Goal: Task Accomplishment & Management: Complete application form

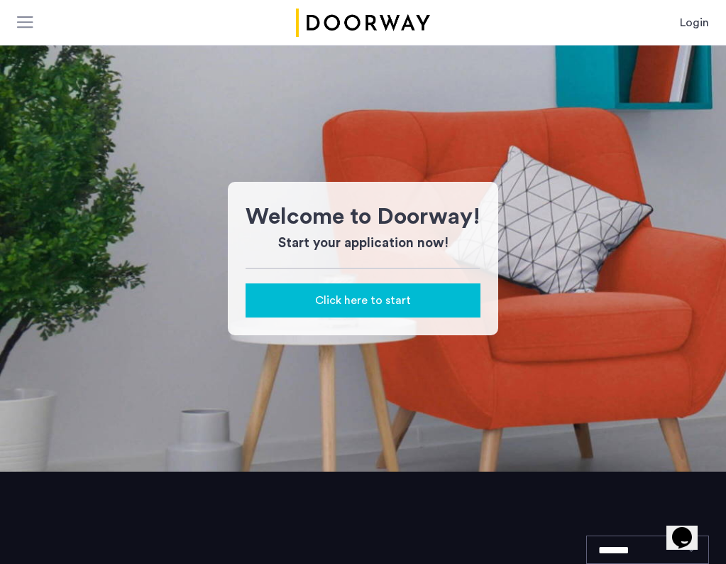
click at [307, 291] on button "Click here to start" at bounding box center [363, 300] width 235 height 34
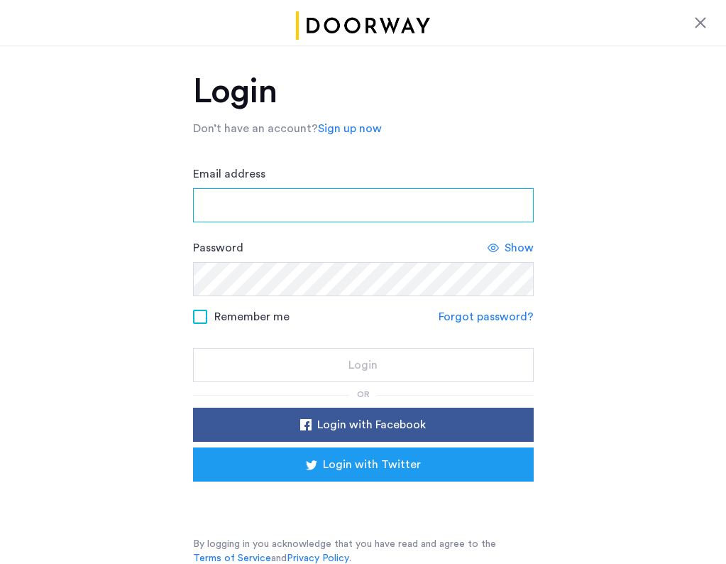
click at [290, 204] on input "Email address" at bounding box center [363, 205] width 341 height 34
type input "**********"
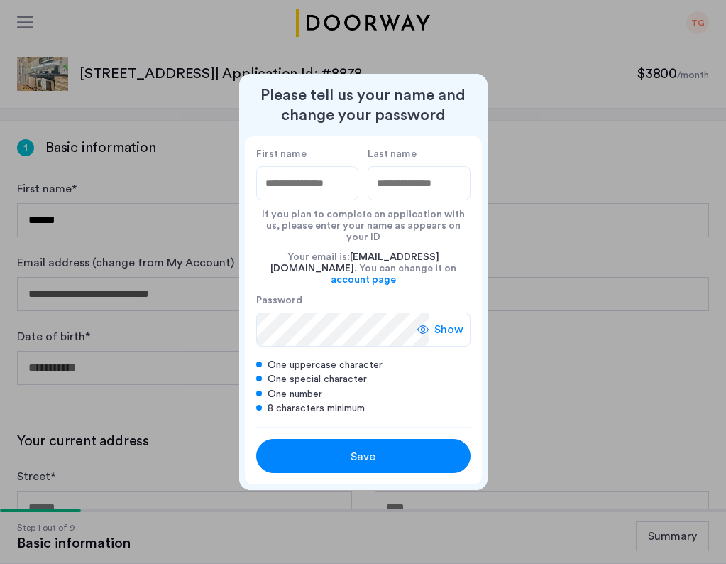
click at [339, 449] on div "Save" at bounding box center [363, 456] width 136 height 17
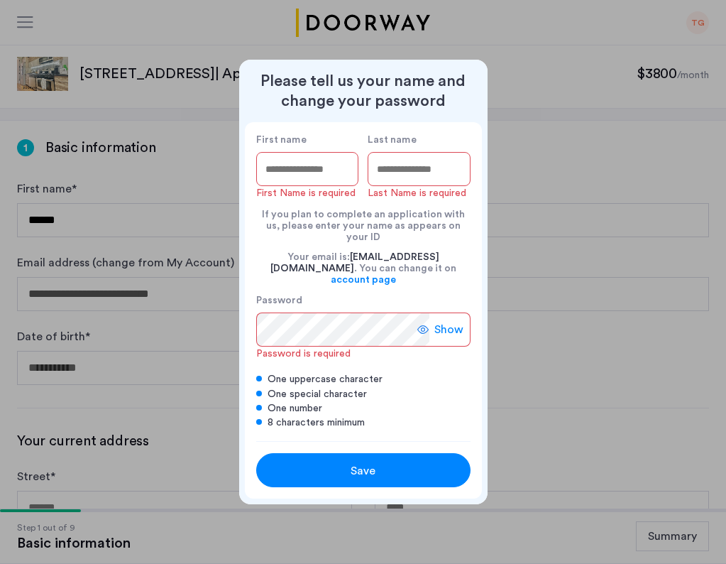
click at [305, 177] on input "First name" at bounding box center [307, 169] width 103 height 34
type input "********"
click at [383, 174] on input "Last name" at bounding box center [419, 169] width 103 height 34
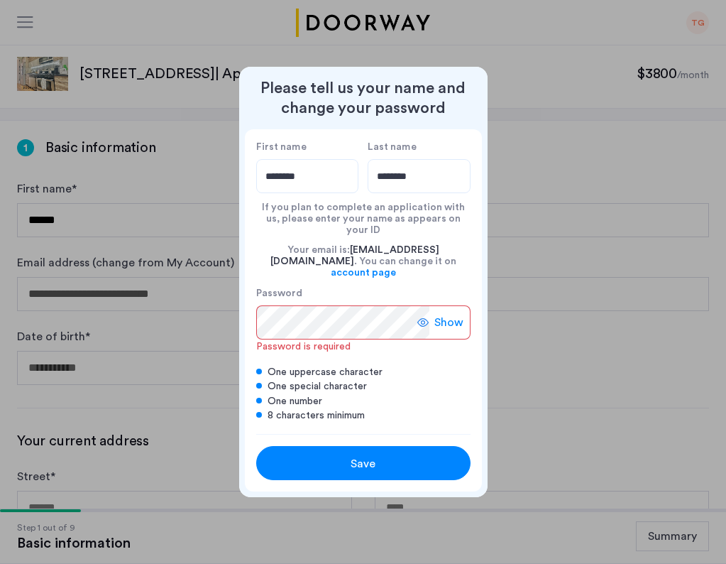
type input "********"
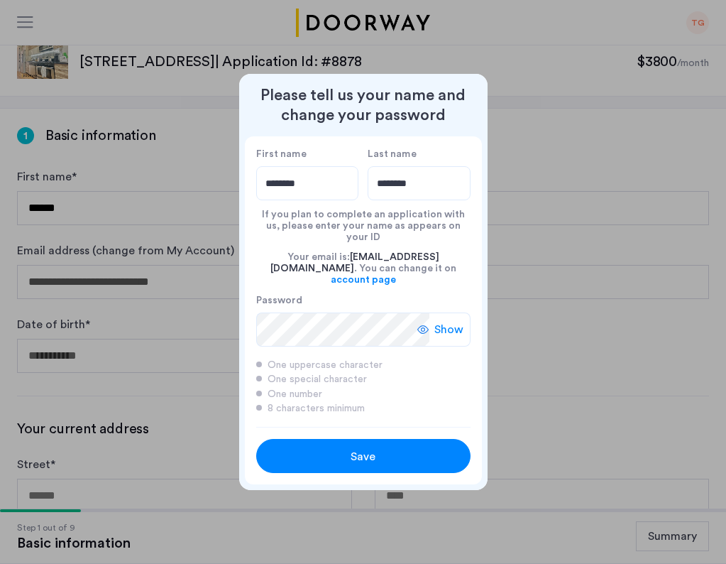
scroll to position [9, 0]
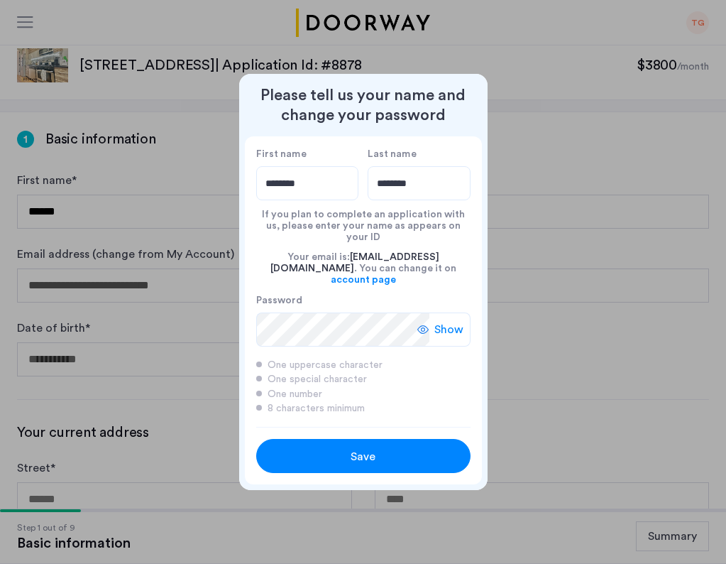
click at [324, 448] on div "Save" at bounding box center [363, 456] width 136 height 17
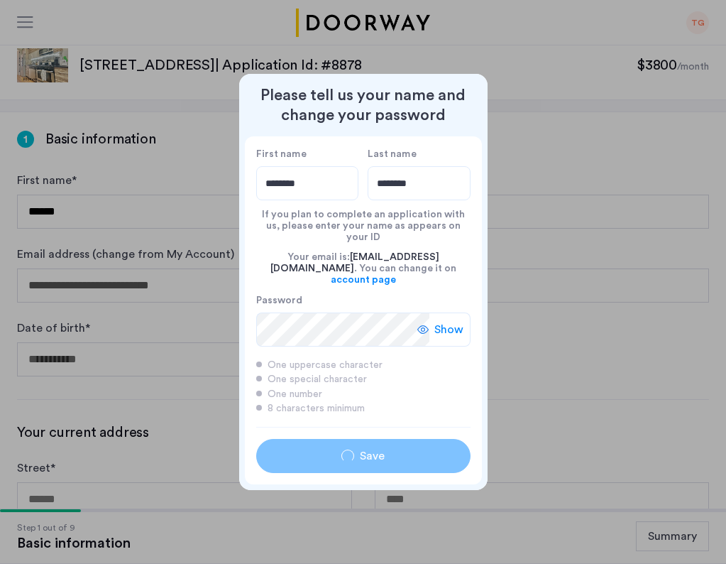
type input "********"
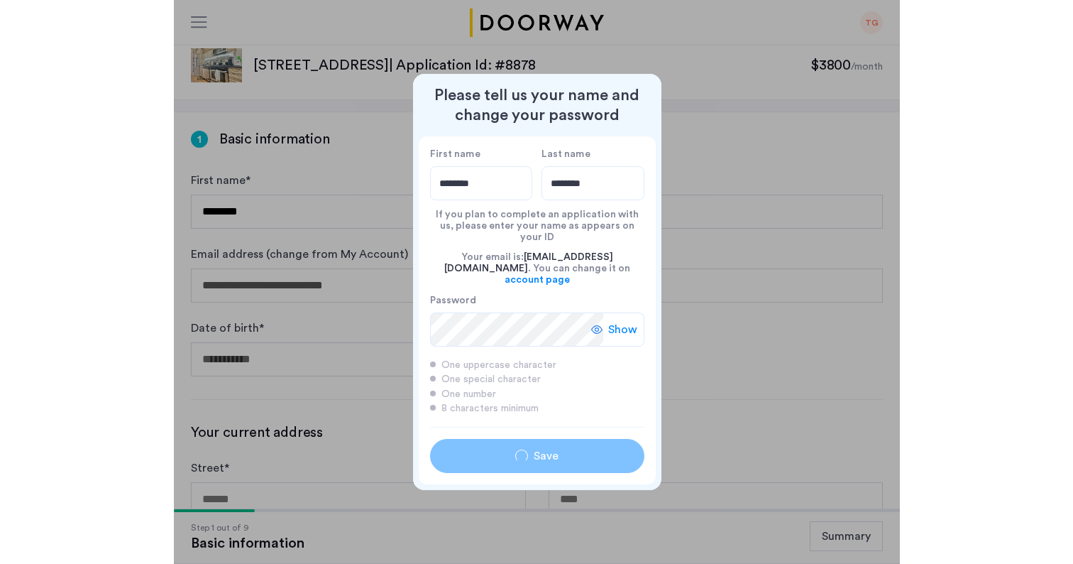
scroll to position [0, 0]
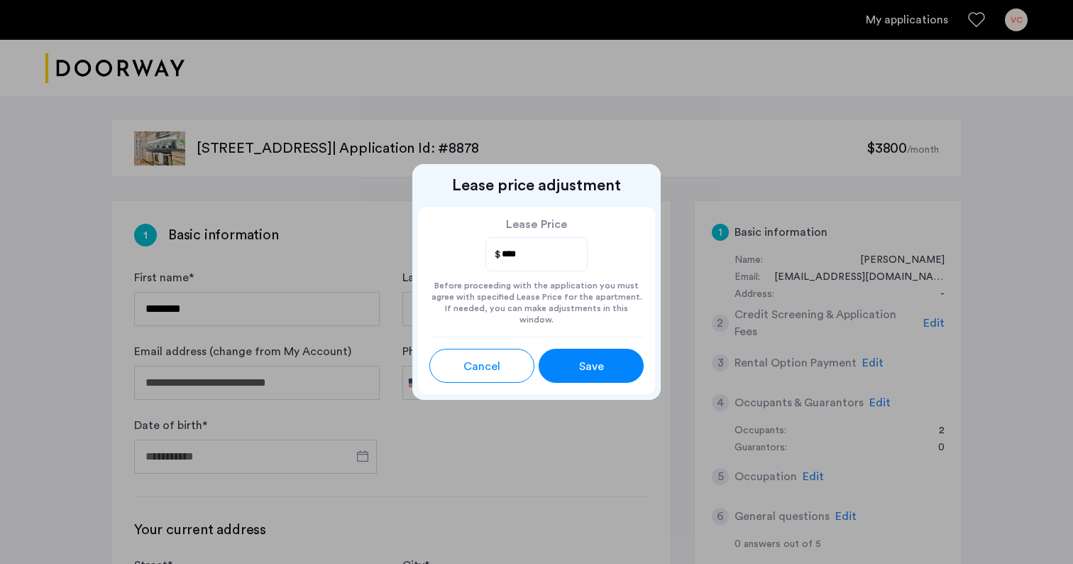
click at [588, 363] on span "Save" at bounding box center [591, 366] width 25 height 17
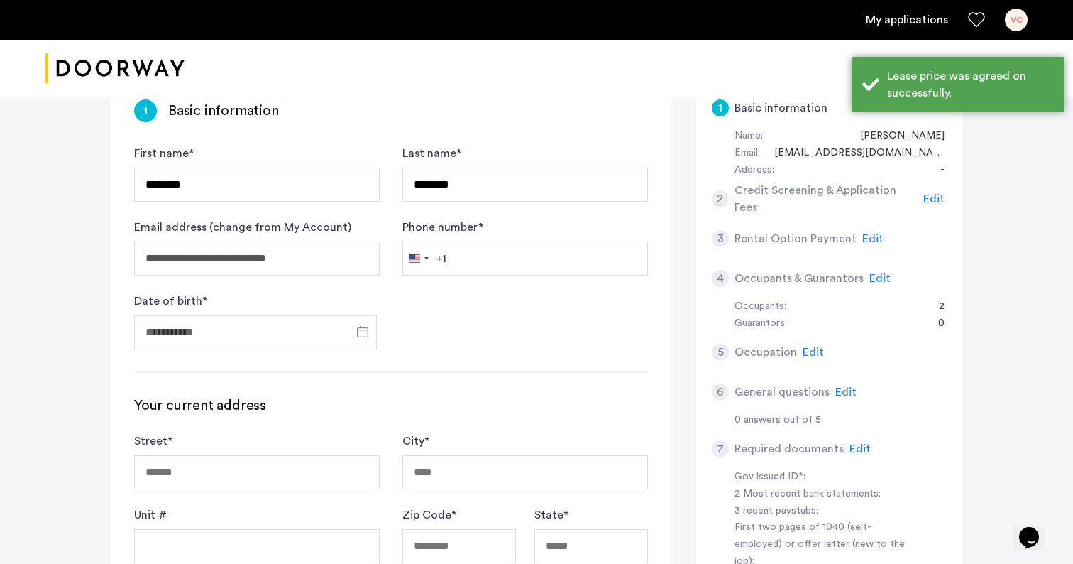
scroll to position [126, 0]
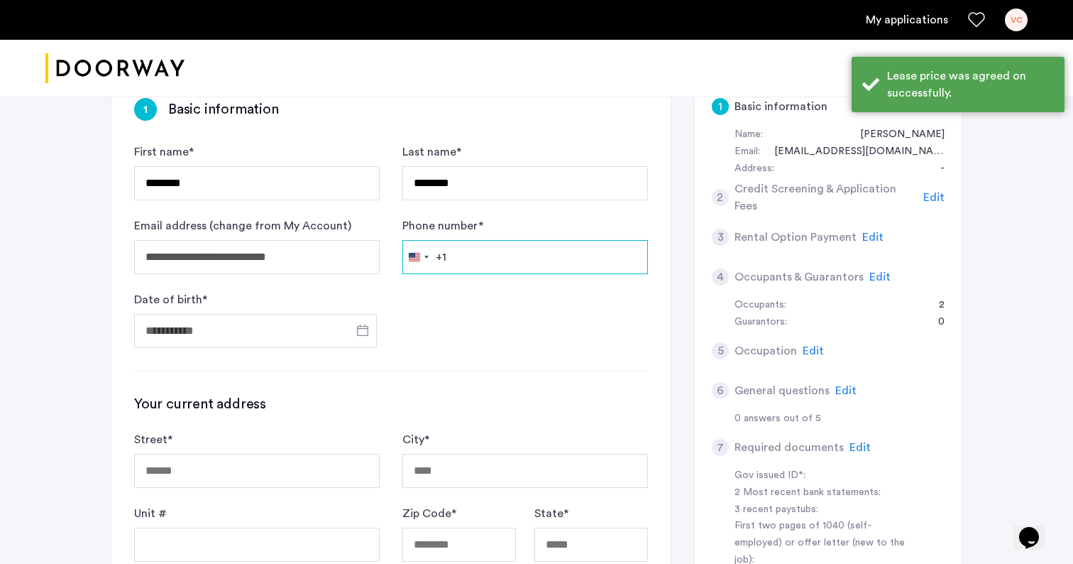
click at [458, 257] on input "Phone number *" at bounding box center [525, 257] width 246 height 34
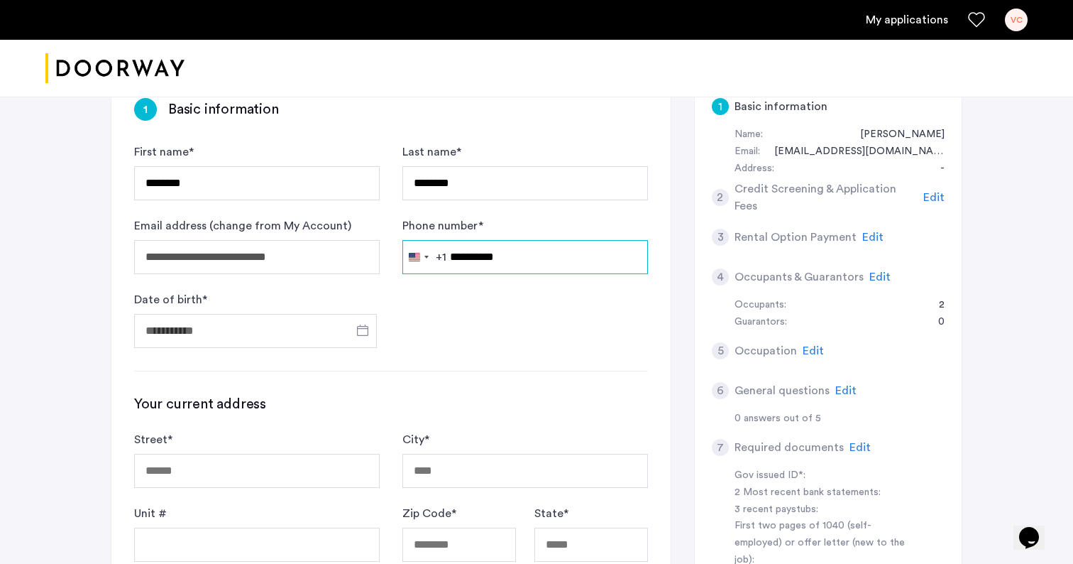
type input "**********"
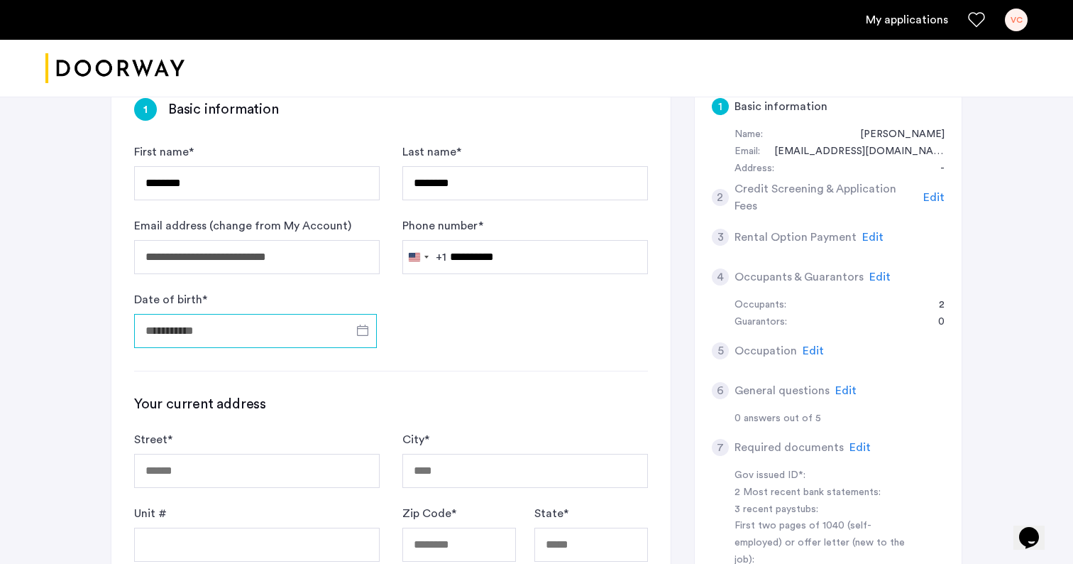
click at [245, 338] on input "Date of birth *" at bounding box center [255, 331] width 243 height 34
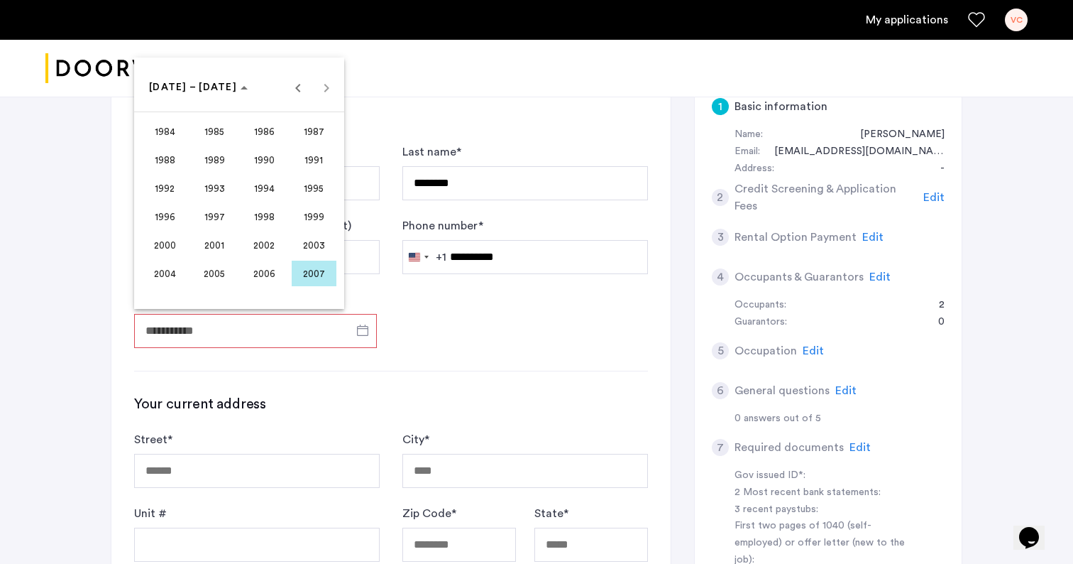
click at [300, 247] on span "2003" at bounding box center [314, 245] width 45 height 26
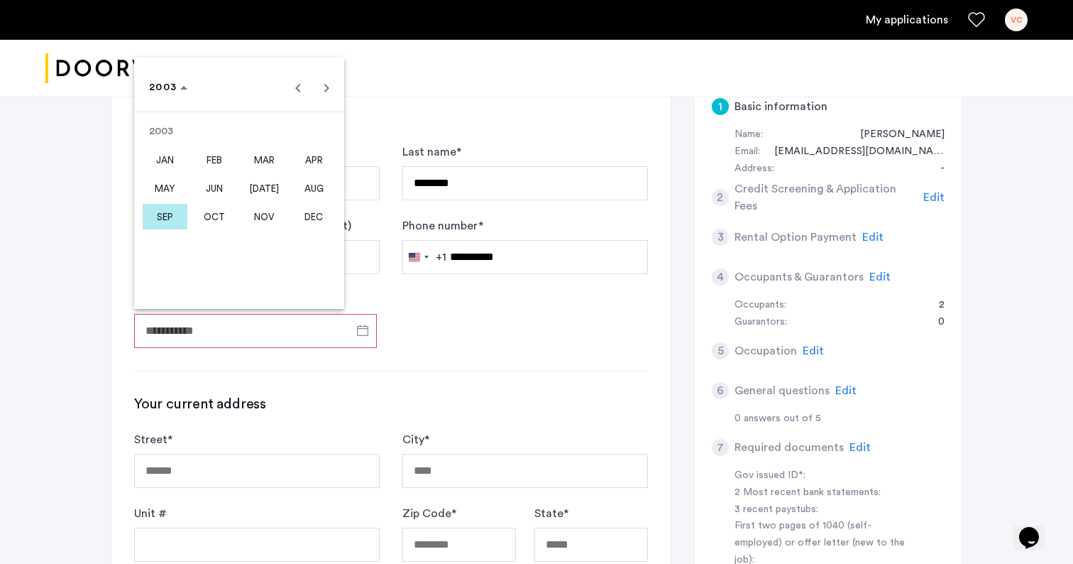
click at [216, 191] on span "JUN" at bounding box center [214, 188] width 45 height 26
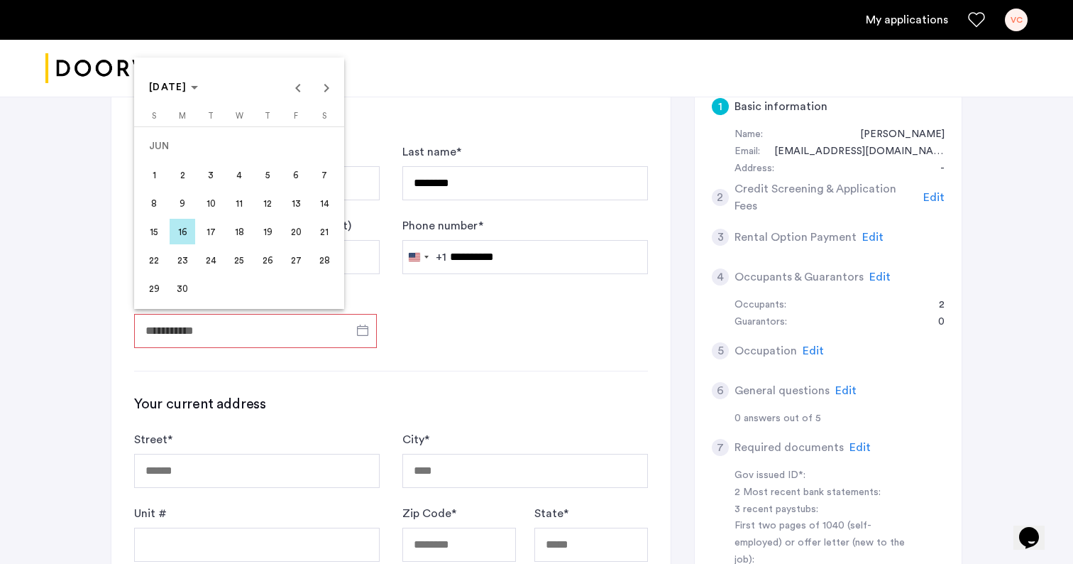
click at [212, 256] on span "24" at bounding box center [211, 260] width 26 height 26
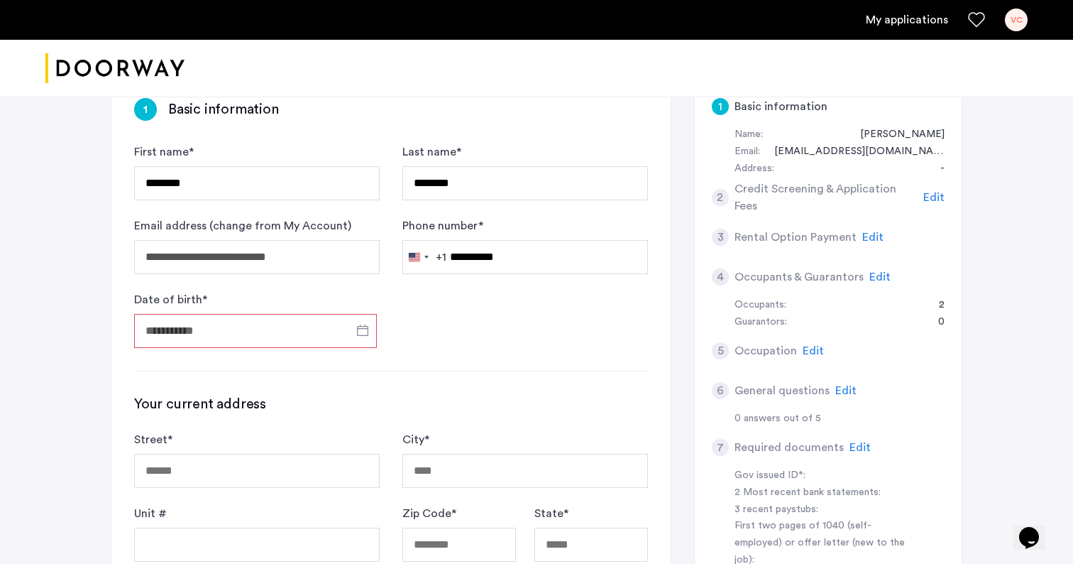
type input "**********"
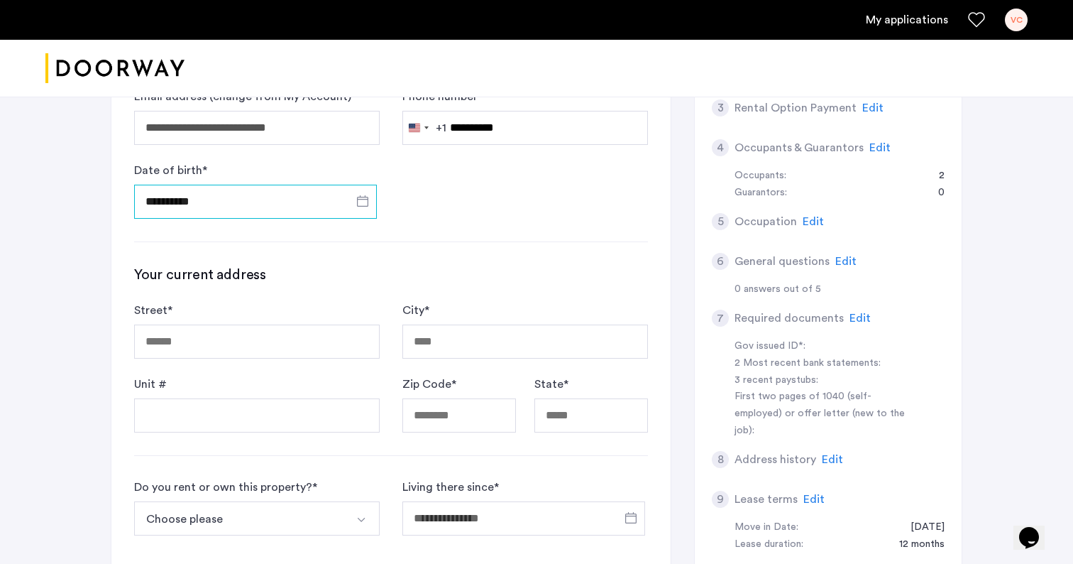
scroll to position [254, 0]
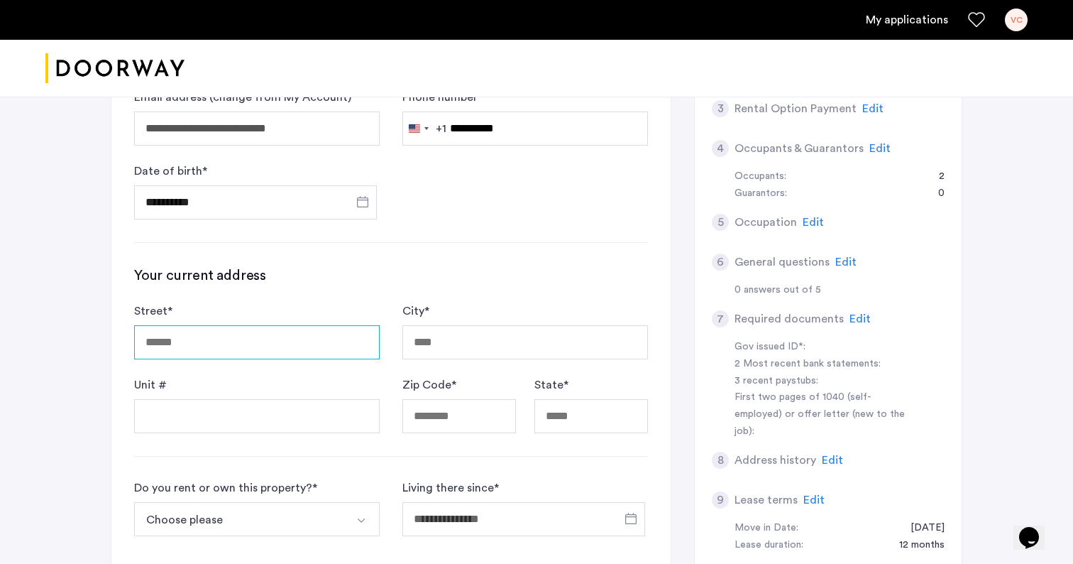
click at [236, 341] on input "Street *" at bounding box center [257, 342] width 246 height 34
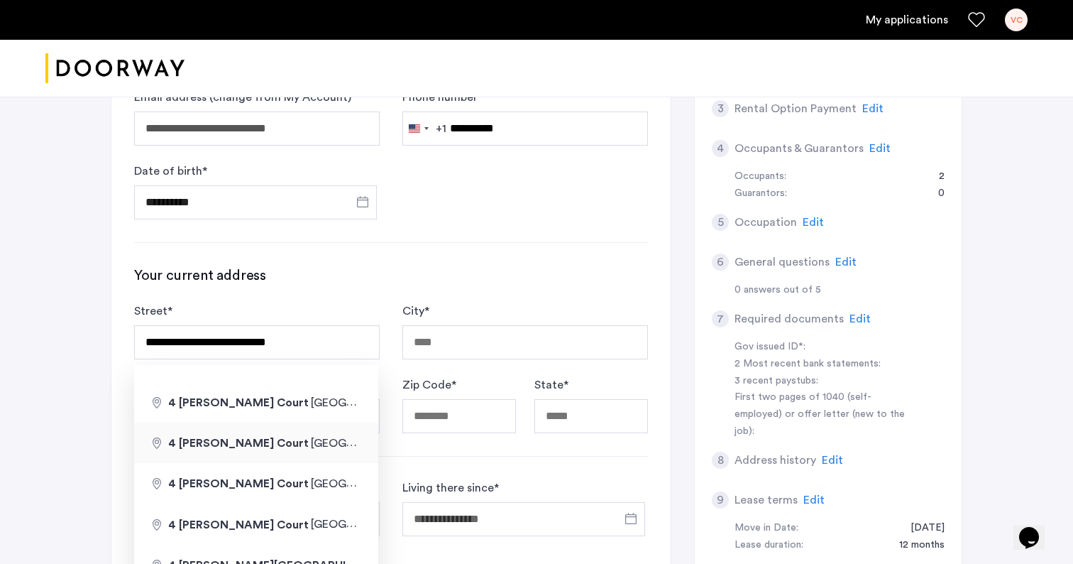
type input "**********"
type input "****"
type input "*****"
type input "**"
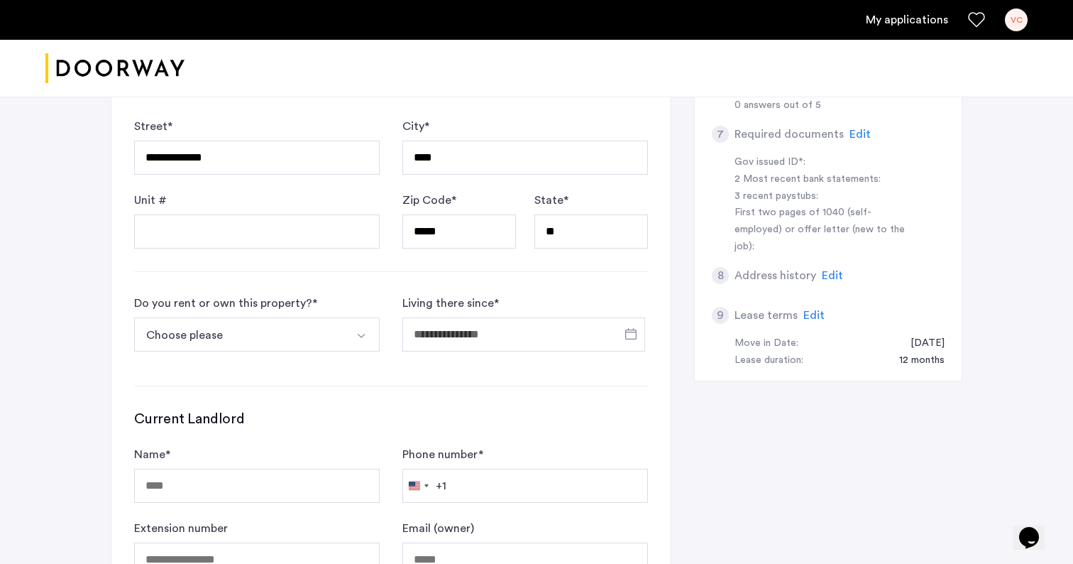
scroll to position [442, 0]
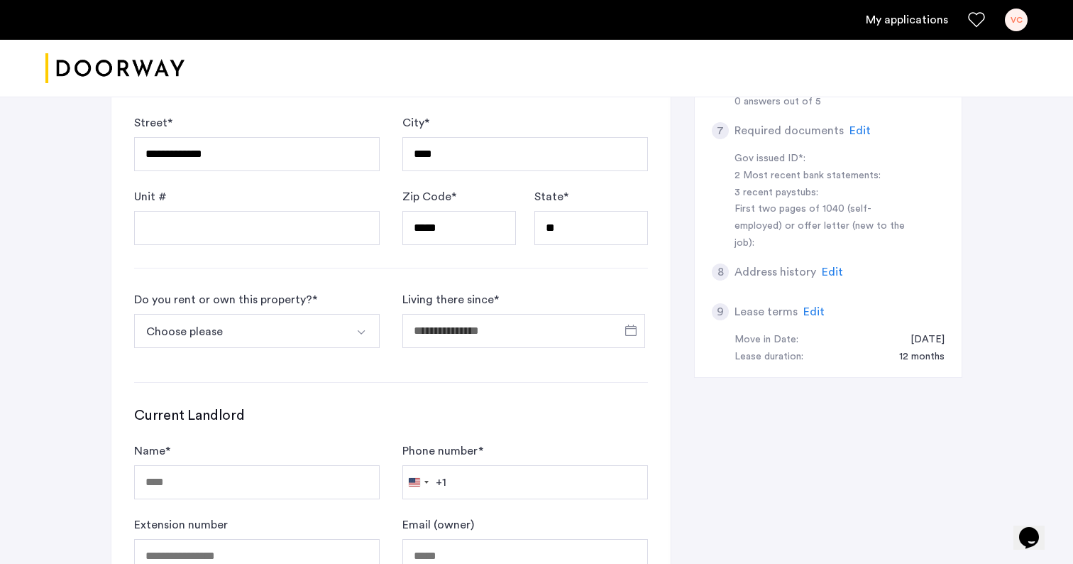
click at [363, 334] on img "Select option" at bounding box center [361, 332] width 11 height 11
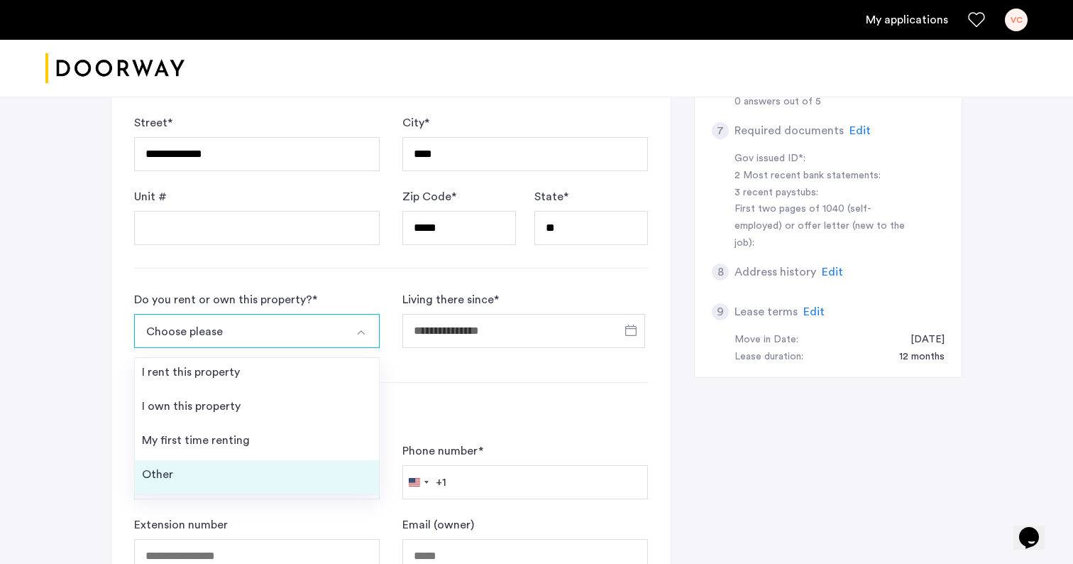
click at [262, 478] on li "Other" at bounding box center [257, 477] width 244 height 34
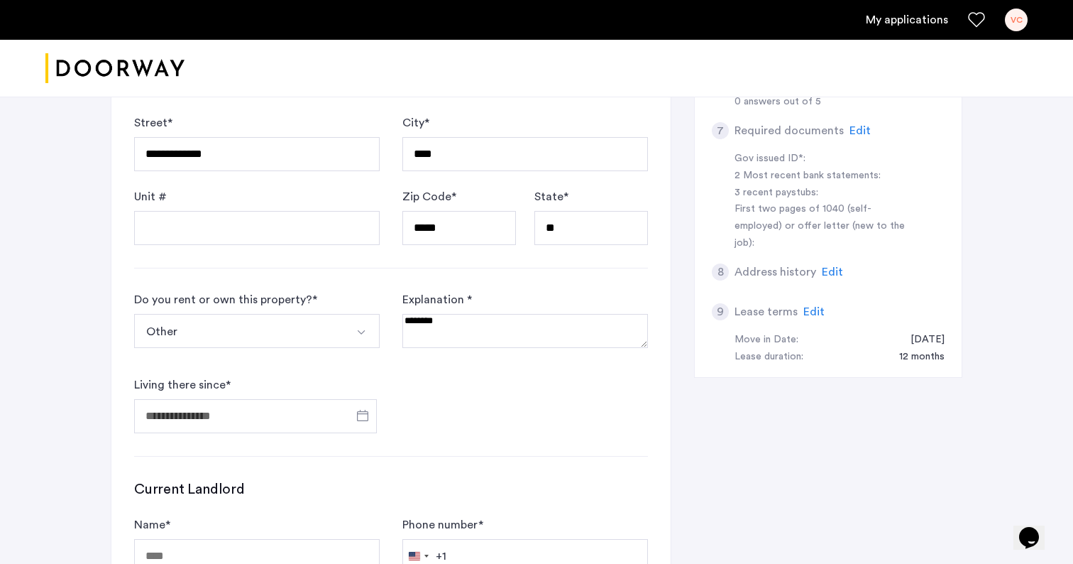
click at [459, 327] on textarea at bounding box center [525, 331] width 246 height 34
type textarea "*"
type textarea "**********"
click at [359, 414] on span "Open calendar" at bounding box center [363, 415] width 34 height 34
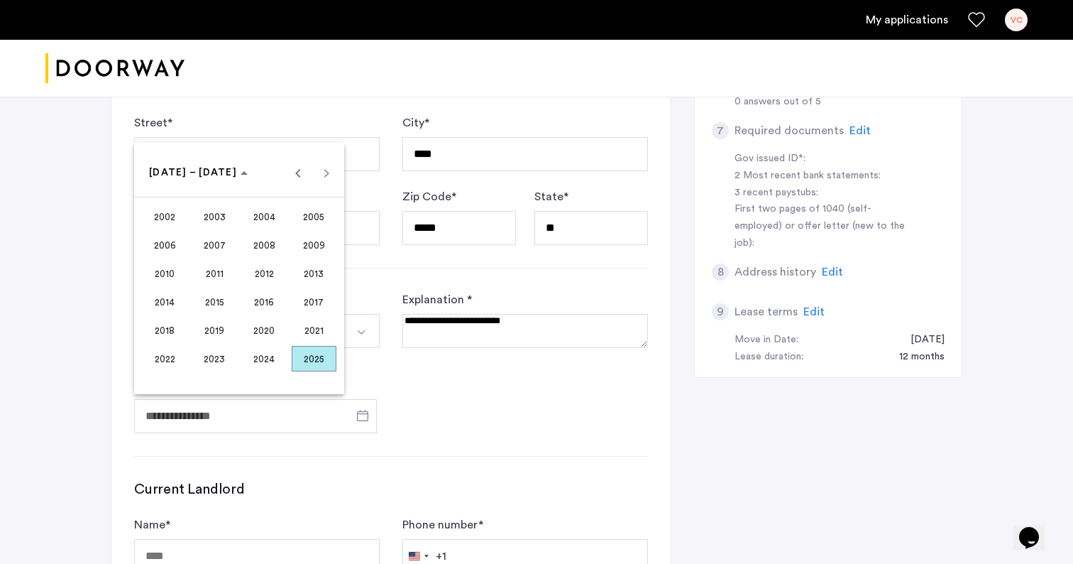
click at [218, 211] on span "2003" at bounding box center [214, 217] width 45 height 26
click at [208, 278] on span "JUN" at bounding box center [214, 273] width 45 height 26
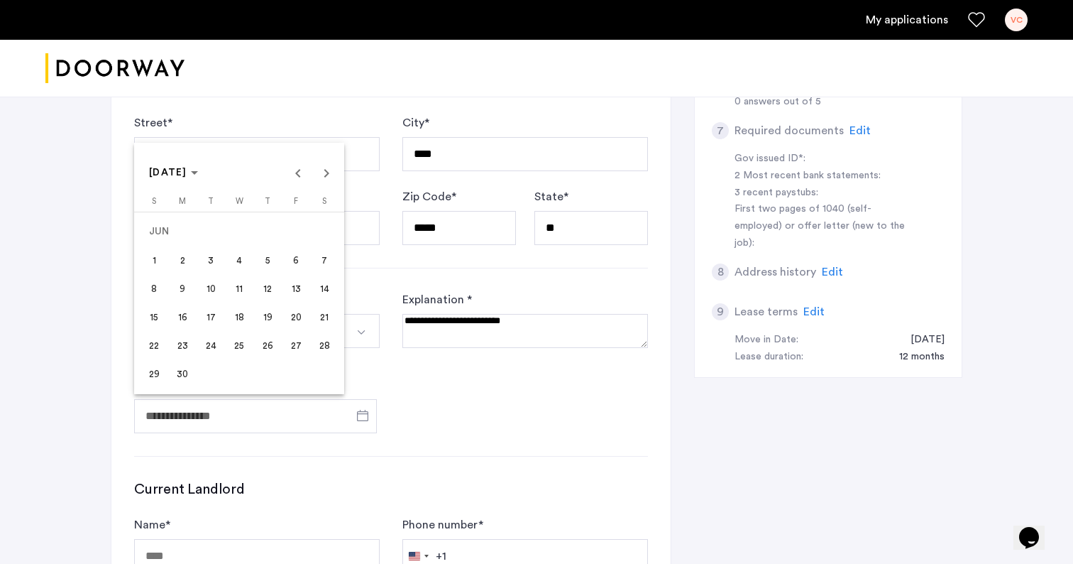
click at [209, 340] on span "24" at bounding box center [211, 345] width 26 height 26
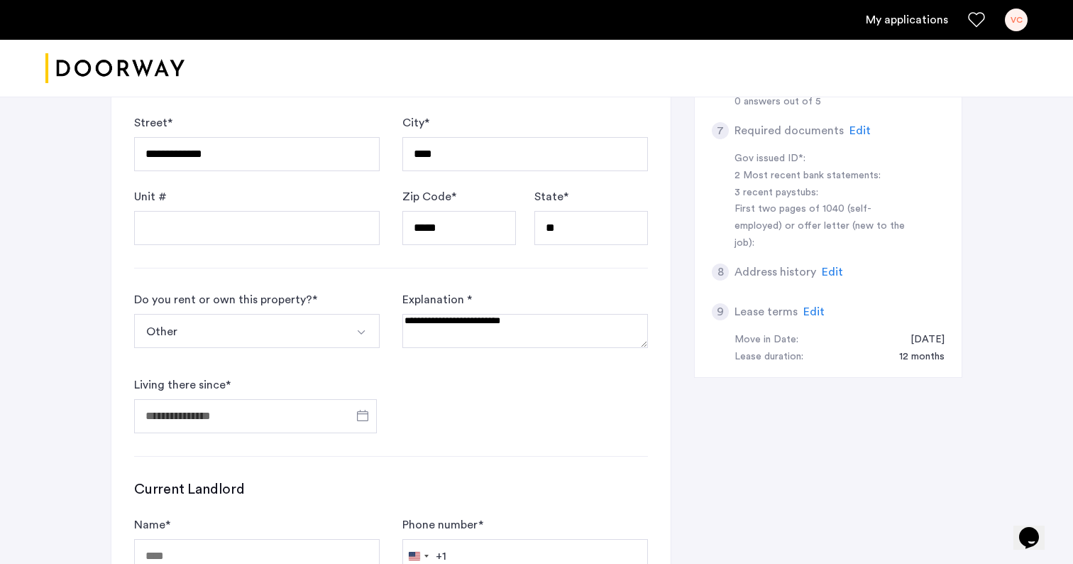
type input "**********"
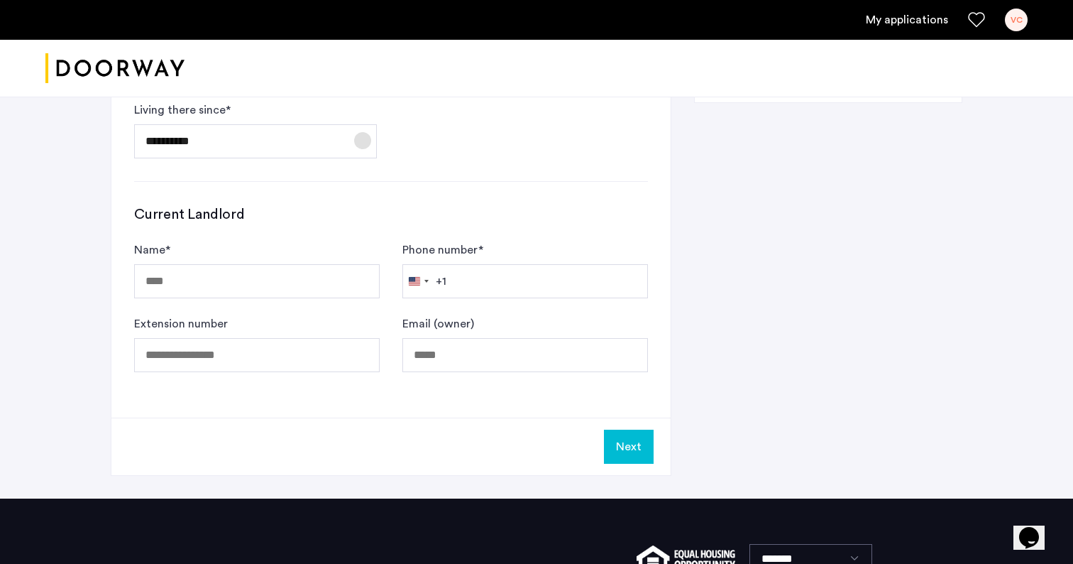
scroll to position [721, 0]
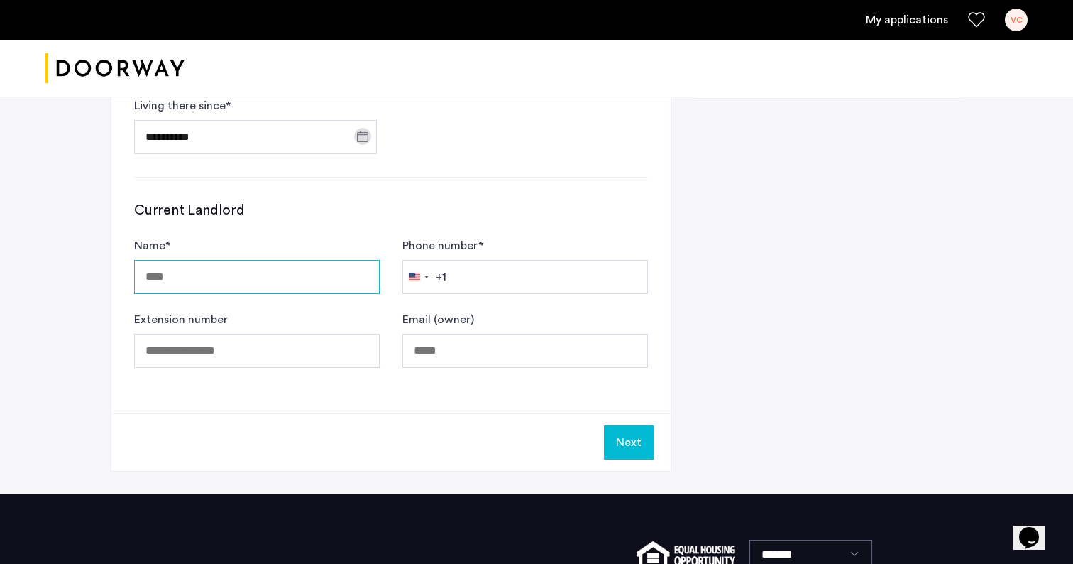
click at [278, 282] on input "Name *" at bounding box center [257, 277] width 246 height 34
type input "*"
type input "**********"
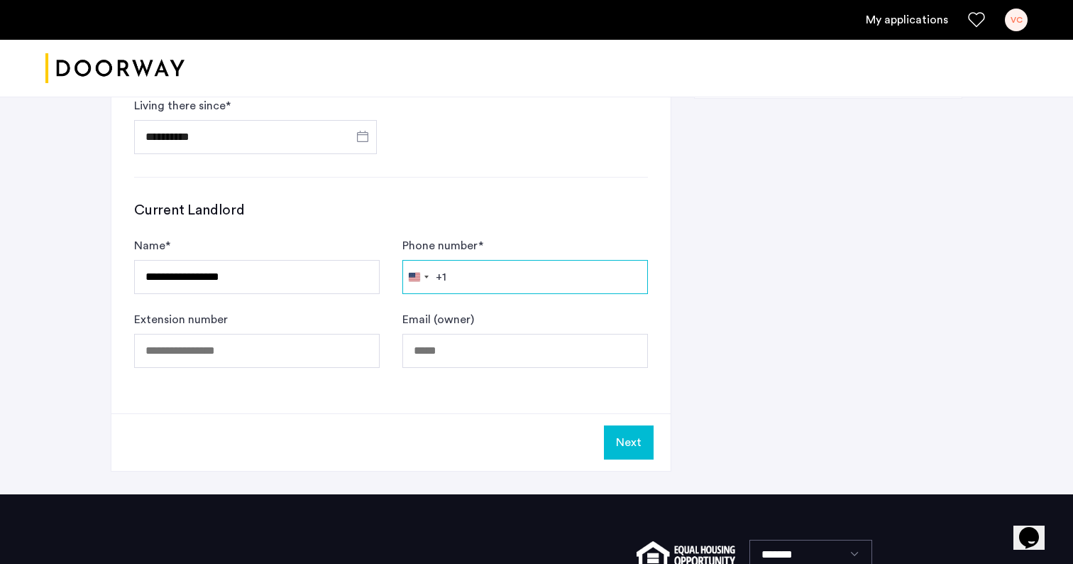
click at [463, 281] on input "Phone number *" at bounding box center [525, 277] width 246 height 34
type input "**********"
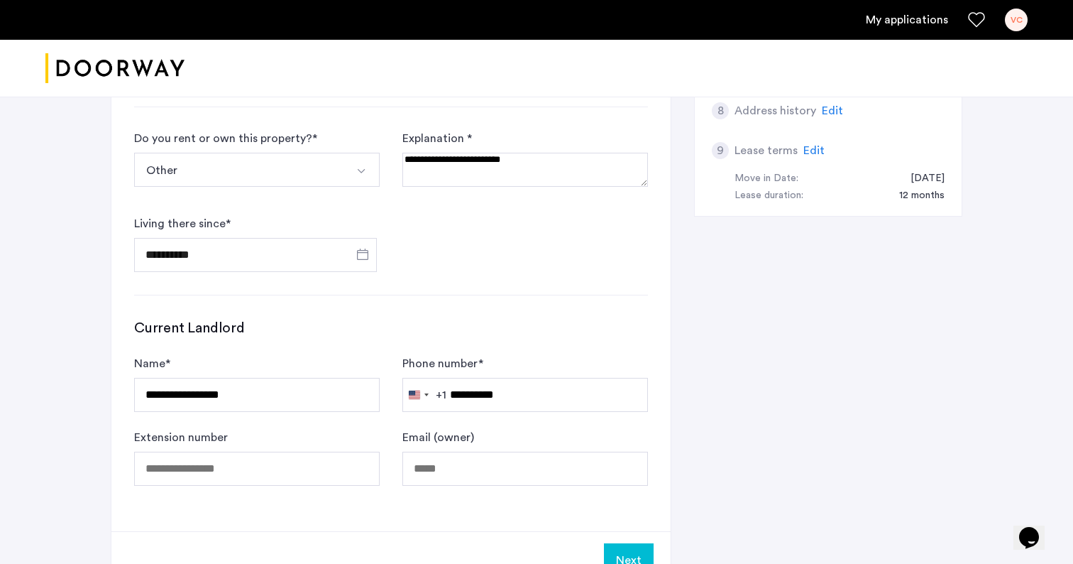
scroll to position [600, 0]
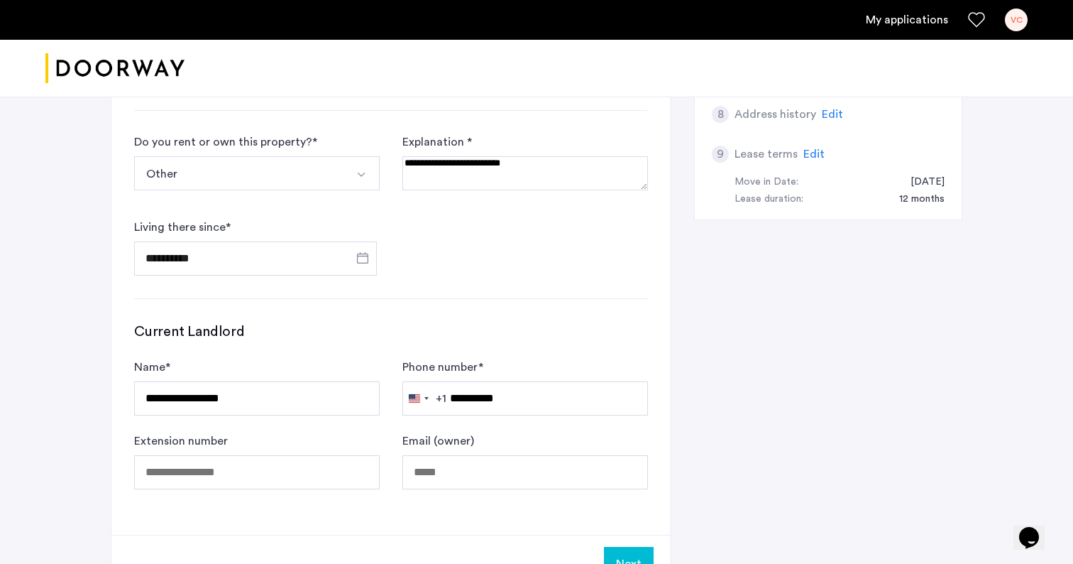
click at [351, 171] on button "Select option" at bounding box center [363, 173] width 34 height 34
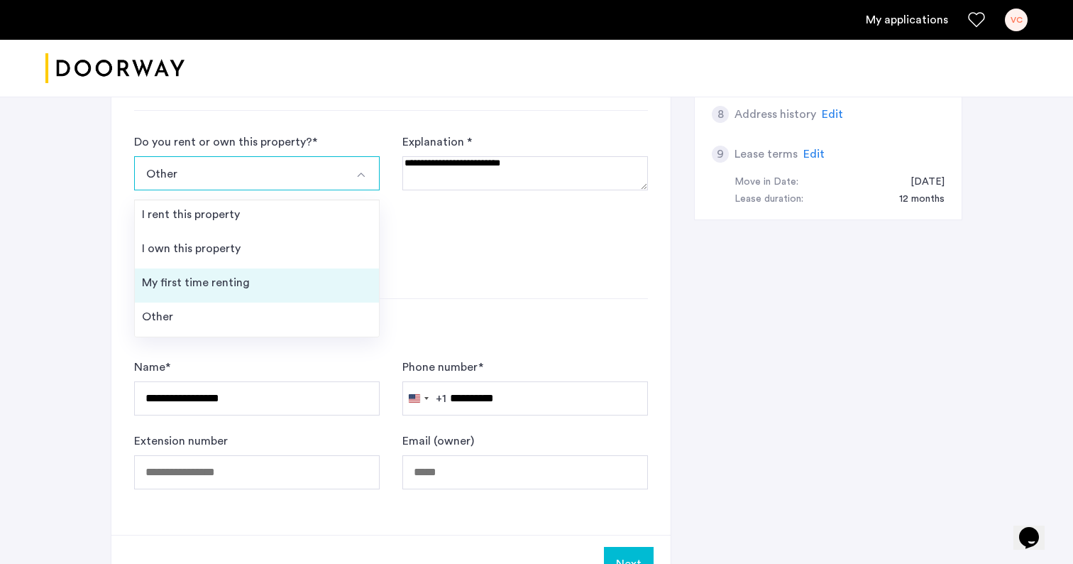
click at [285, 284] on li "My first time renting" at bounding box center [257, 285] width 244 height 34
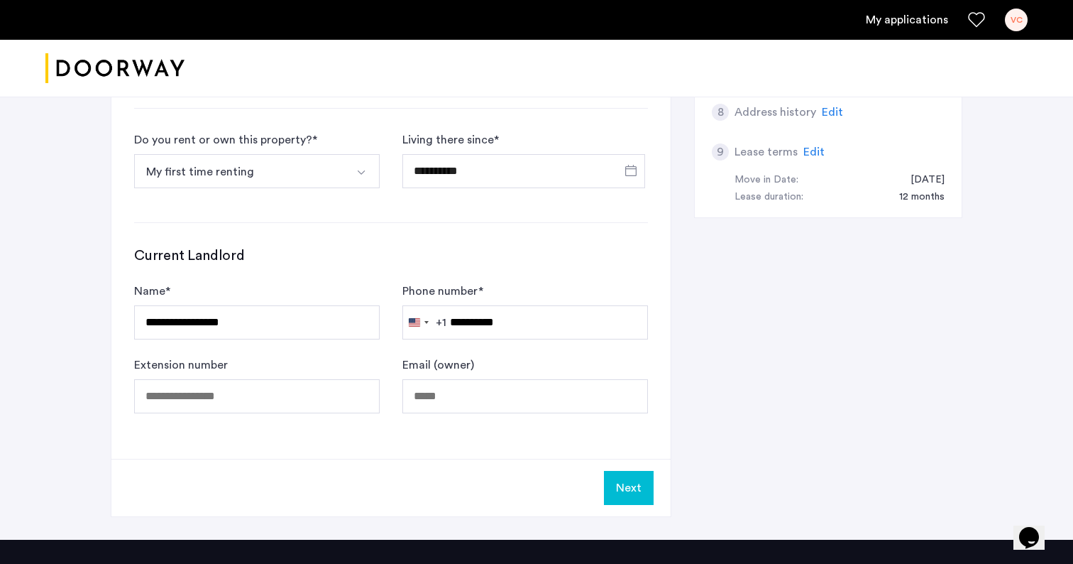
scroll to position [600, 0]
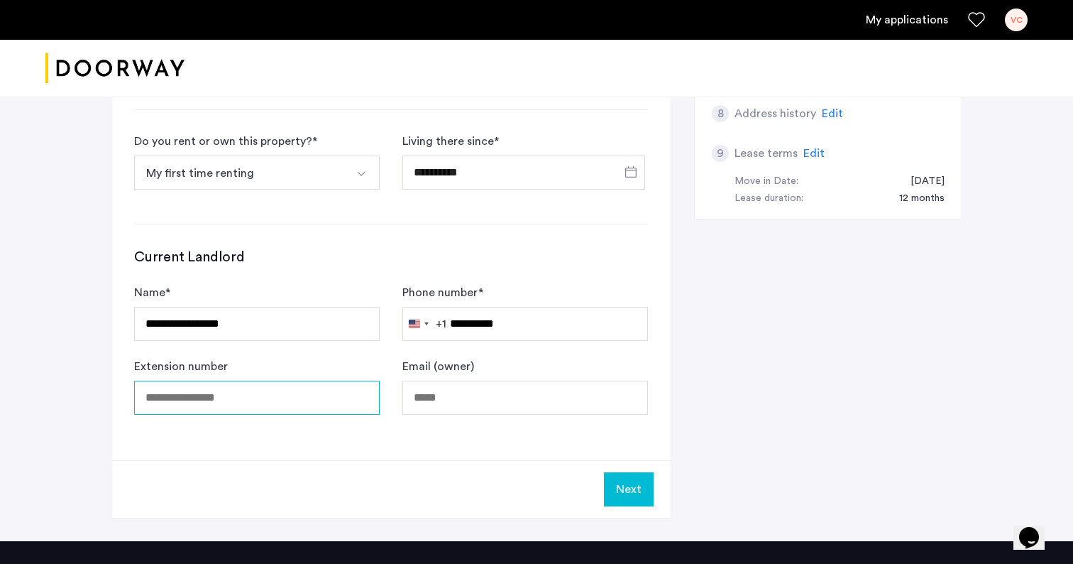
click at [269, 407] on input "Extension number" at bounding box center [257, 397] width 246 height 34
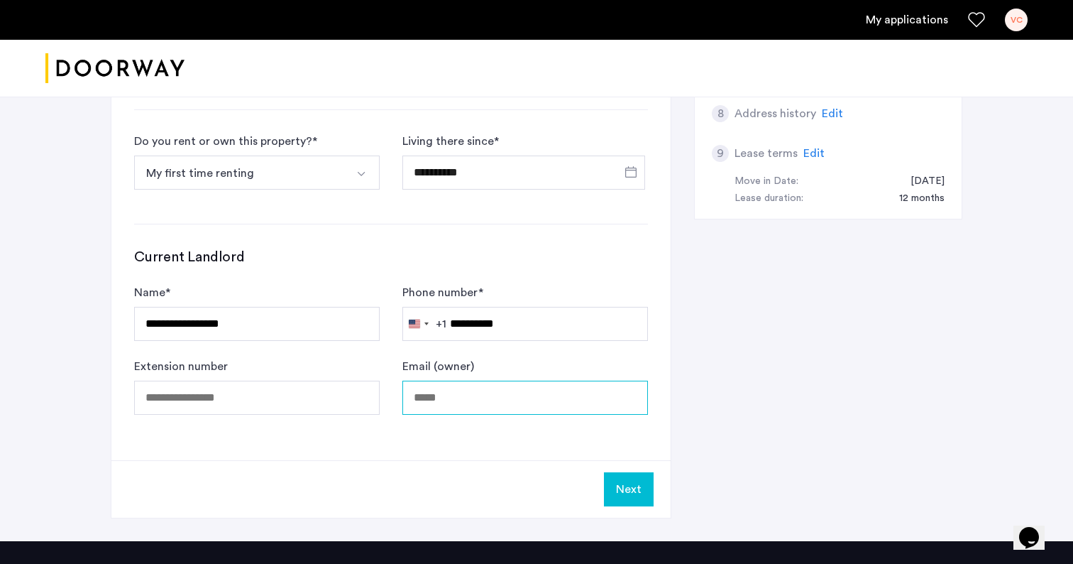
click at [434, 409] on input "Email (owner)" at bounding box center [525, 397] width 246 height 34
type input "**********"
click at [621, 496] on button "Next" at bounding box center [629, 489] width 50 height 34
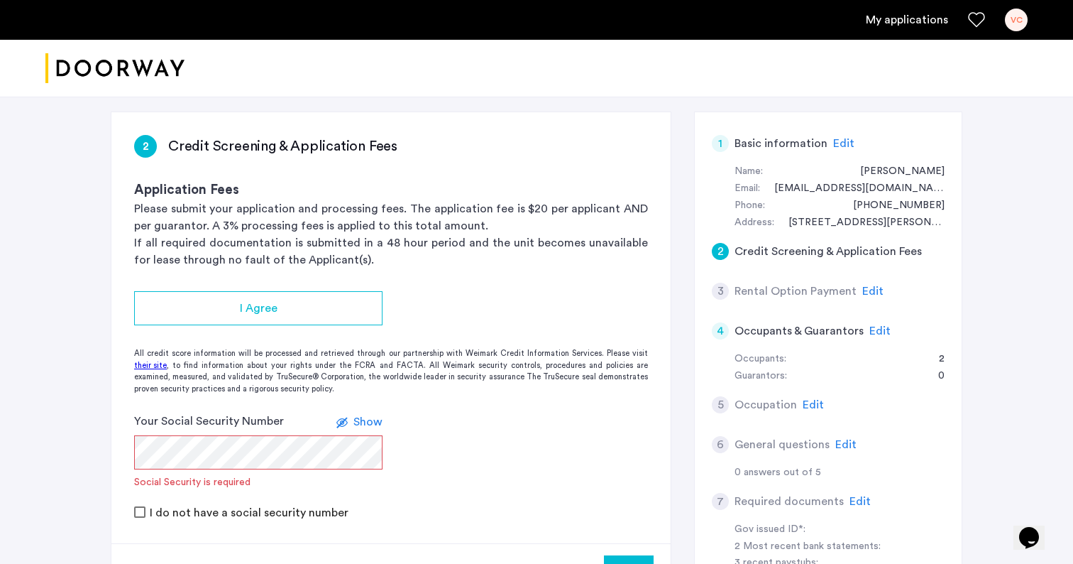
scroll to position [90, 0]
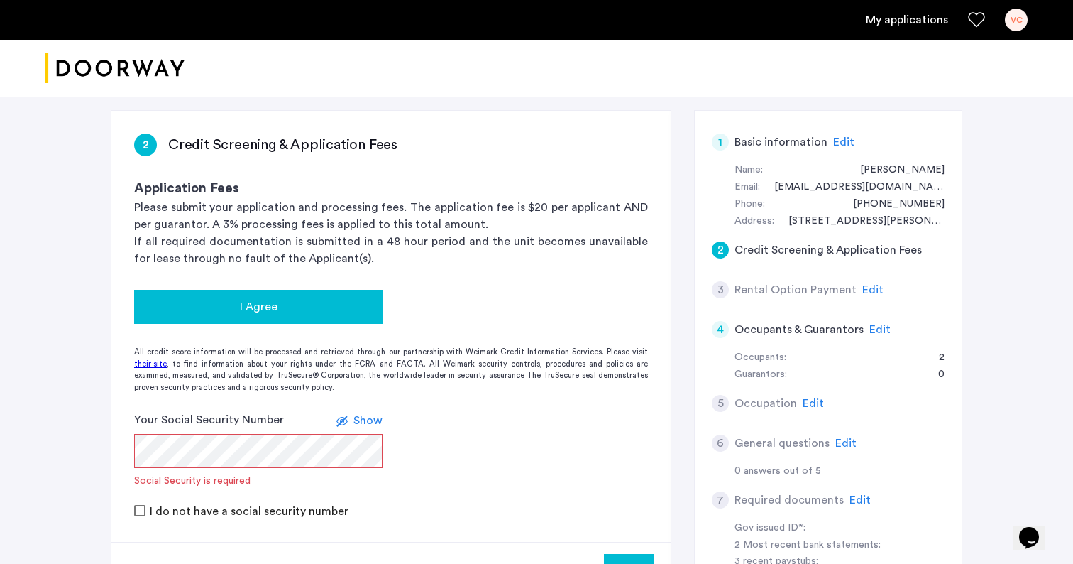
click at [353, 311] on div "I Agree" at bounding box center [259, 306] width 226 height 17
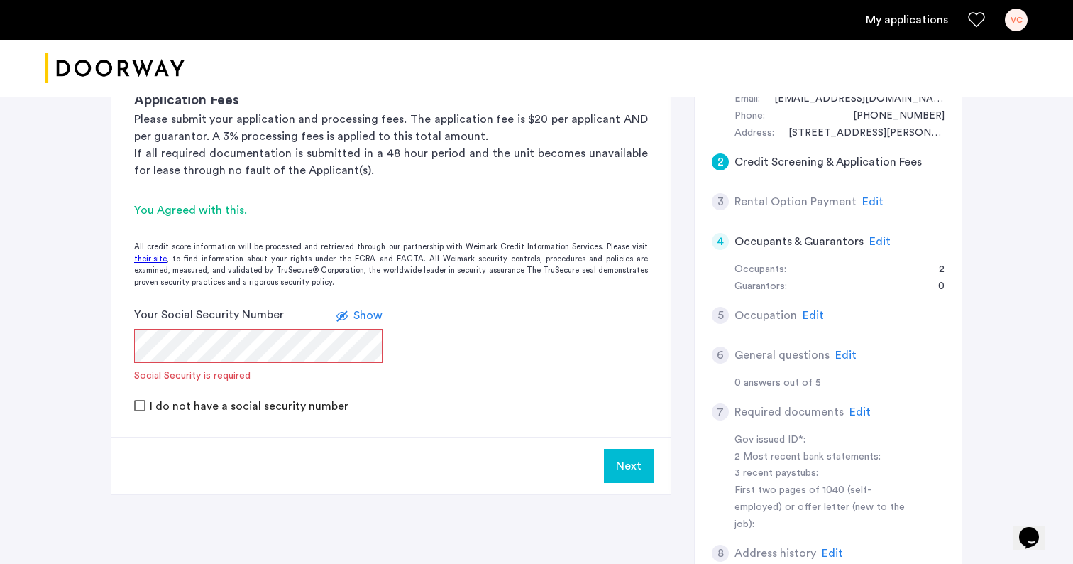
scroll to position [180, 0]
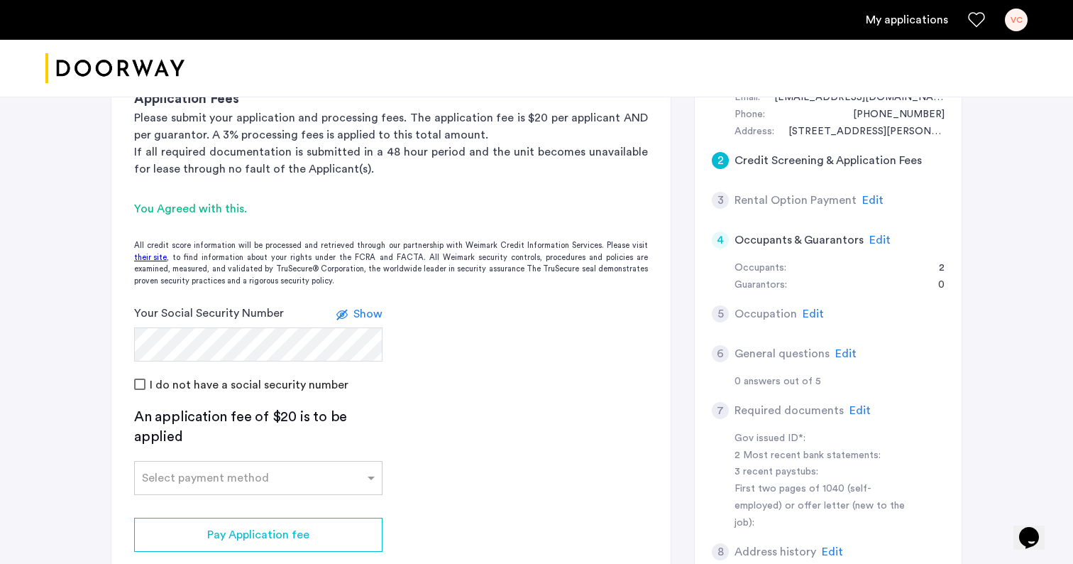
click at [346, 319] on icon at bounding box center [341, 314] width 11 height 11
click at [348, 317] on icon at bounding box center [346, 314] width 11 height 11
click at [343, 315] on icon at bounding box center [341, 314] width 11 height 11
click at [343, 315] on icon at bounding box center [346, 314] width 11 height 11
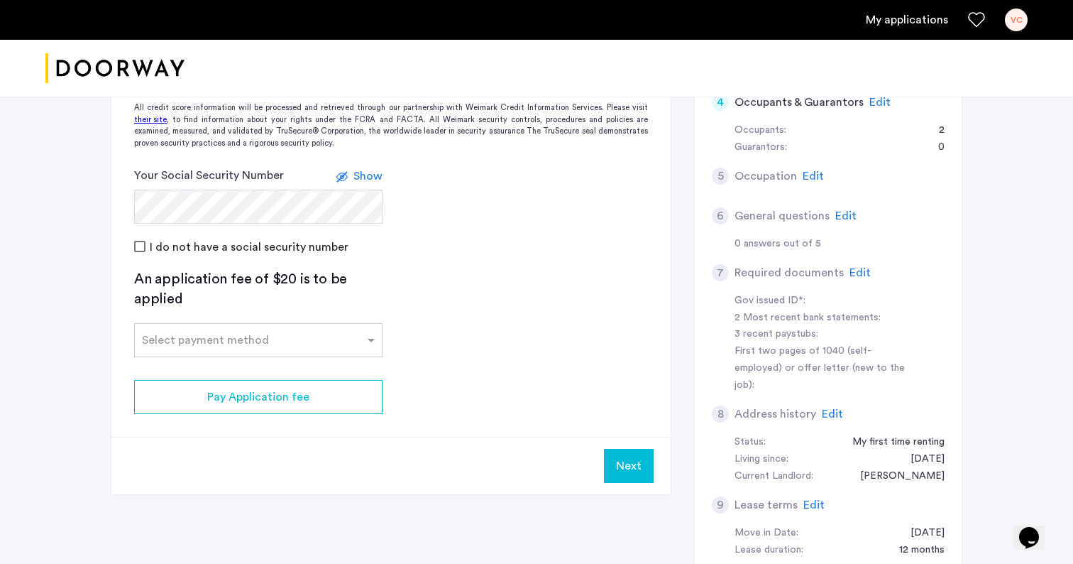
scroll to position [319, 0]
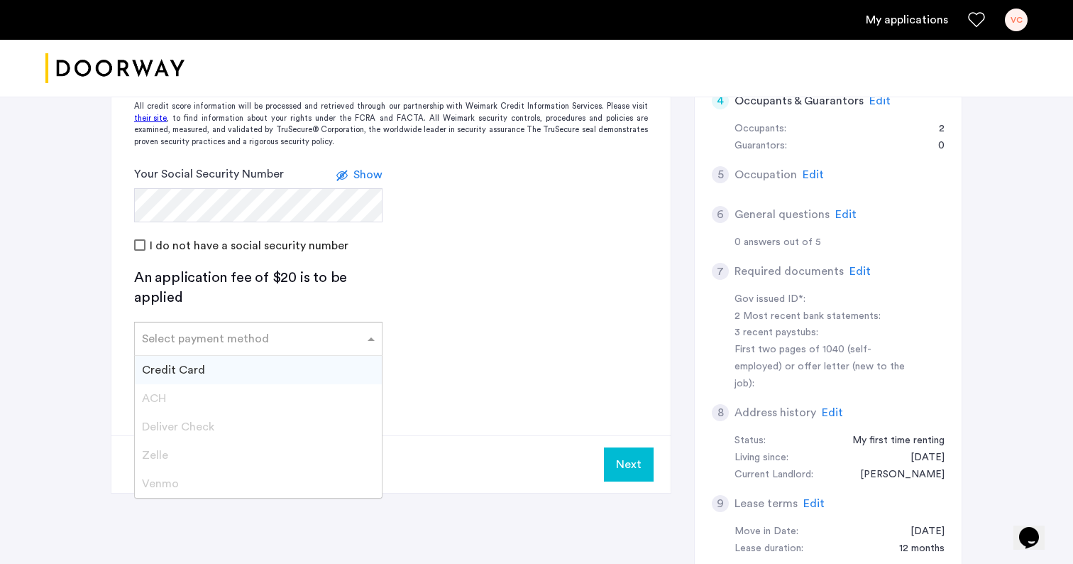
click at [370, 335] on span at bounding box center [373, 338] width 18 height 17
click at [368, 367] on div "Credit Card" at bounding box center [258, 370] width 247 height 28
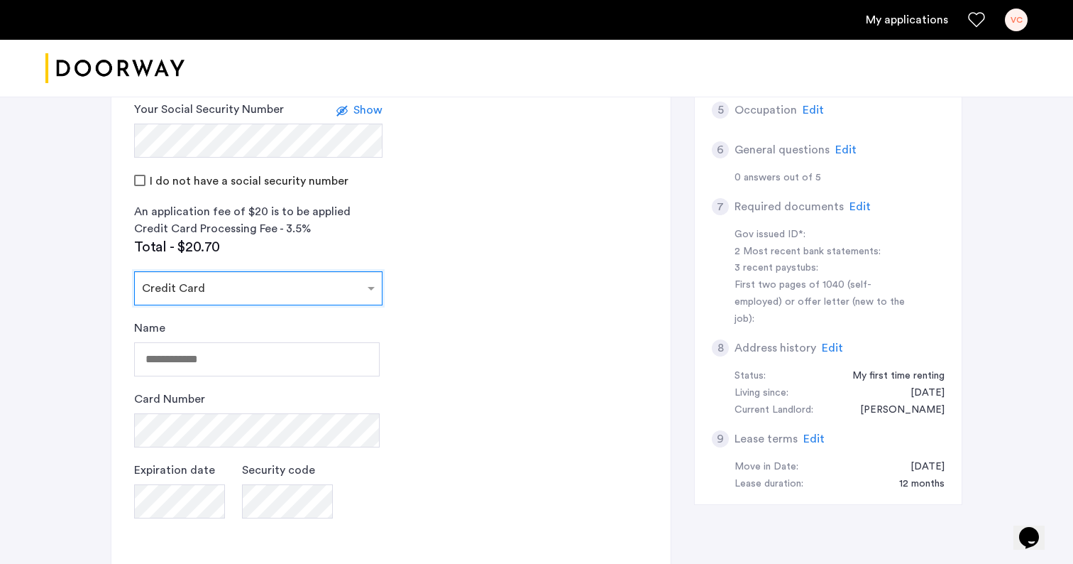
scroll to position [384, 0]
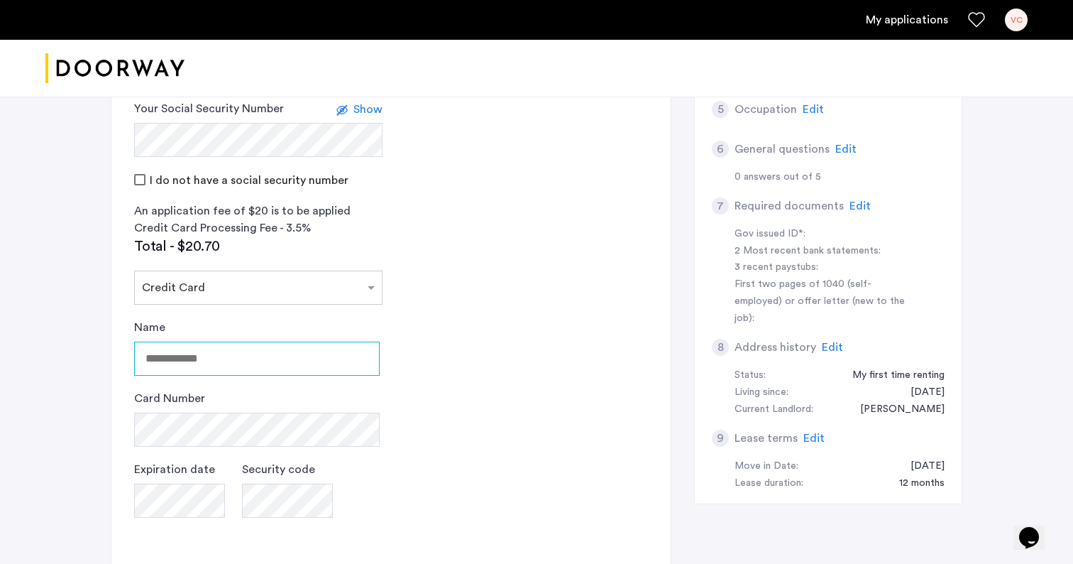
click at [291, 363] on input "Name" at bounding box center [257, 358] width 246 height 34
type input "**********"
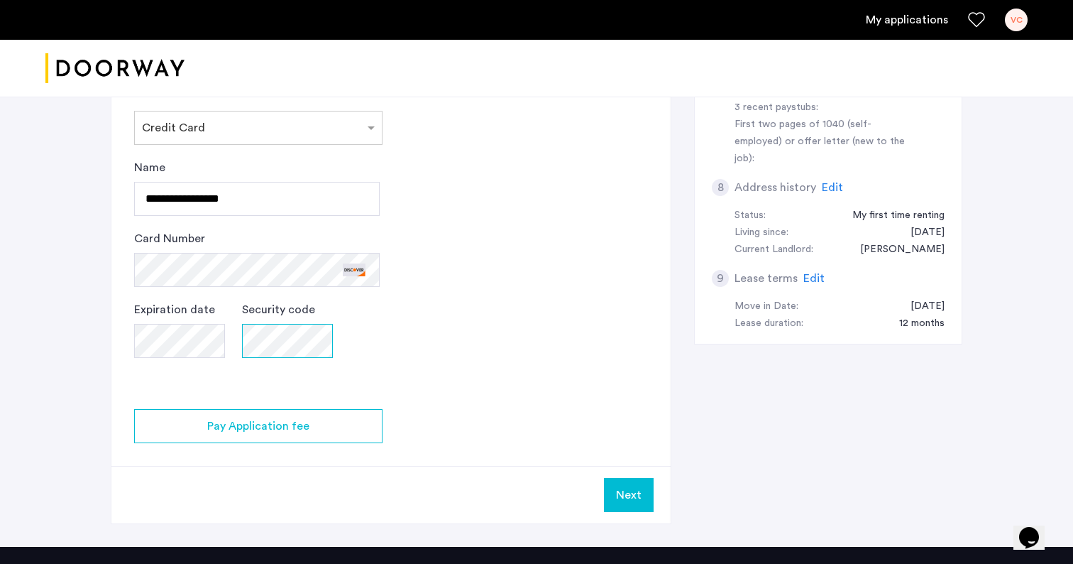
scroll to position [545, 0]
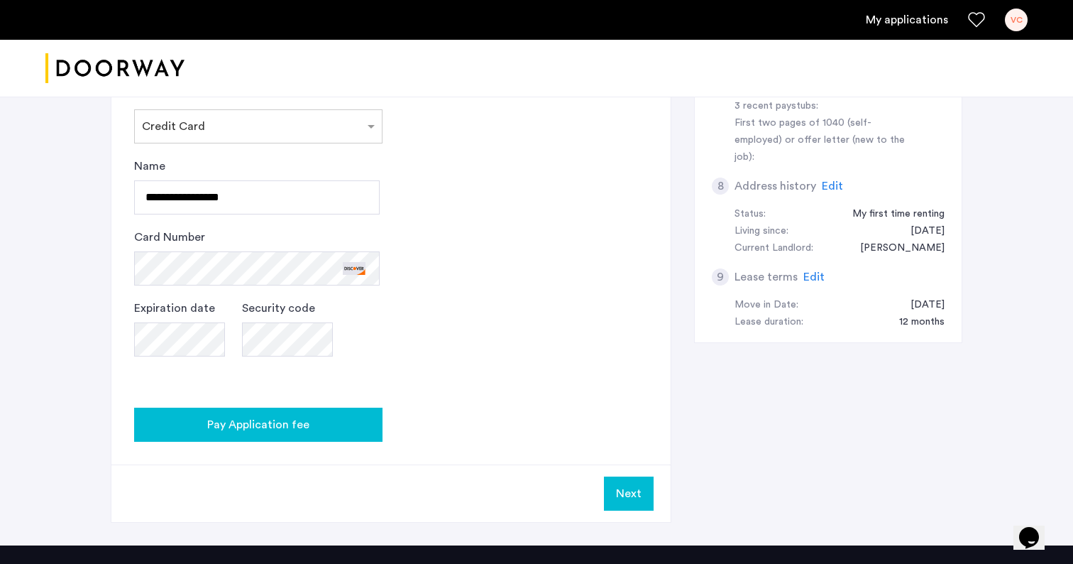
click at [315, 427] on div "Pay Application fee" at bounding box center [259, 424] width 226 height 17
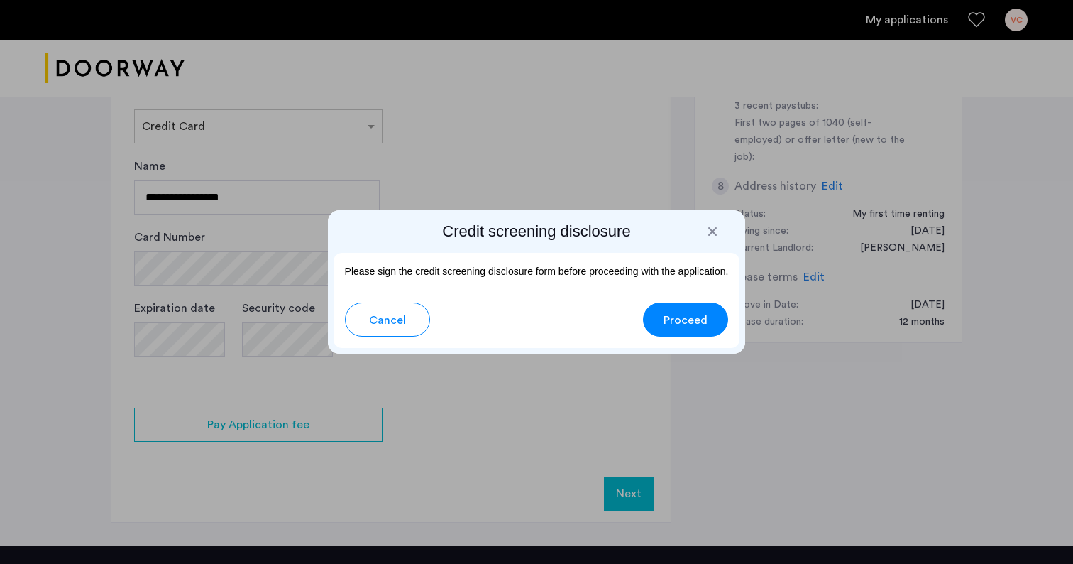
click at [687, 323] on span "Proceed" at bounding box center [686, 320] width 44 height 17
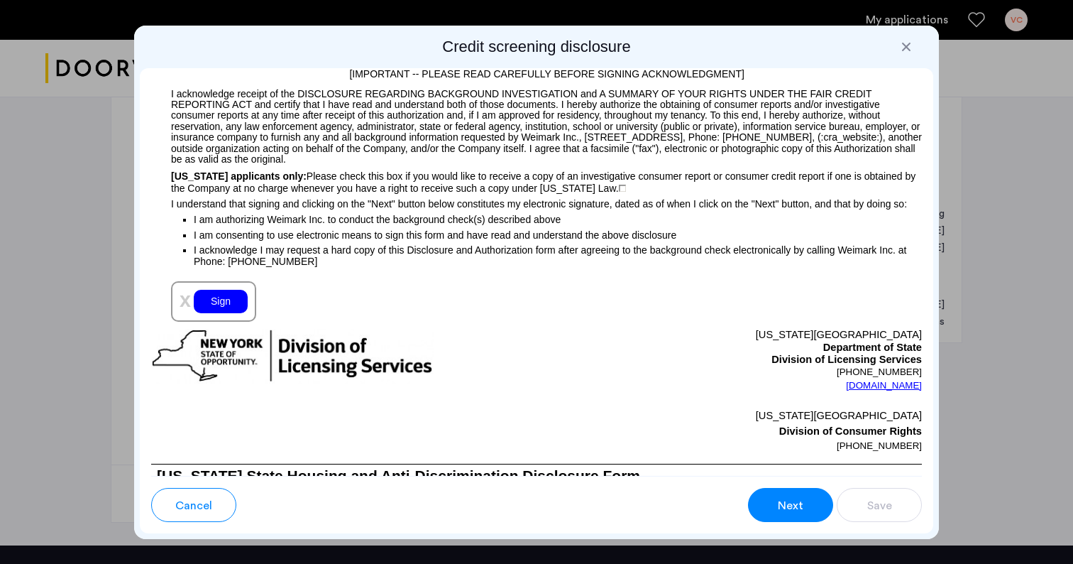
scroll to position [1477, 0]
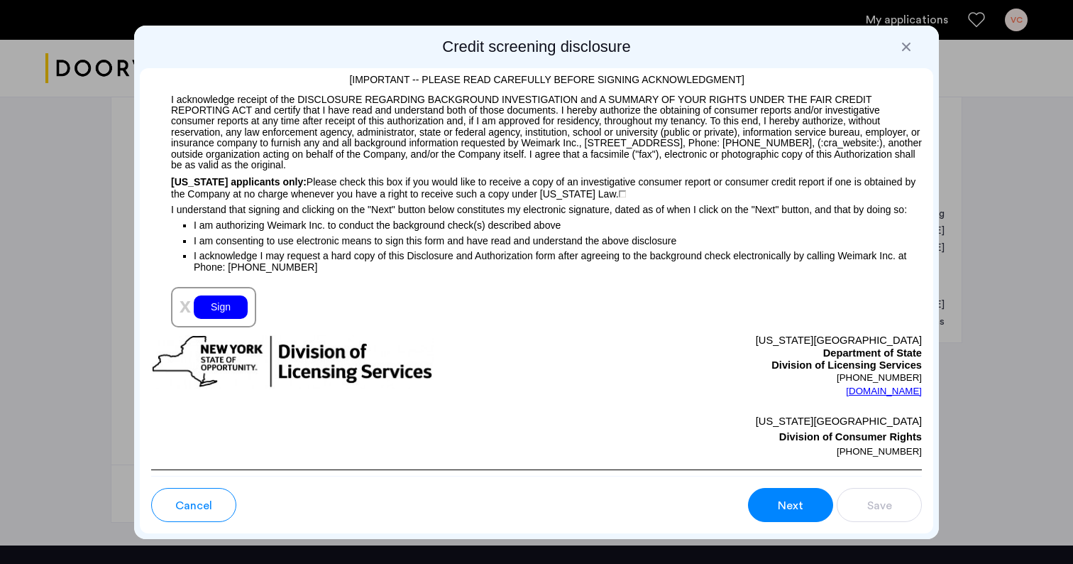
click at [224, 319] on div "Sign" at bounding box center [221, 306] width 54 height 23
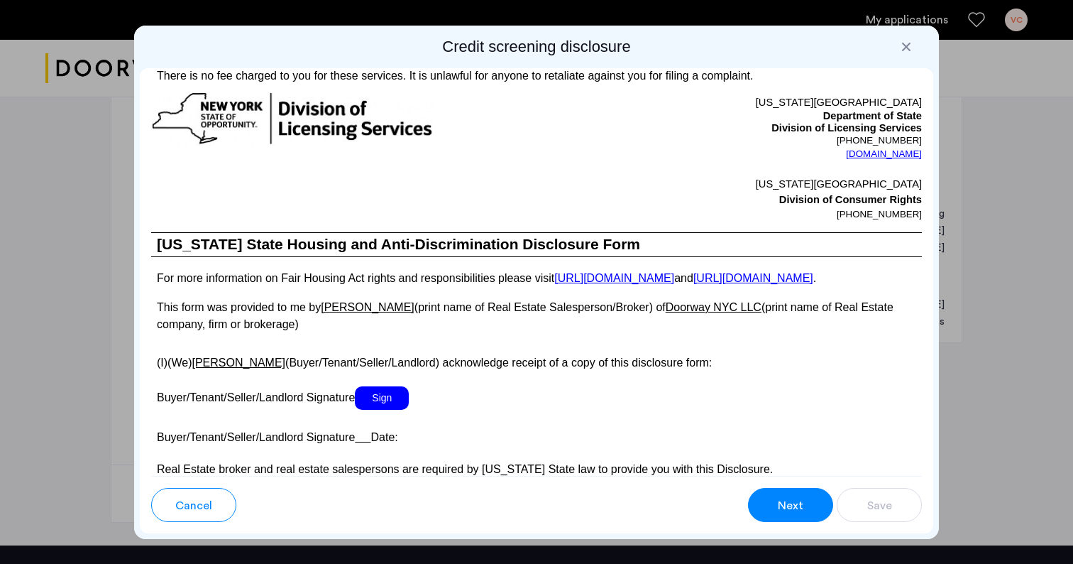
scroll to position [2455, 0]
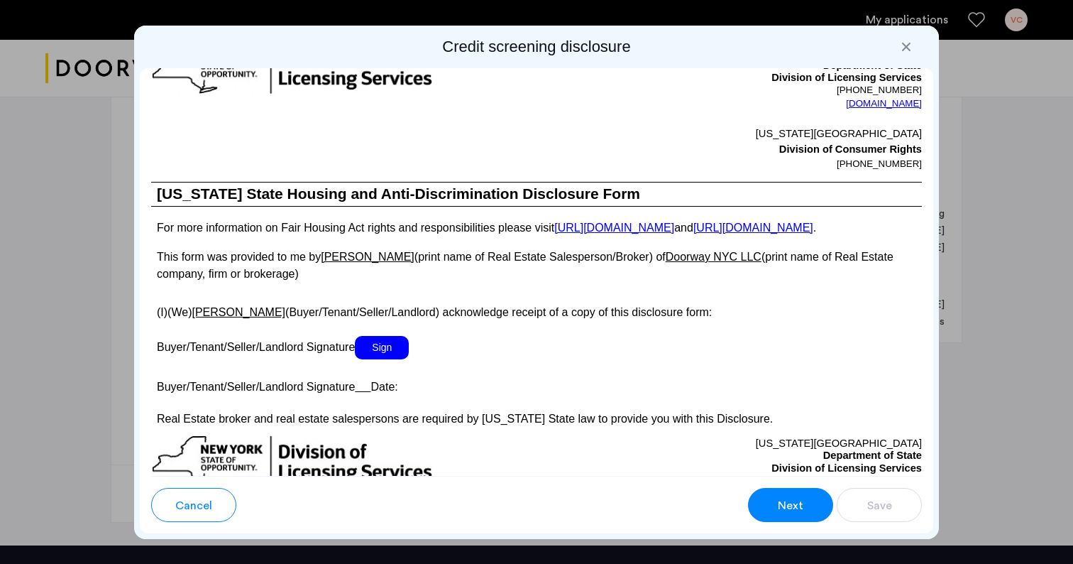
click at [383, 359] on span "Sign" at bounding box center [382, 347] width 54 height 23
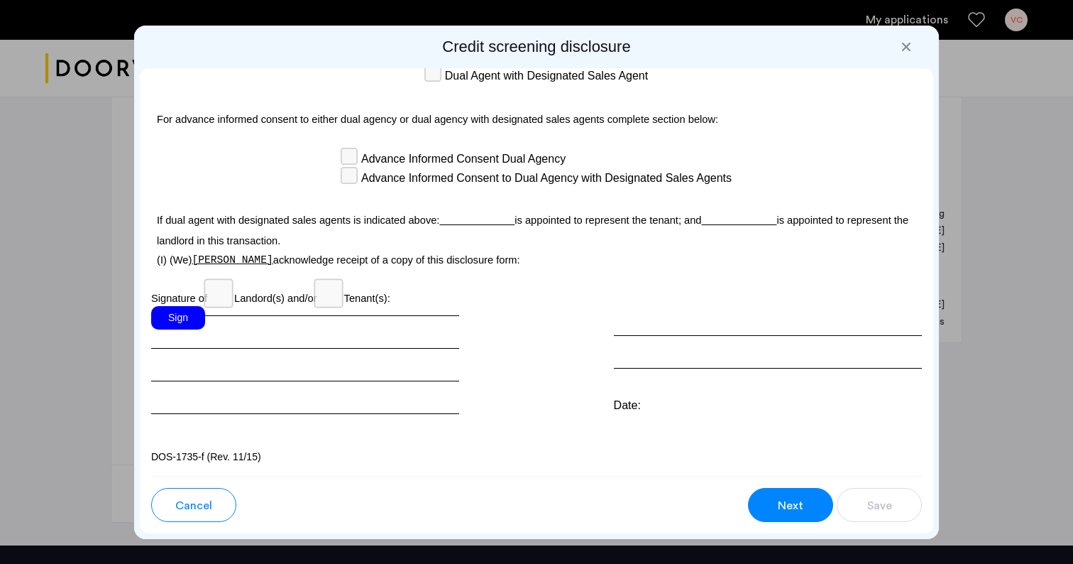
scroll to position [4103, 0]
click at [189, 315] on div "Sign" at bounding box center [178, 317] width 54 height 23
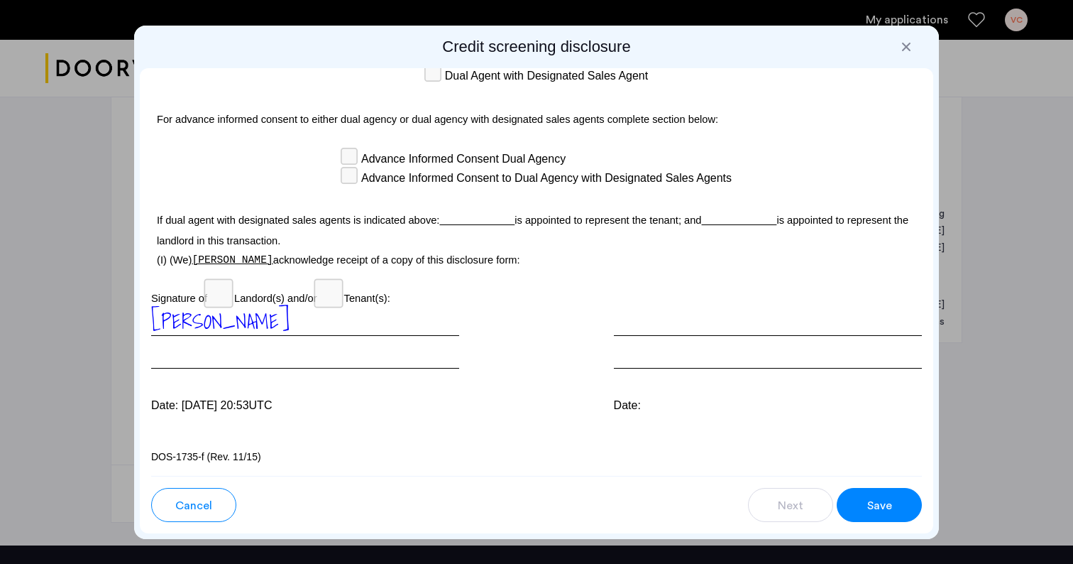
click at [861, 497] on button "Save" at bounding box center [879, 505] width 85 height 34
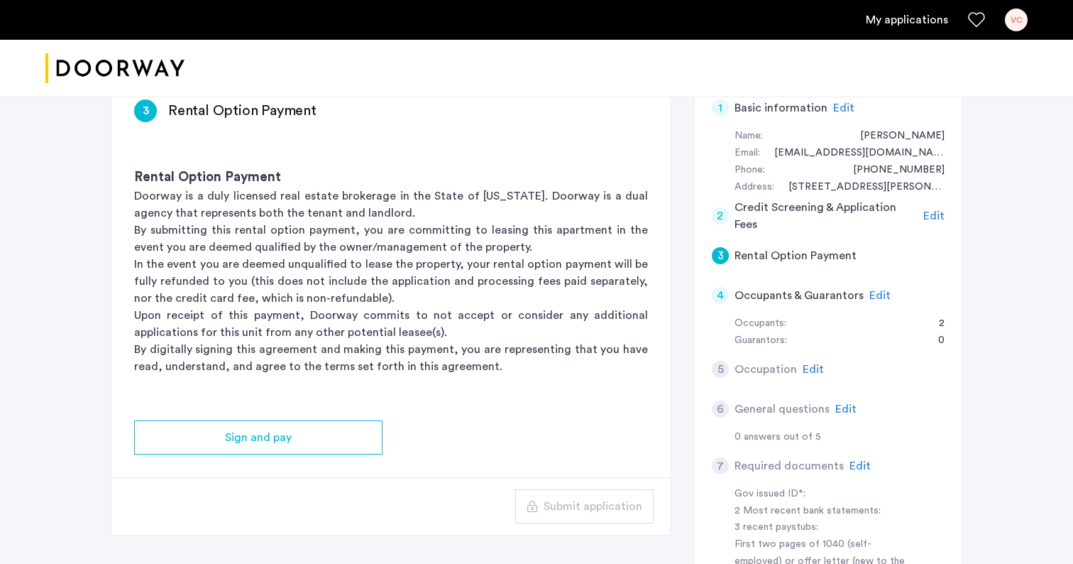
scroll to position [110, 0]
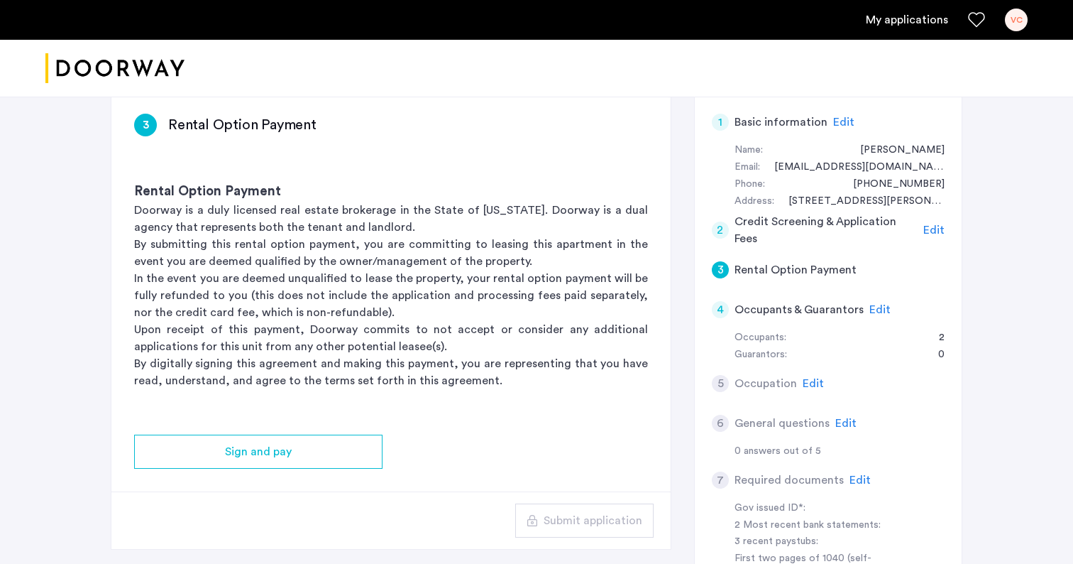
click at [882, 307] on span "Edit" at bounding box center [880, 309] width 21 height 11
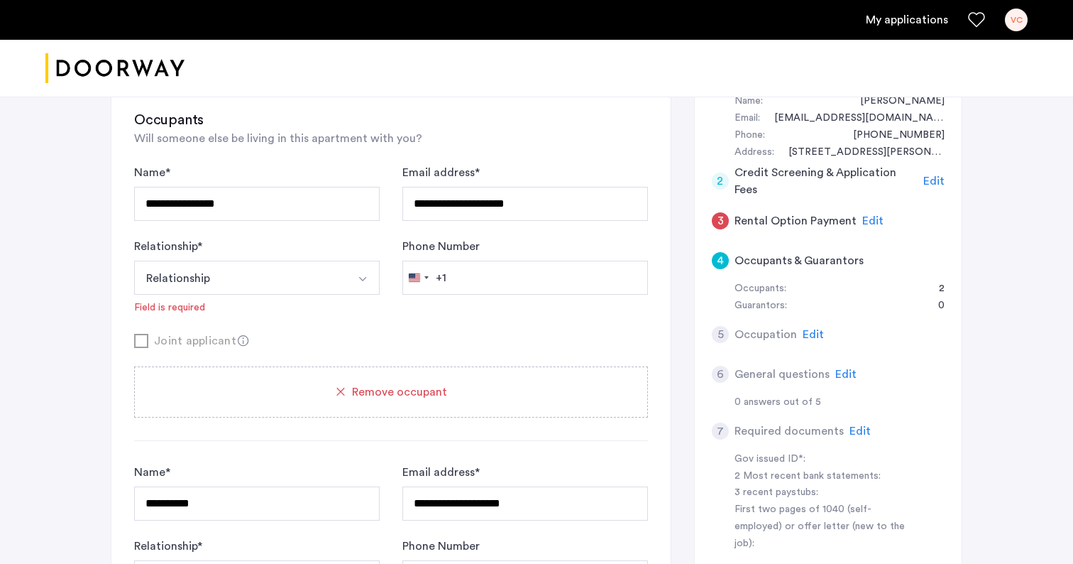
scroll to position [74, 0]
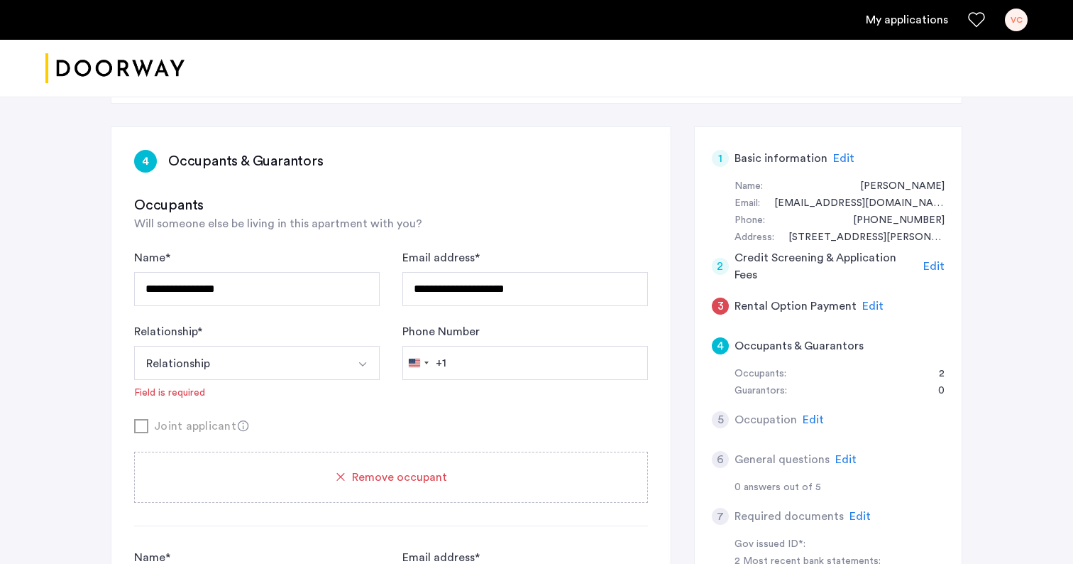
click at [793, 266] on h5 "Credit Screening & Application Fees" at bounding box center [827, 266] width 184 height 34
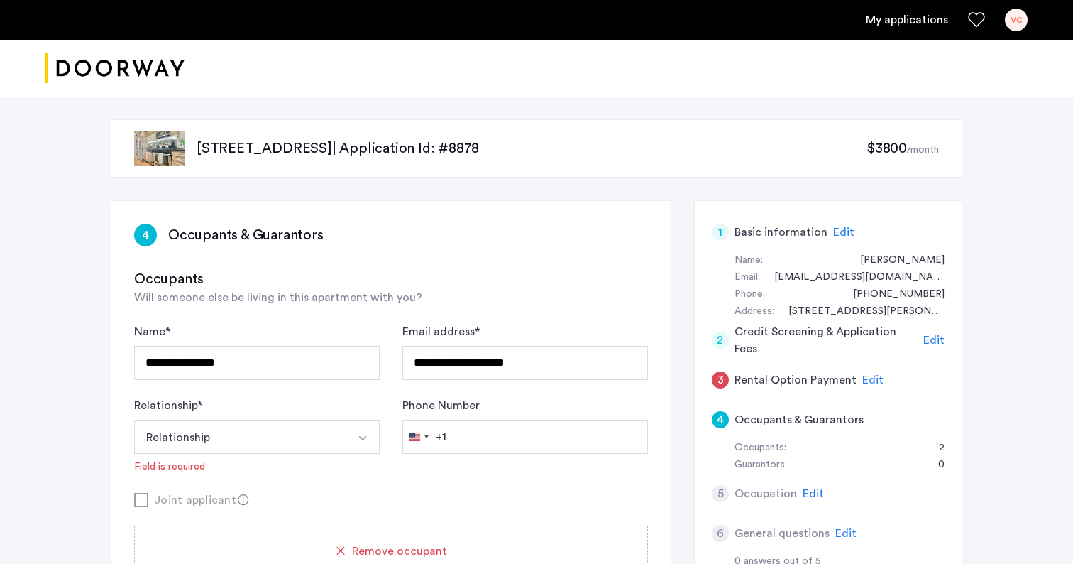
scroll to position [45, 0]
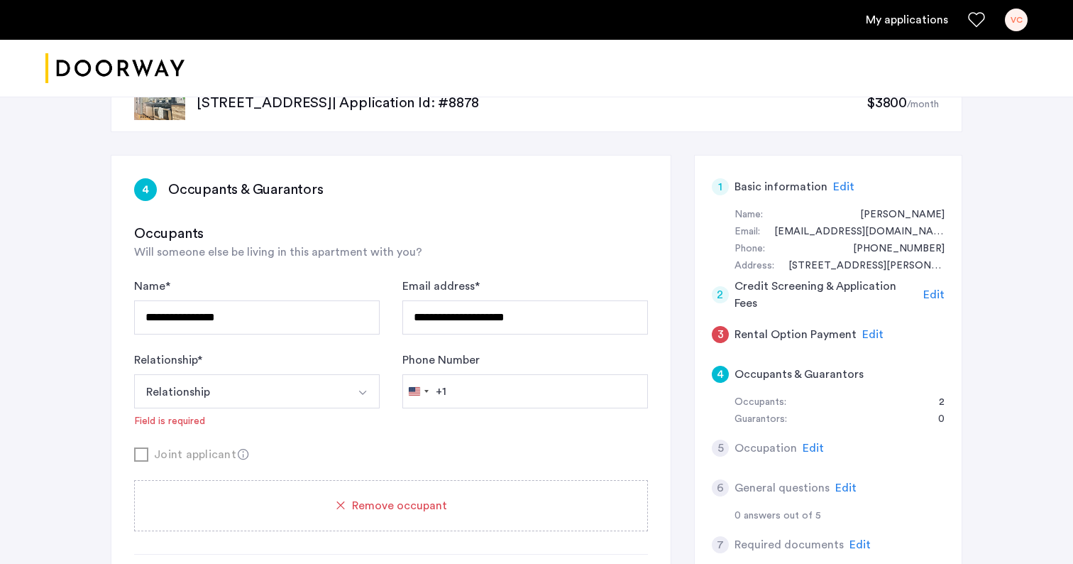
click at [720, 331] on div "3" at bounding box center [720, 334] width 17 height 17
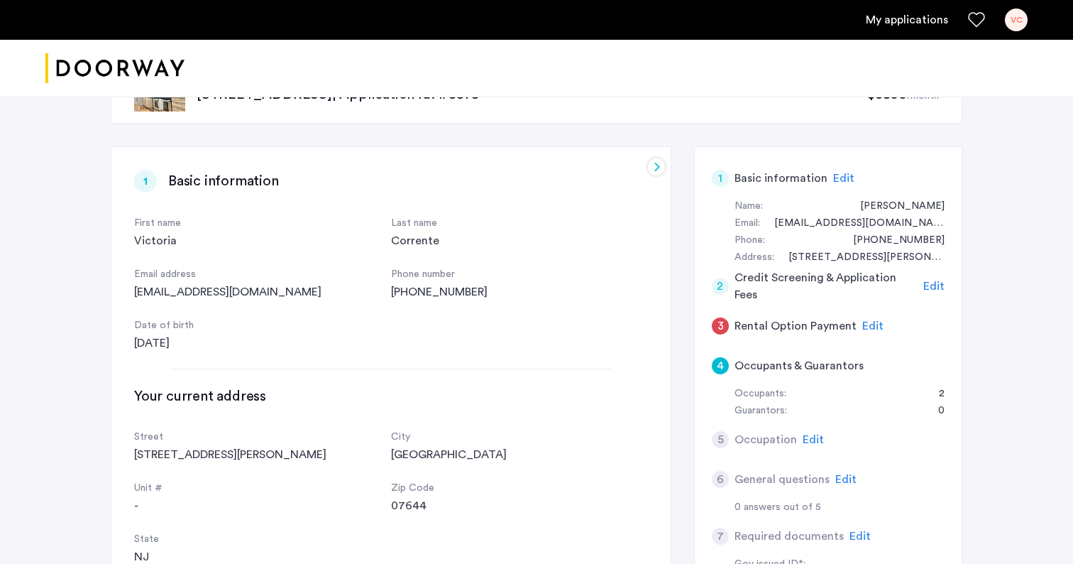
scroll to position [56, 0]
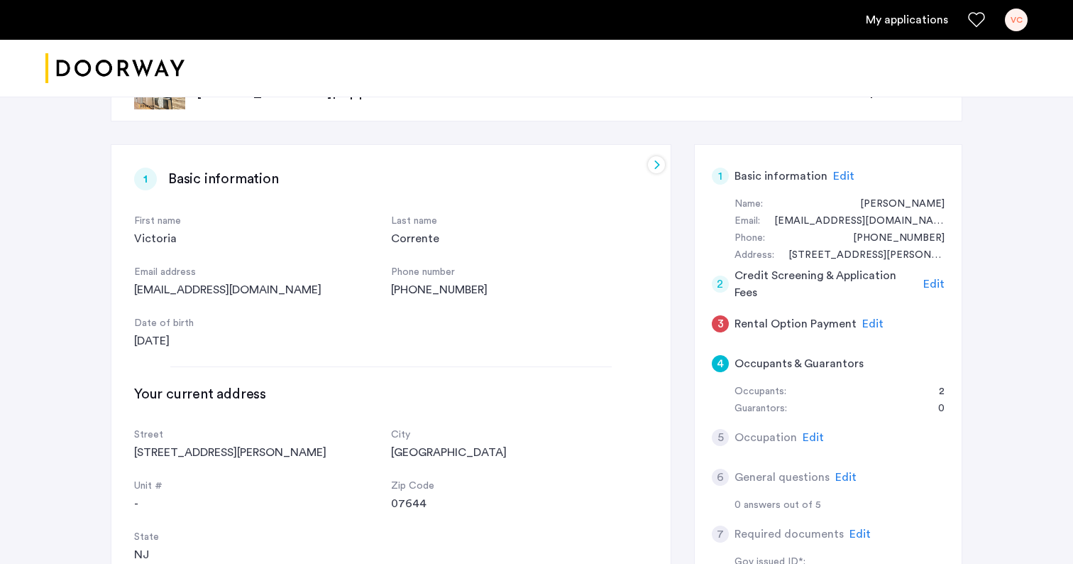
click at [651, 165] on div at bounding box center [656, 164] width 17 height 17
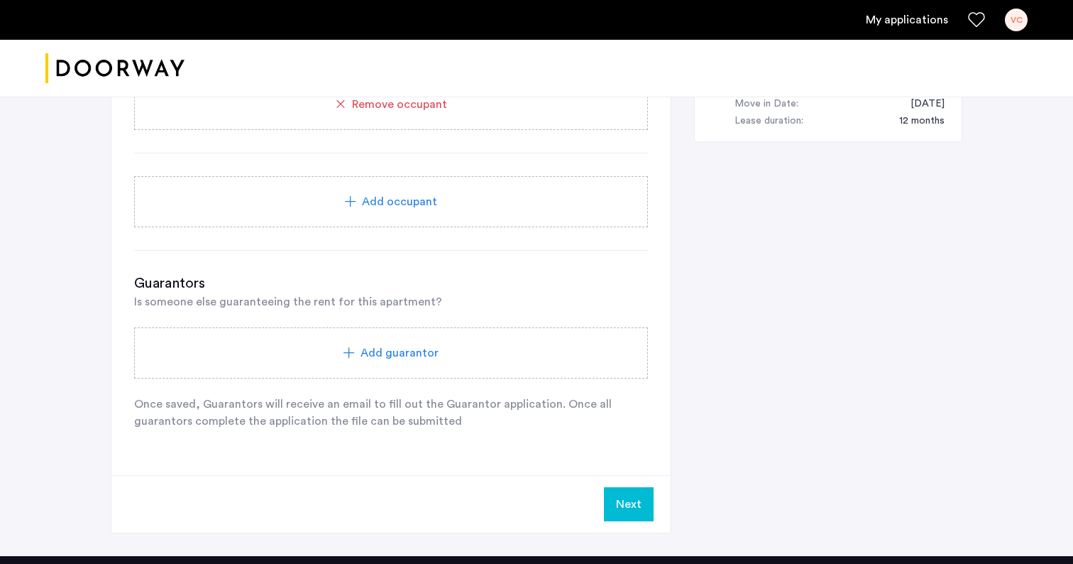
scroll to position [740, 0]
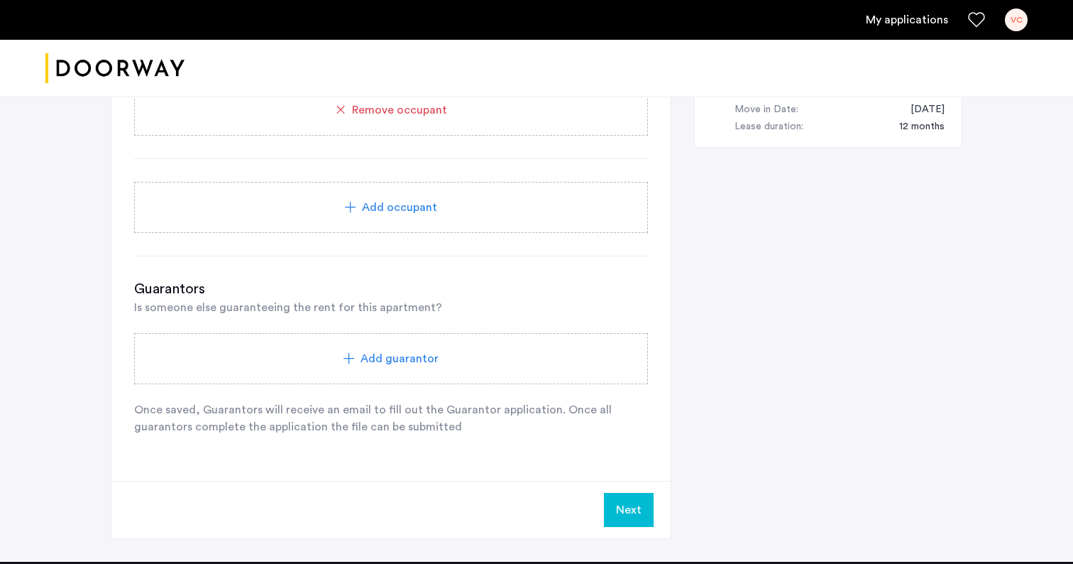
click at [631, 513] on button "Next" at bounding box center [629, 510] width 50 height 34
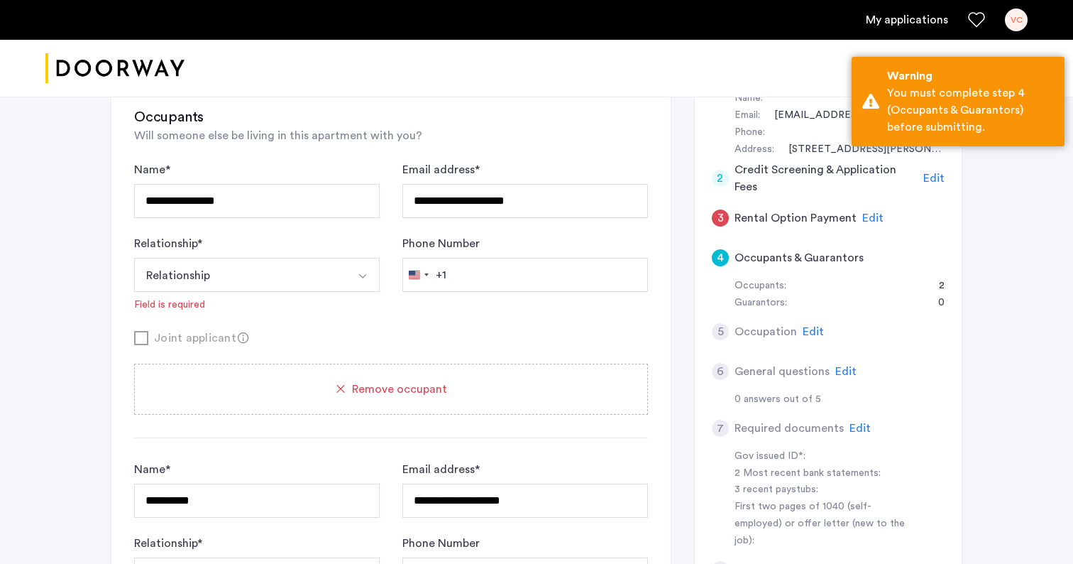
scroll to position [151, 0]
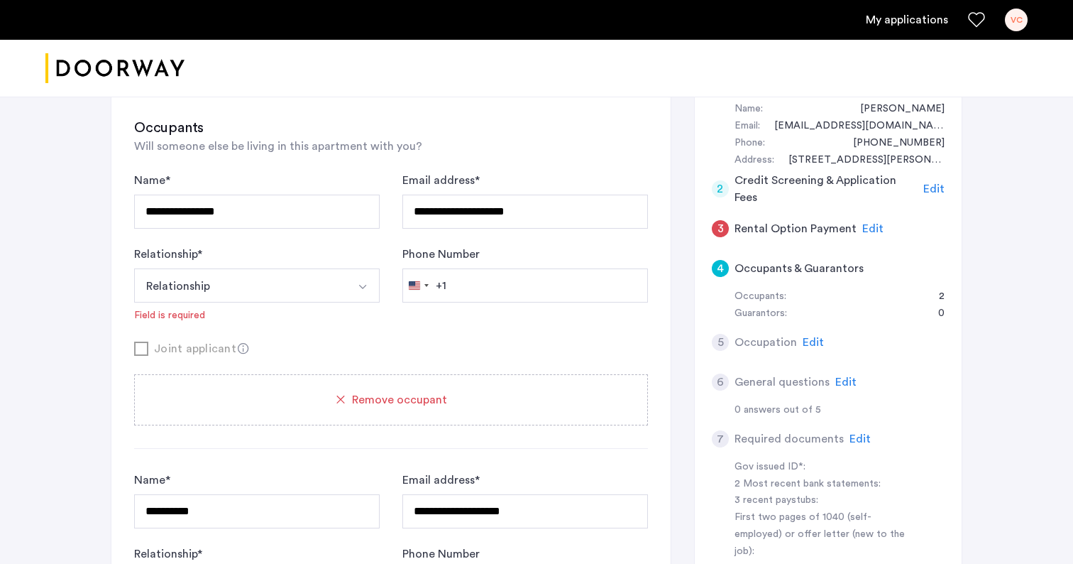
click at [720, 267] on div "4" at bounding box center [720, 268] width 17 height 17
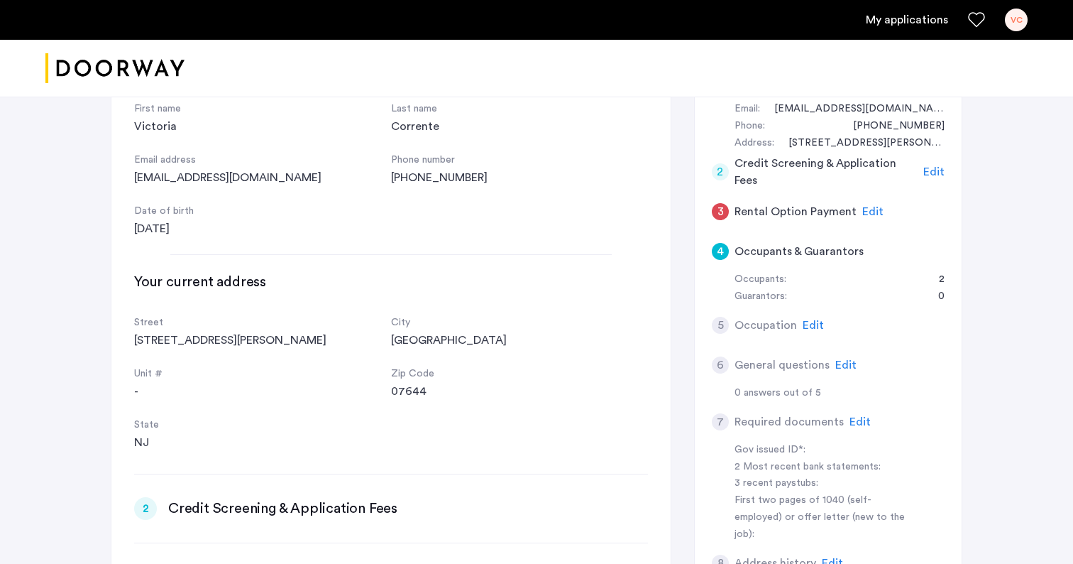
scroll to position [157, 0]
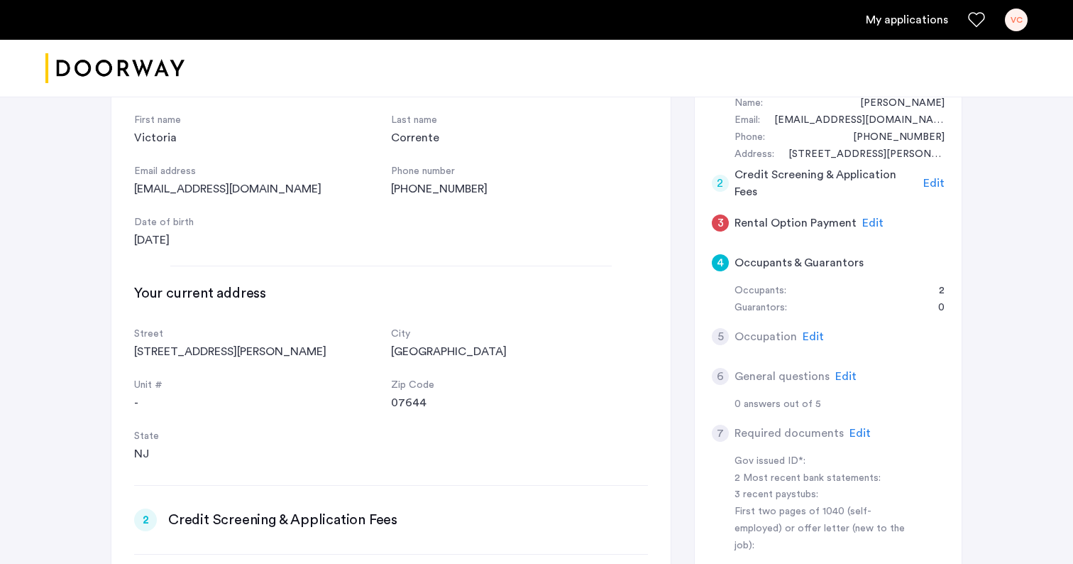
click at [720, 224] on div "3" at bounding box center [720, 222] width 17 height 17
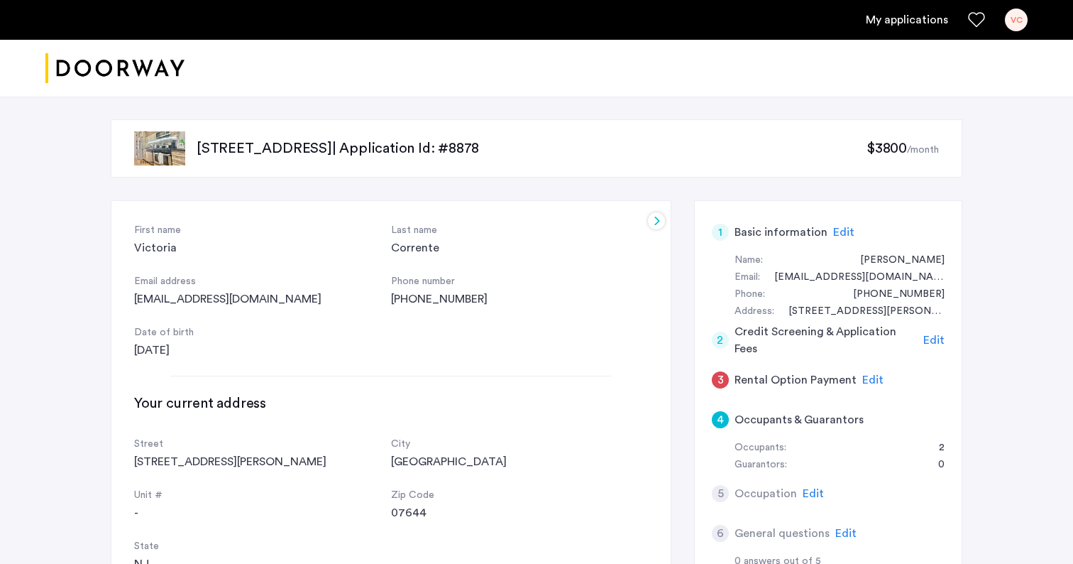
scroll to position [0, 0]
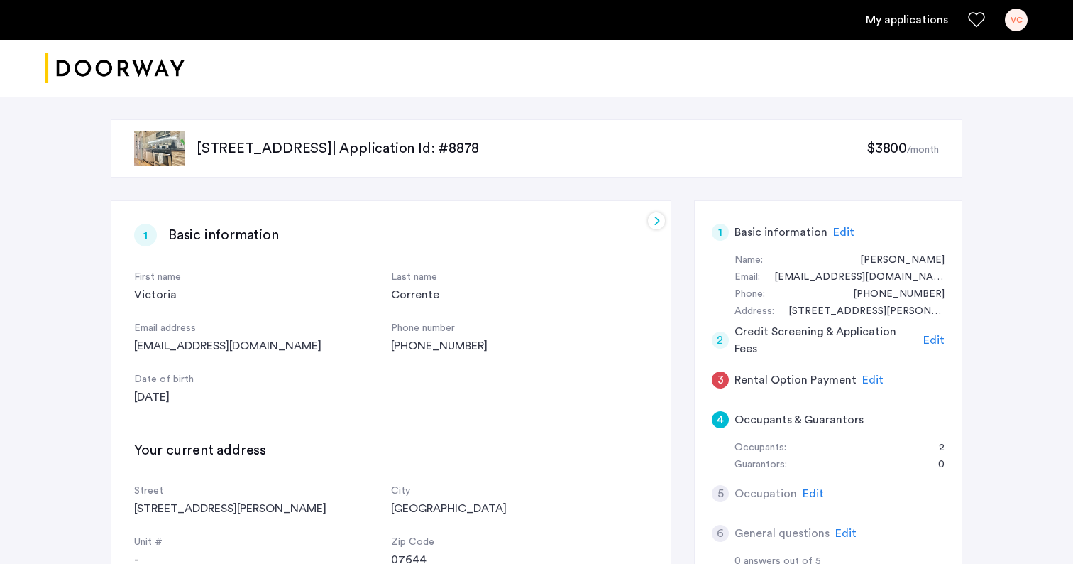
click at [654, 219] on div at bounding box center [656, 220] width 17 height 17
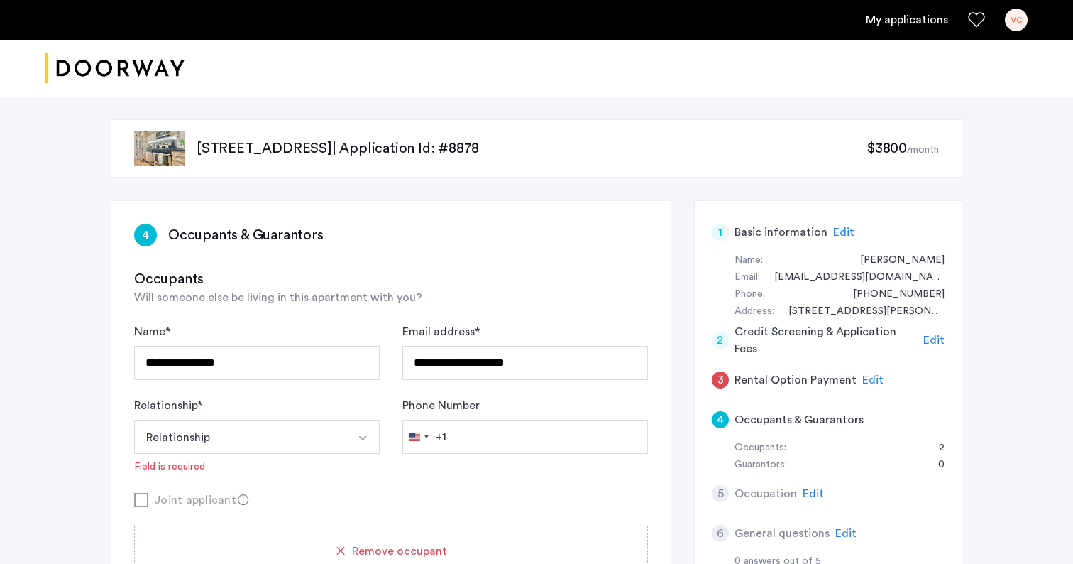
click at [903, 339] on h5 "Credit Screening & Application Fees" at bounding box center [827, 340] width 184 height 34
click at [933, 339] on span "Edit" at bounding box center [933, 339] width 21 height 11
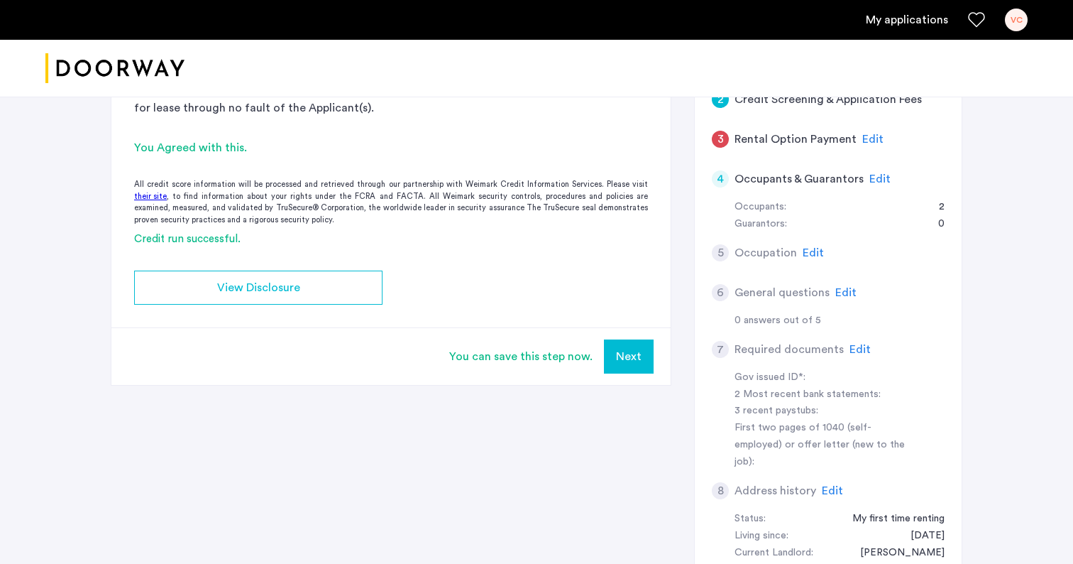
scroll to position [236, 0]
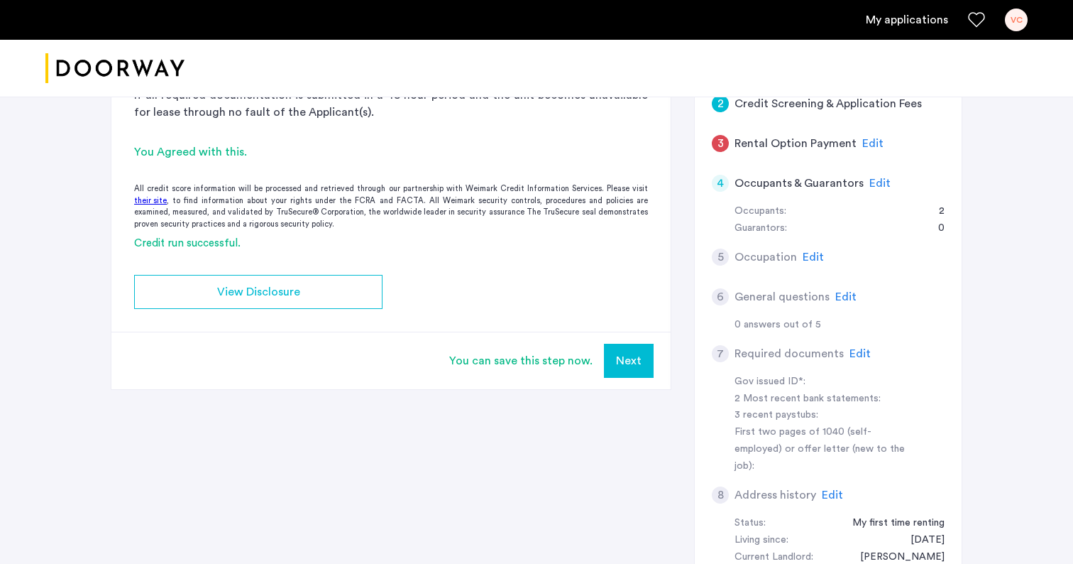
click at [622, 366] on button "Next" at bounding box center [629, 361] width 50 height 34
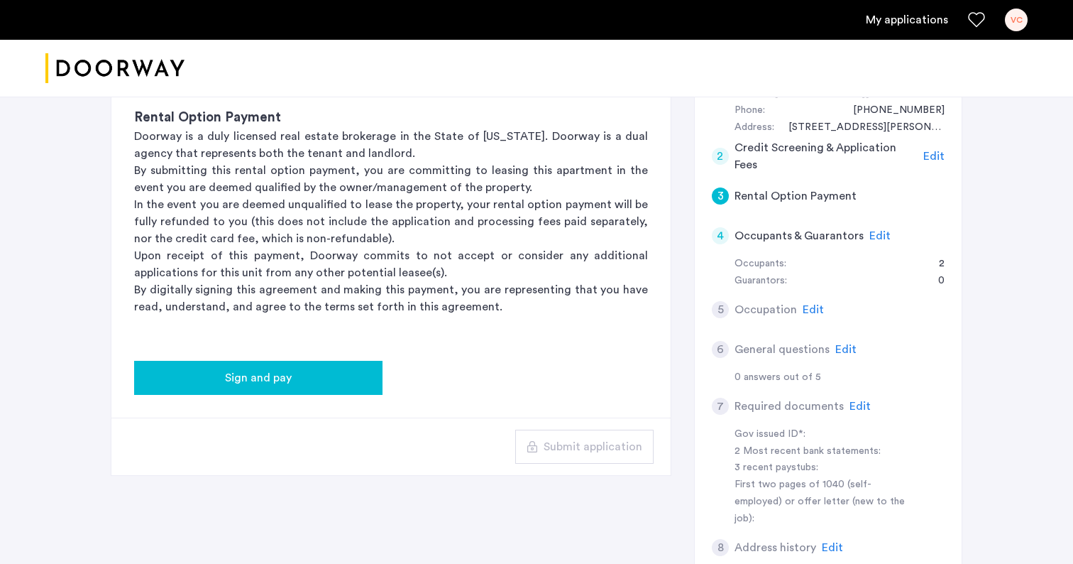
click at [329, 371] on div "Sign and pay" at bounding box center [259, 377] width 226 height 17
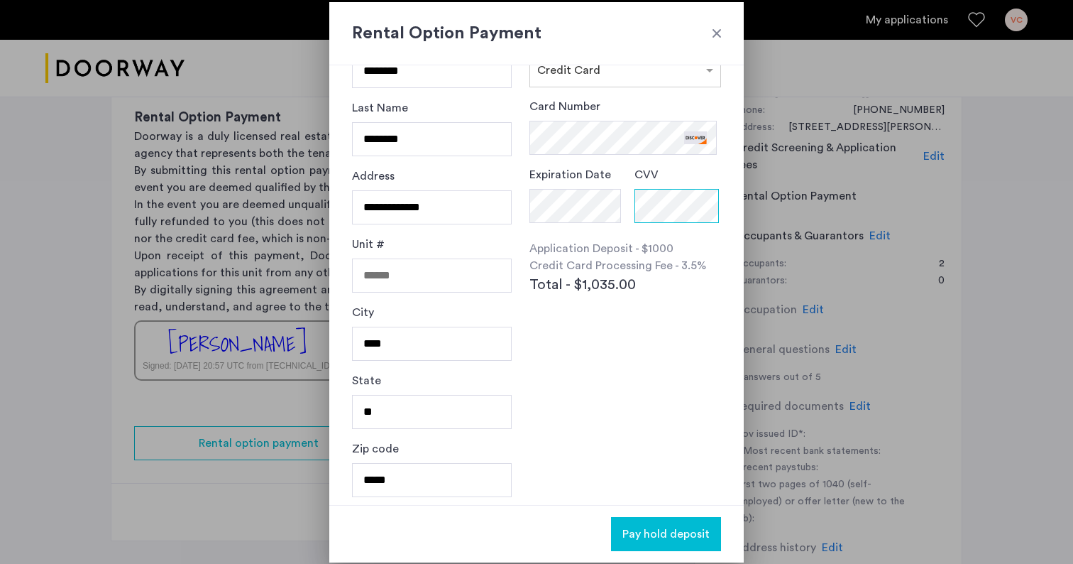
scroll to position [60, 0]
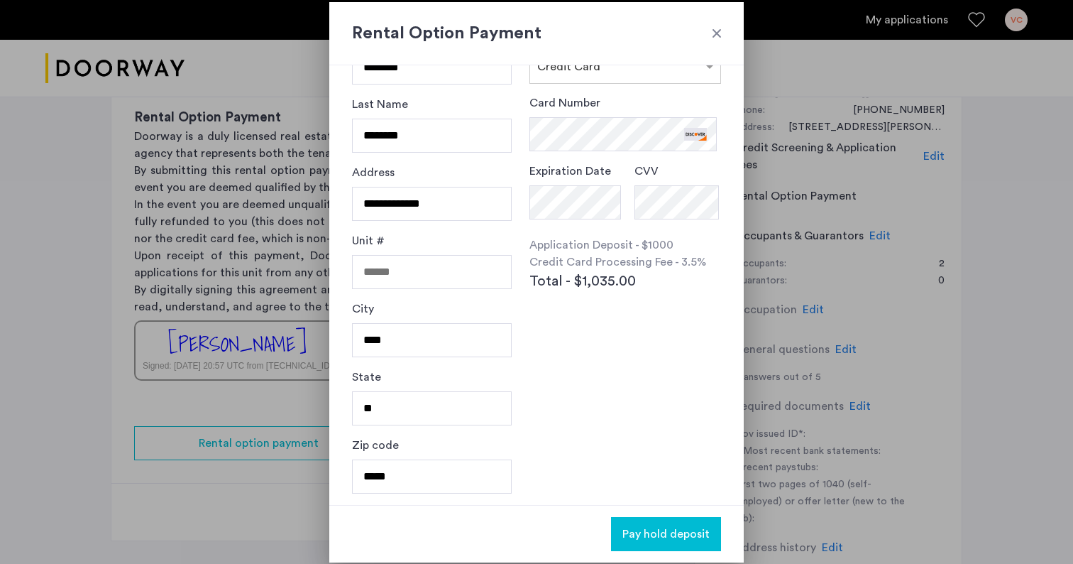
click at [661, 526] on span "Pay hold deposit" at bounding box center [665, 533] width 87 height 17
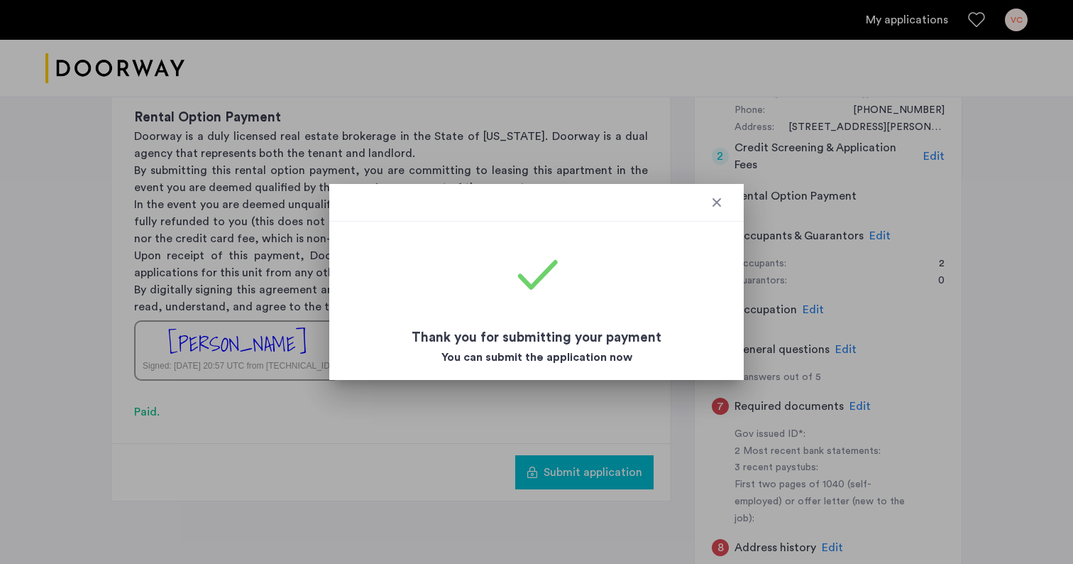
click at [717, 202] on div at bounding box center [717, 202] width 14 height 14
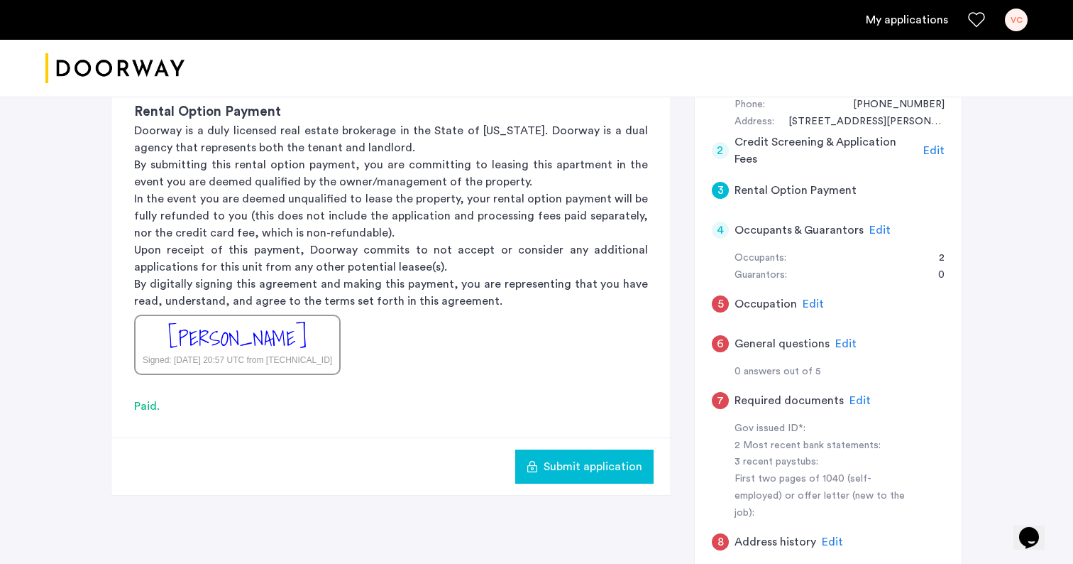
scroll to position [194, 0]
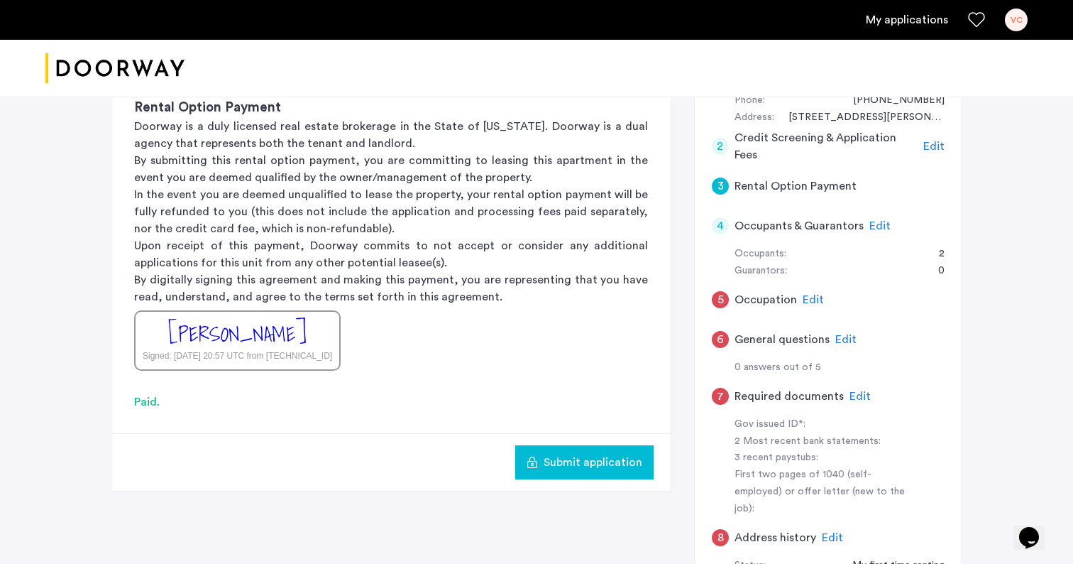
click at [874, 226] on span "Edit" at bounding box center [880, 225] width 21 height 11
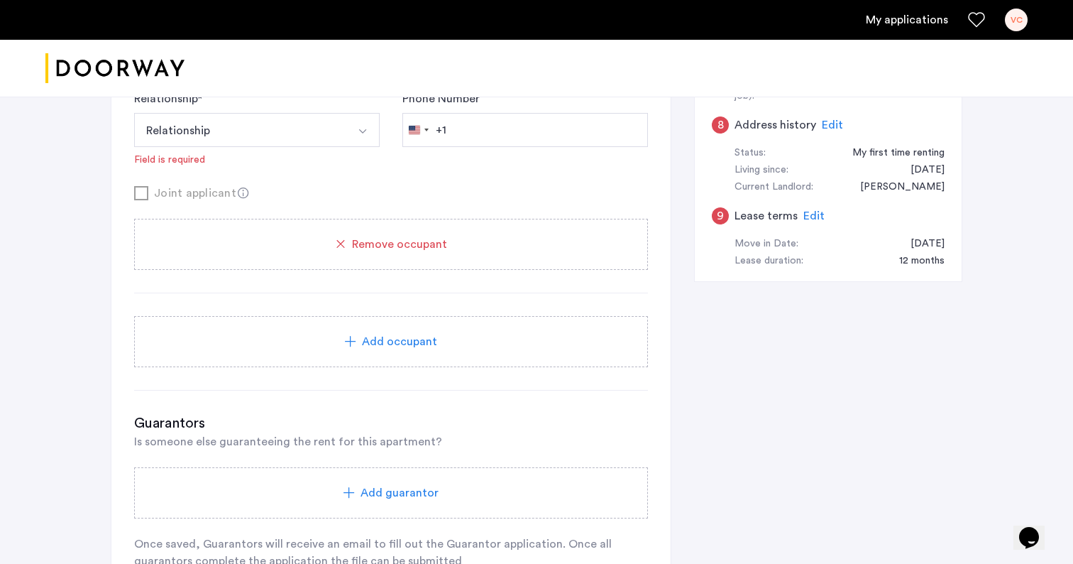
scroll to position [607, 0]
click at [432, 484] on span "Add guarantor" at bounding box center [400, 491] width 78 height 17
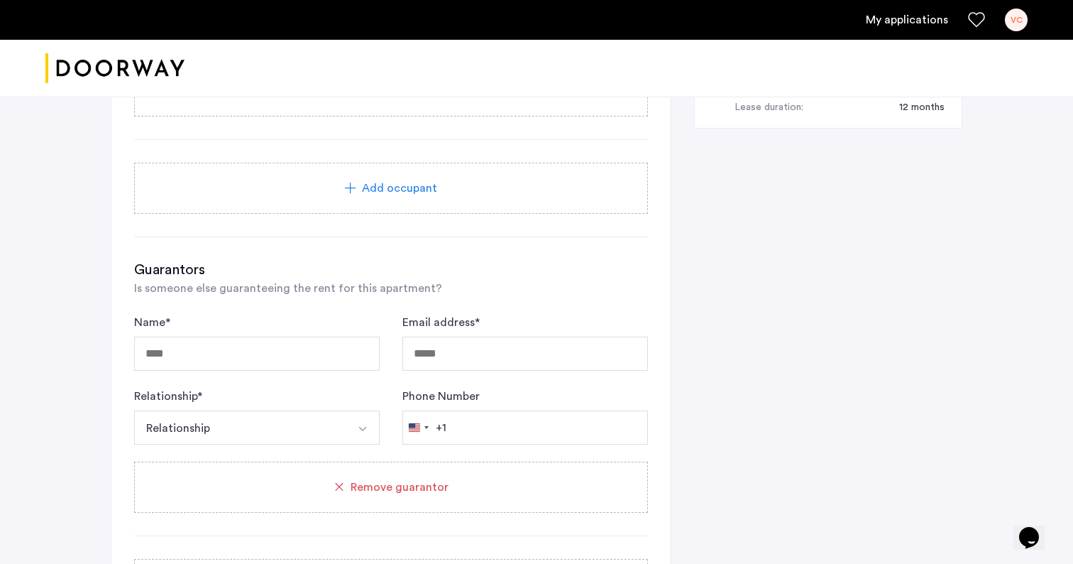
scroll to position [760, 0]
click at [307, 352] on input "Name *" at bounding box center [257, 353] width 246 height 34
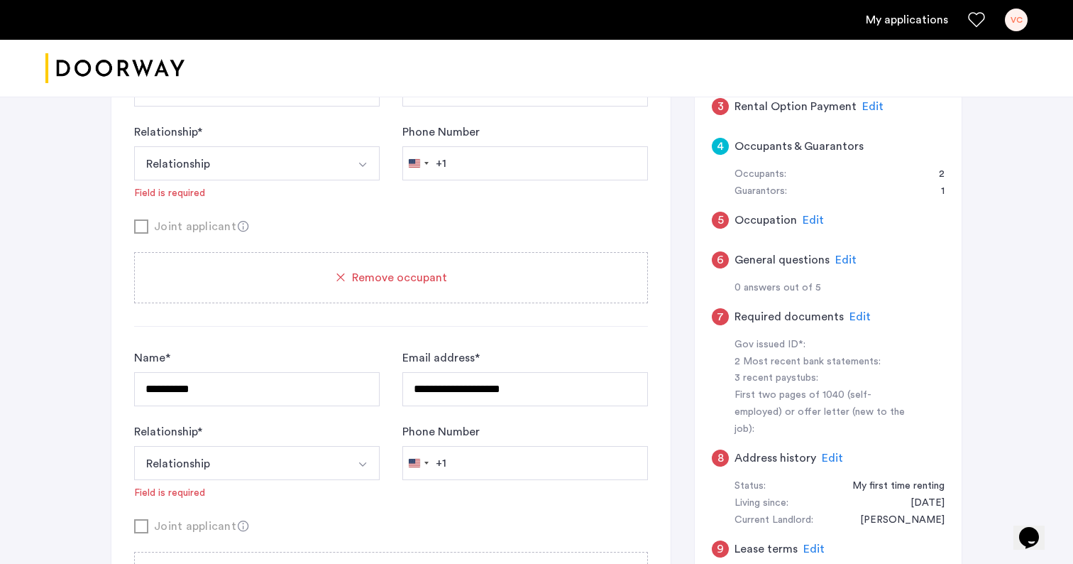
scroll to position [280, 0]
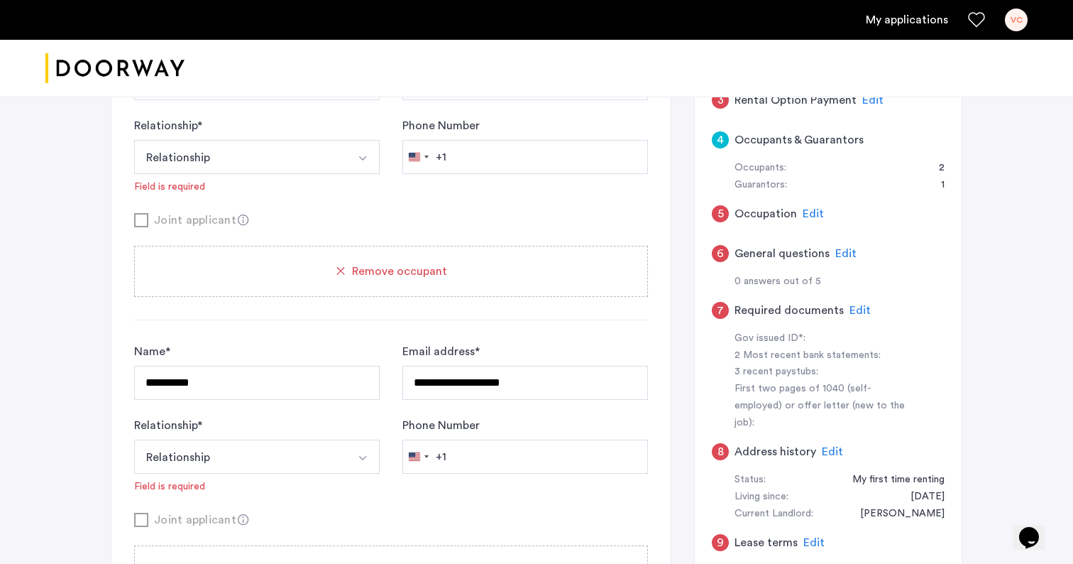
click at [812, 212] on span "Edit" at bounding box center [813, 213] width 21 height 11
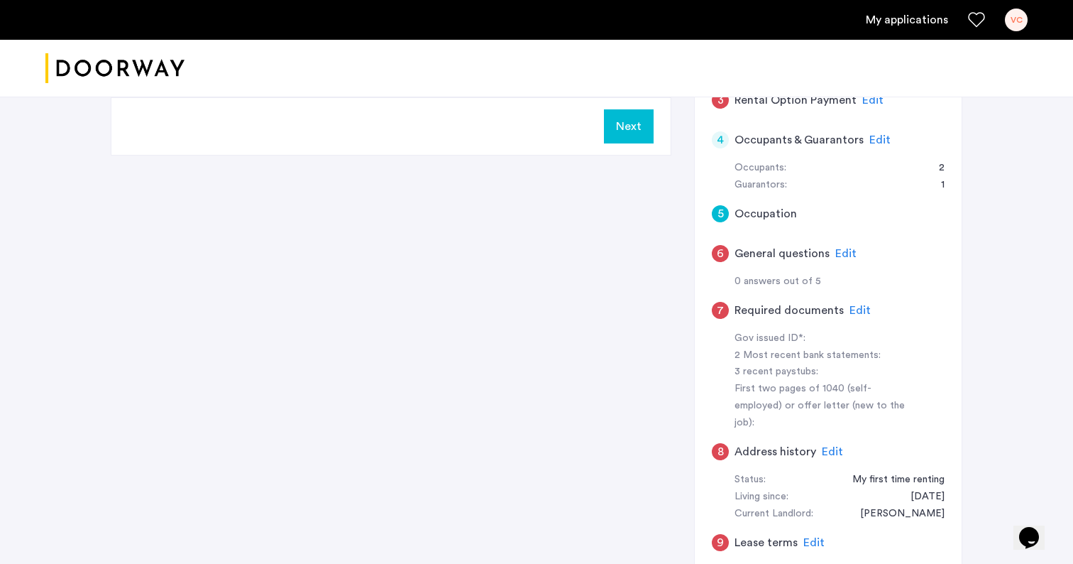
click at [878, 138] on span "Edit" at bounding box center [880, 139] width 21 height 11
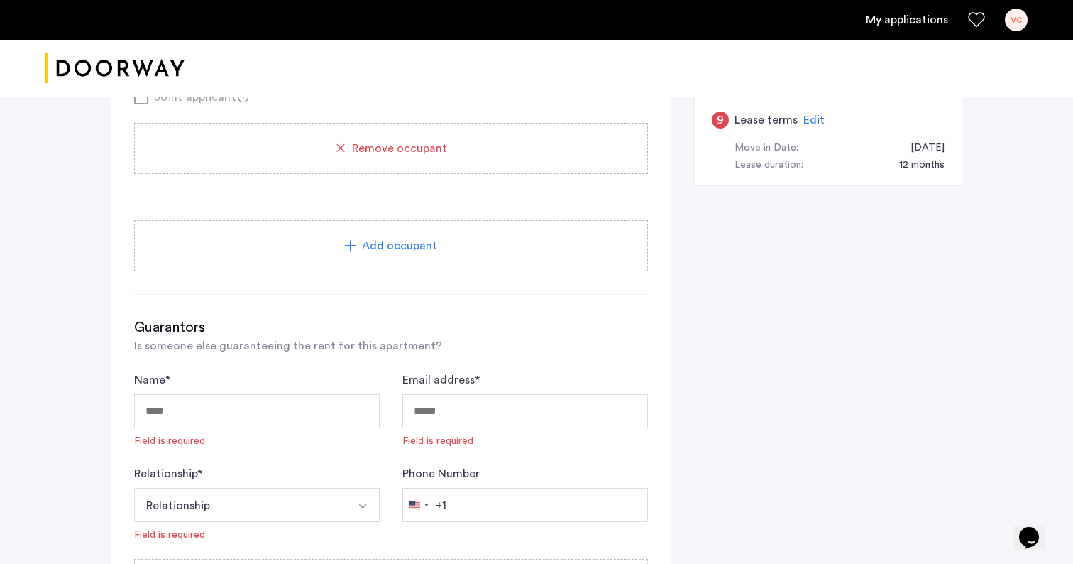
scroll to position [706, 0]
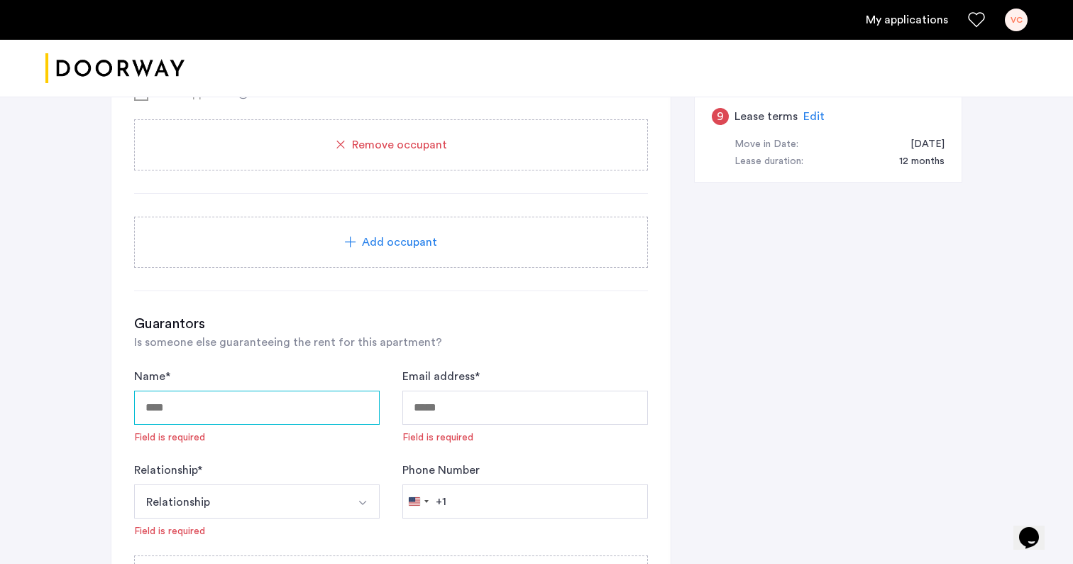
click at [261, 411] on input "Name *" at bounding box center [257, 407] width 246 height 34
type input "**********"
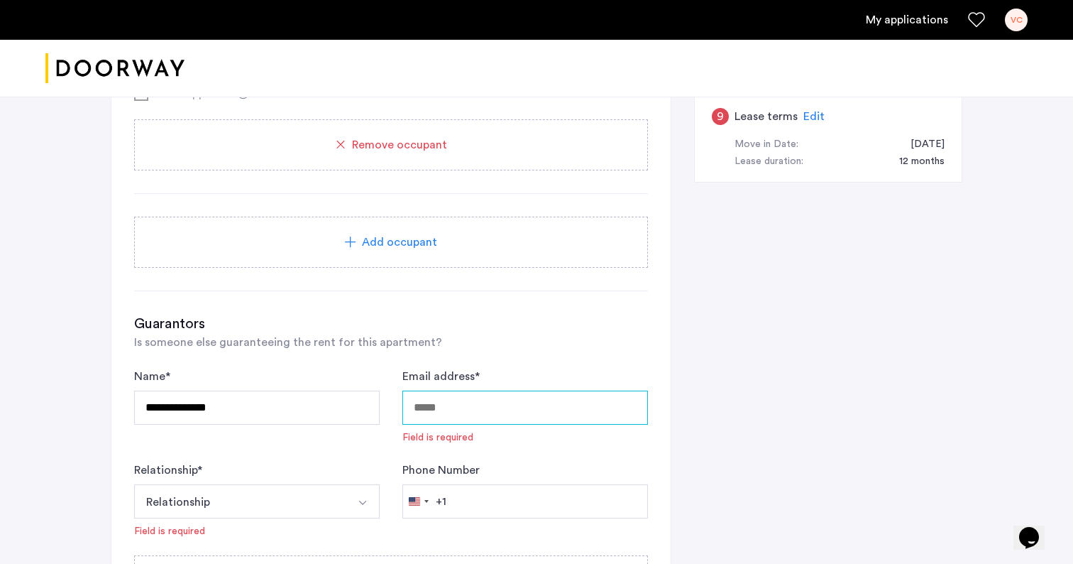
click at [461, 412] on input "Email address *" at bounding box center [525, 407] width 246 height 34
paste input "**********"
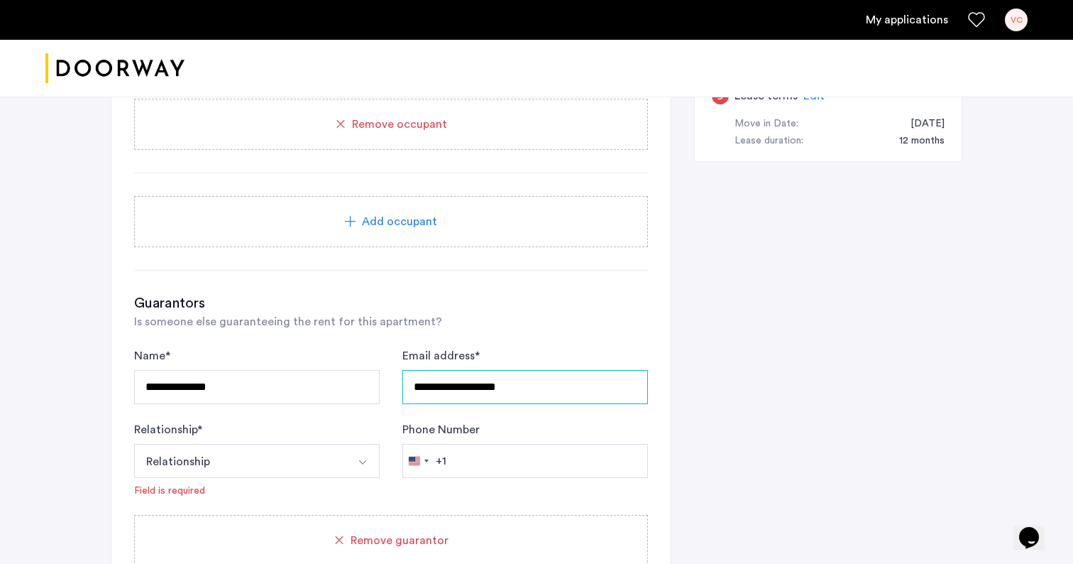
scroll to position [727, 0]
type input "**********"
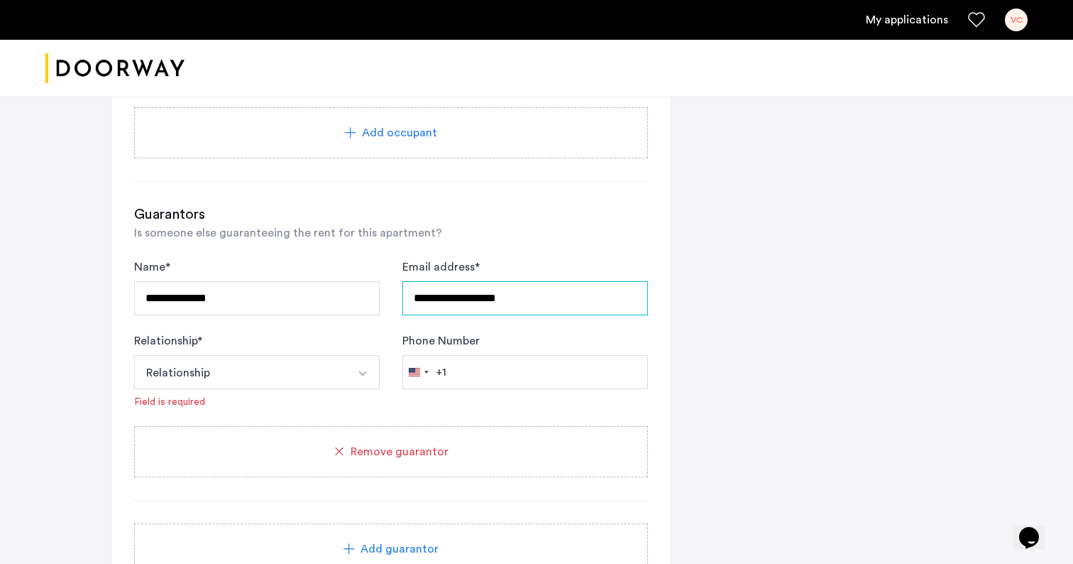
scroll to position [819, 0]
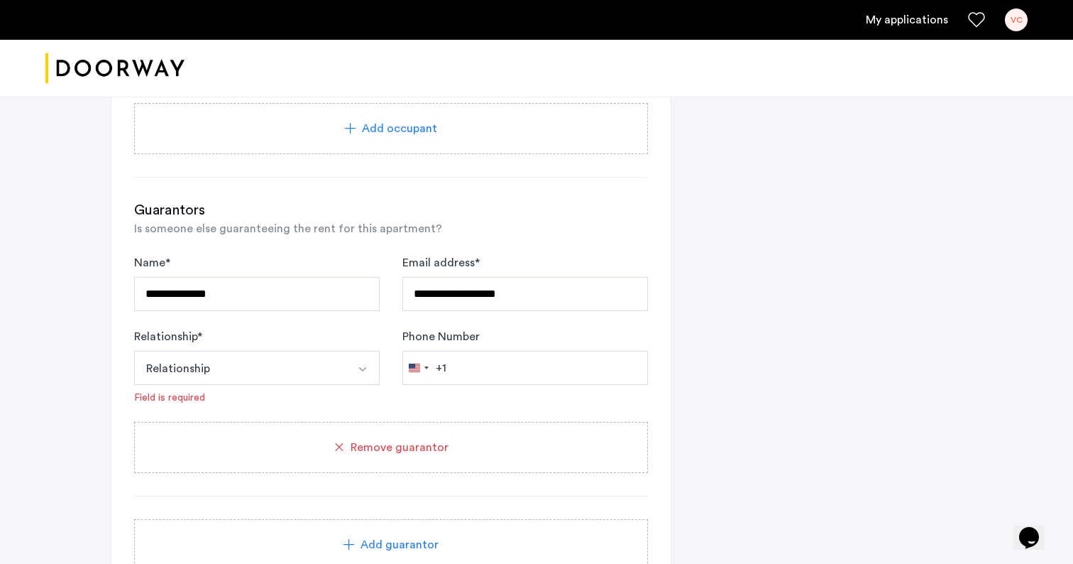
click at [361, 369] on img "Select option" at bounding box center [362, 368] width 11 height 11
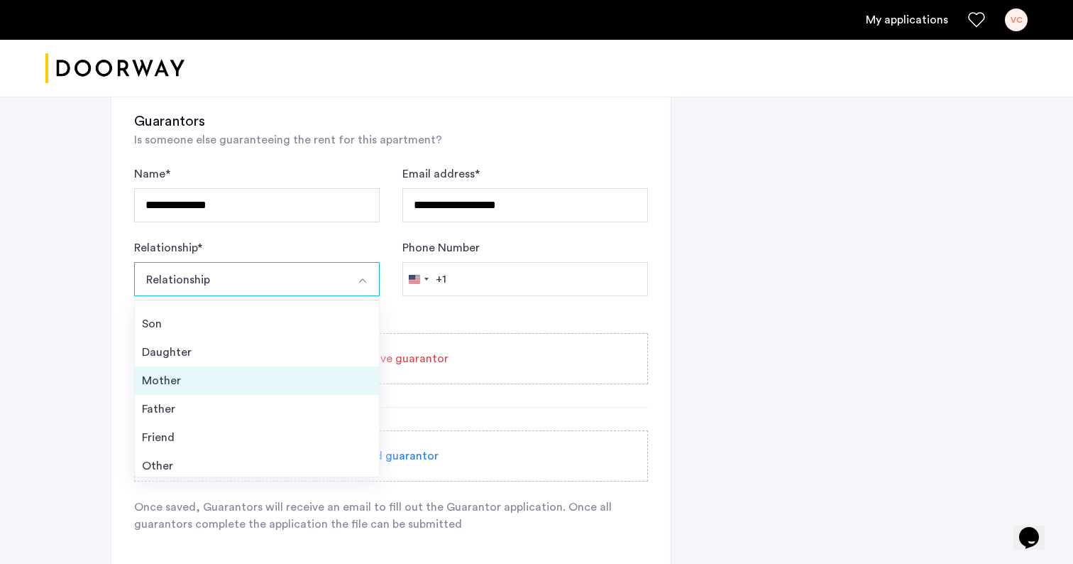
scroll to position [51, 0]
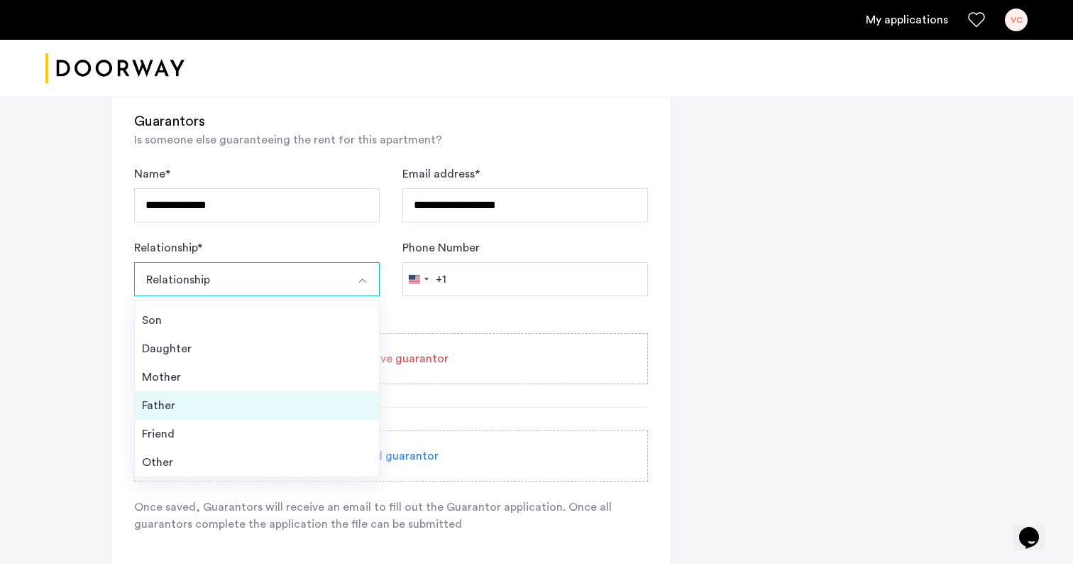
click at [263, 401] on div "Father" at bounding box center [257, 405] width 230 height 17
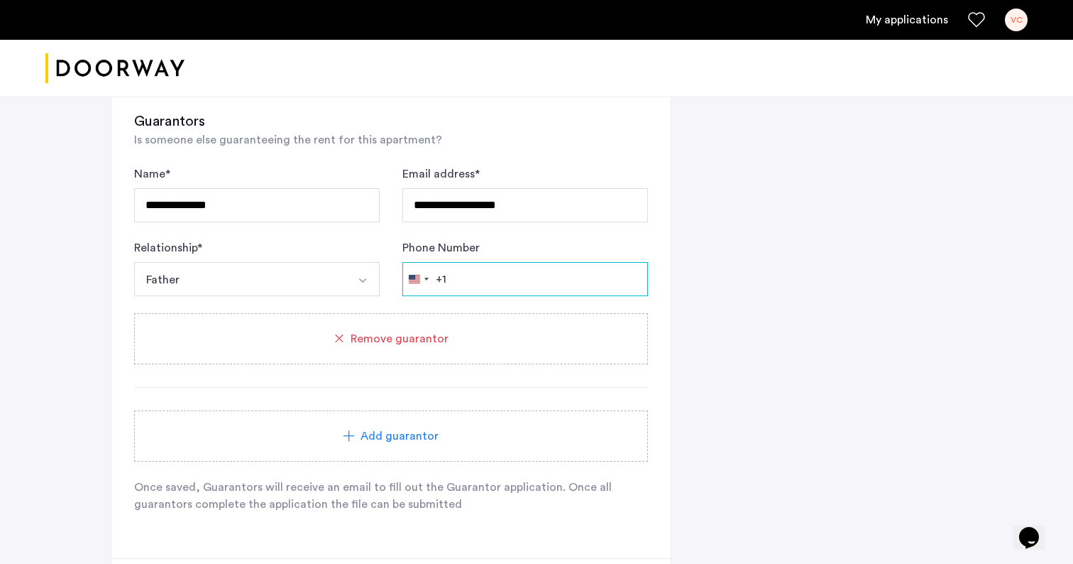
click at [504, 279] on input "Phone Number" at bounding box center [525, 279] width 246 height 34
type input "**********"
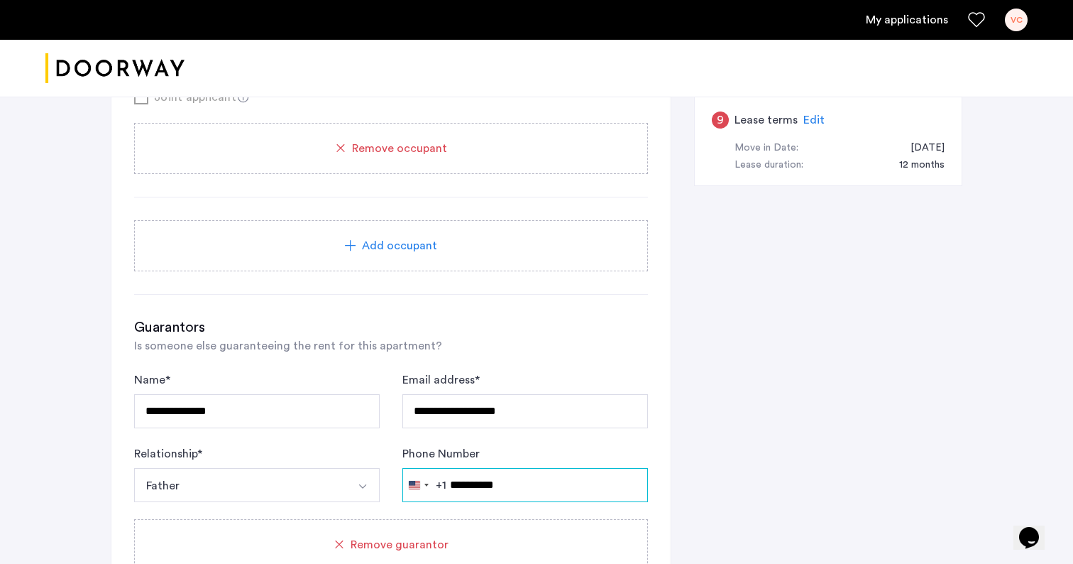
scroll to position [701, 0]
click at [751, 436] on div "**********" at bounding box center [537, 172] width 852 height 1346
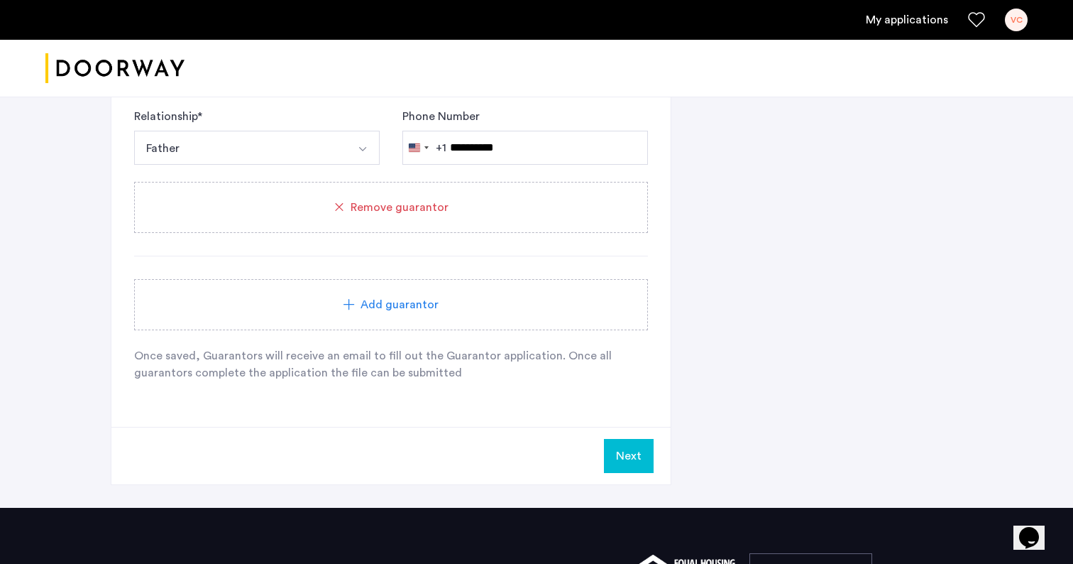
scroll to position [1067, 0]
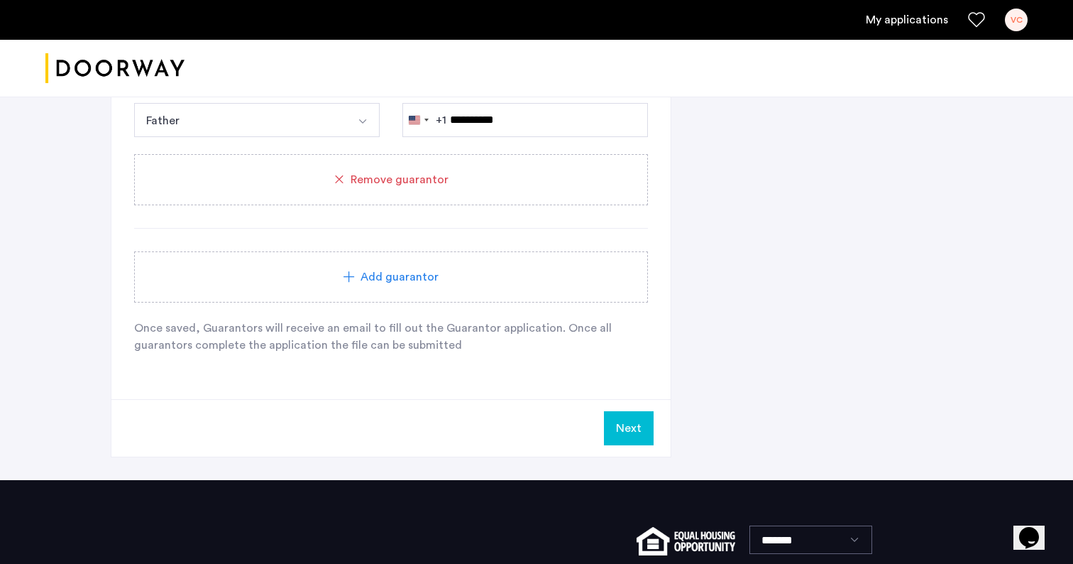
click at [642, 423] on button "Next" at bounding box center [629, 428] width 50 height 34
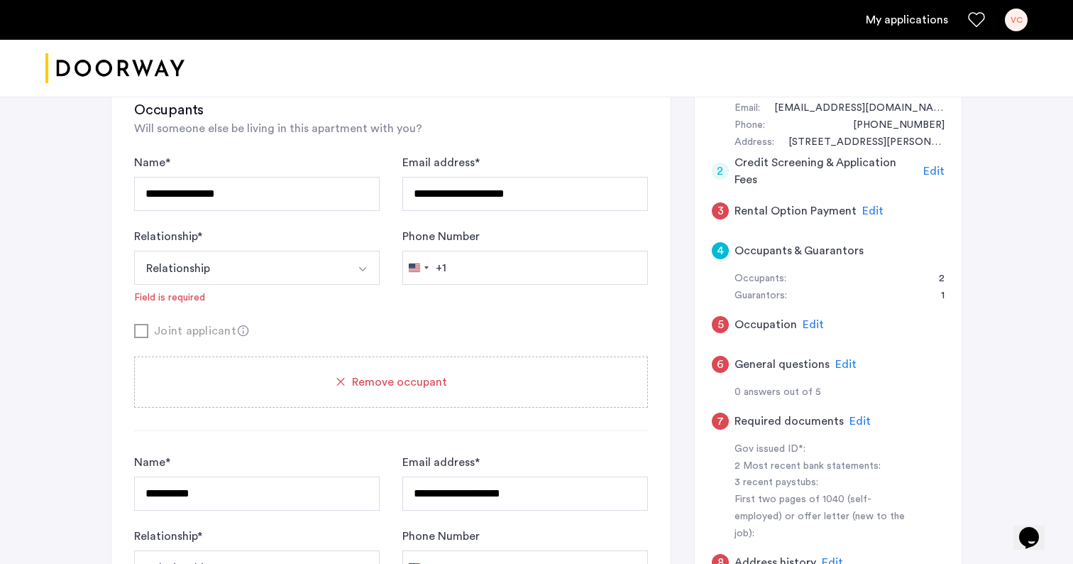
scroll to position [167, 0]
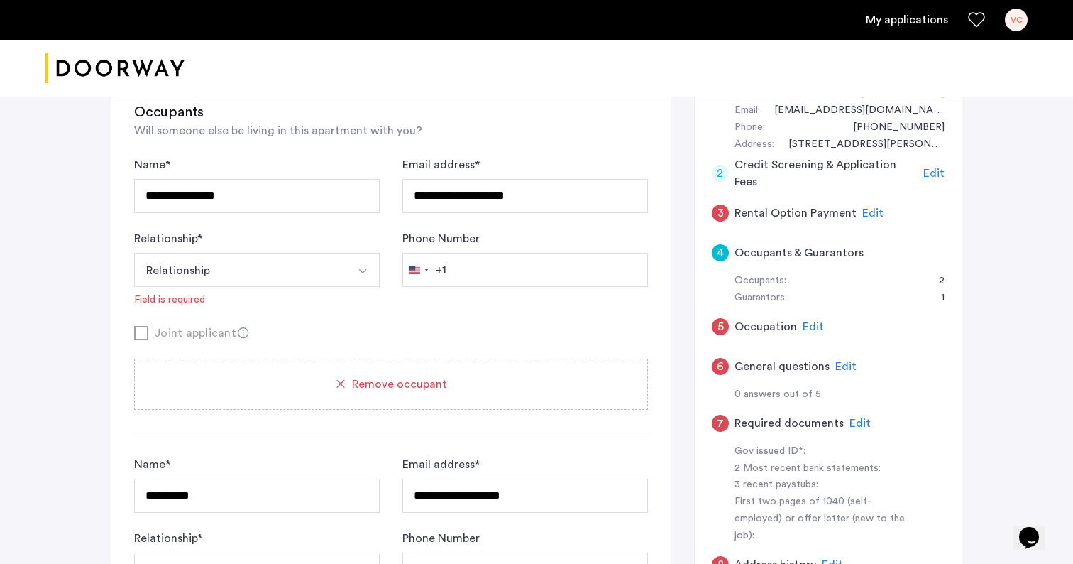
click at [722, 255] on div "4" at bounding box center [720, 252] width 17 height 17
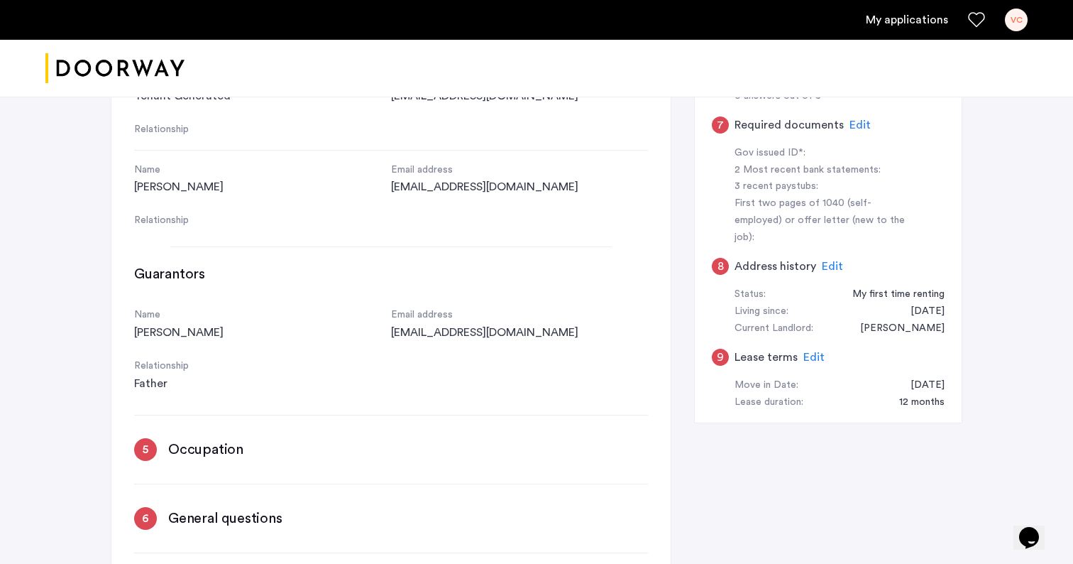
scroll to position [349, 0]
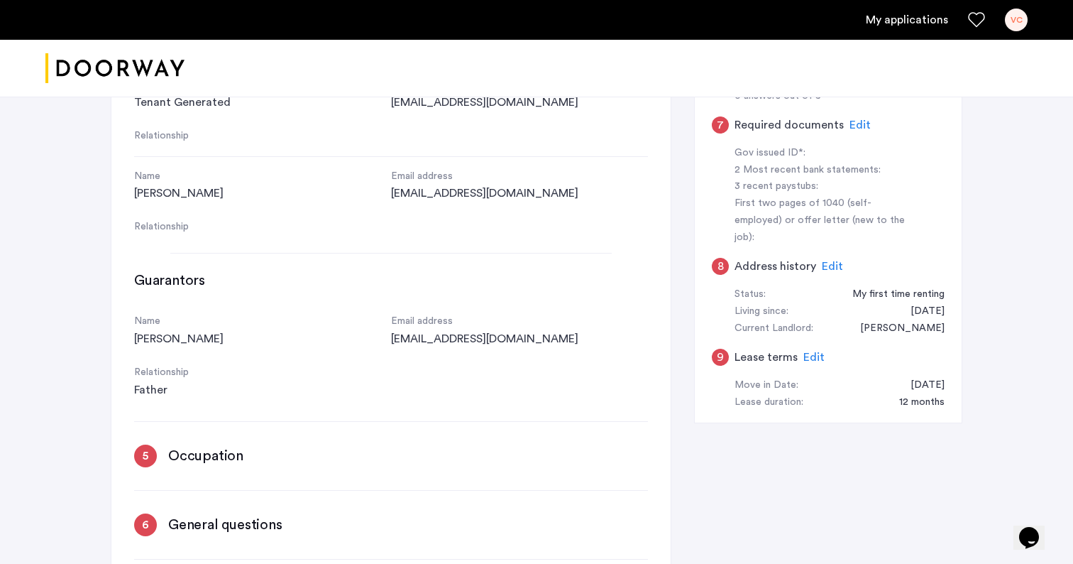
click at [152, 464] on div "5" at bounding box center [145, 455] width 23 height 23
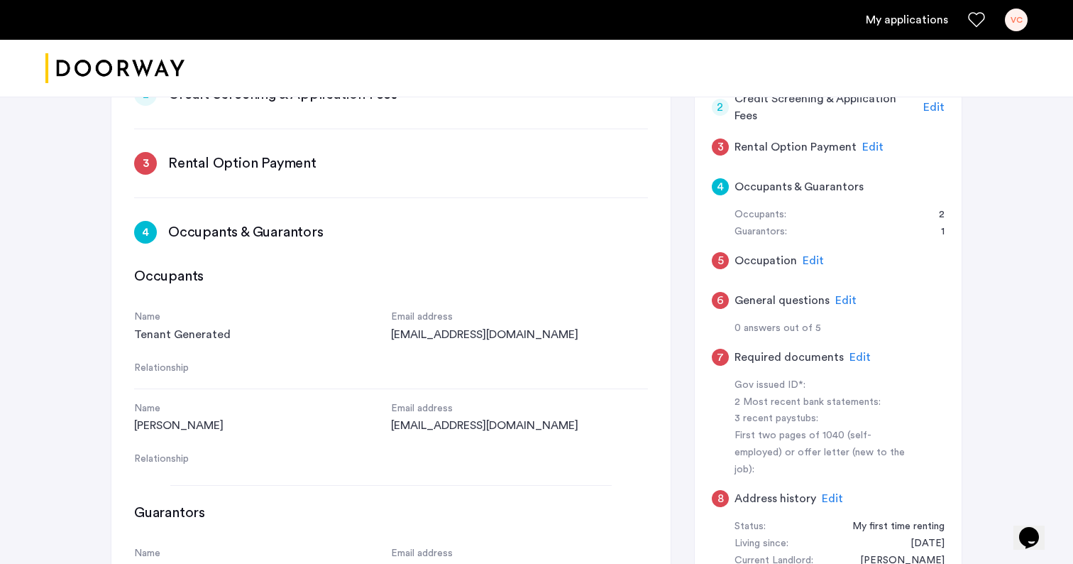
scroll to position [231, 0]
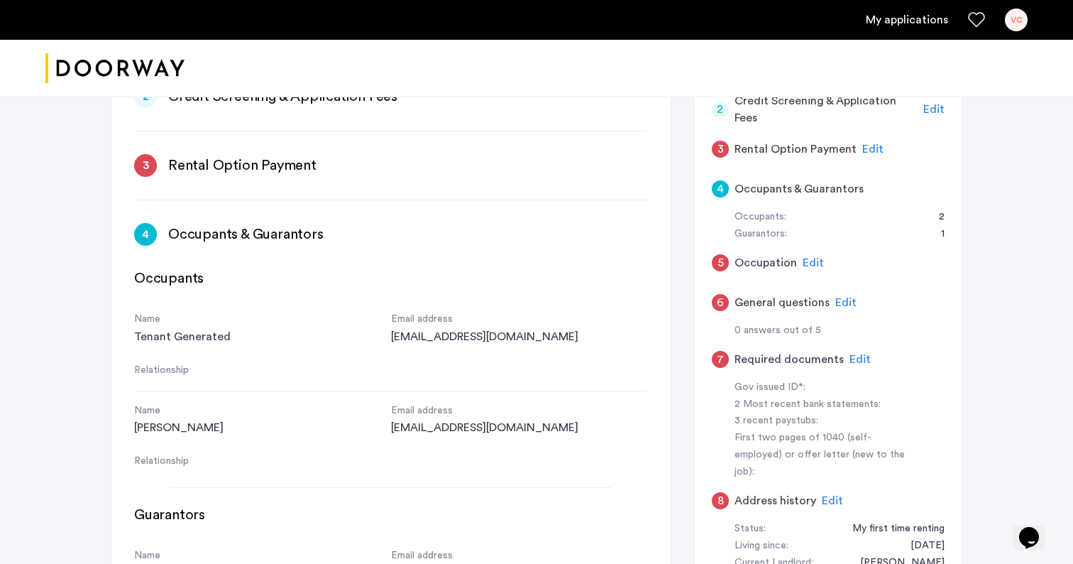
click at [813, 261] on span "Edit" at bounding box center [813, 262] width 21 height 11
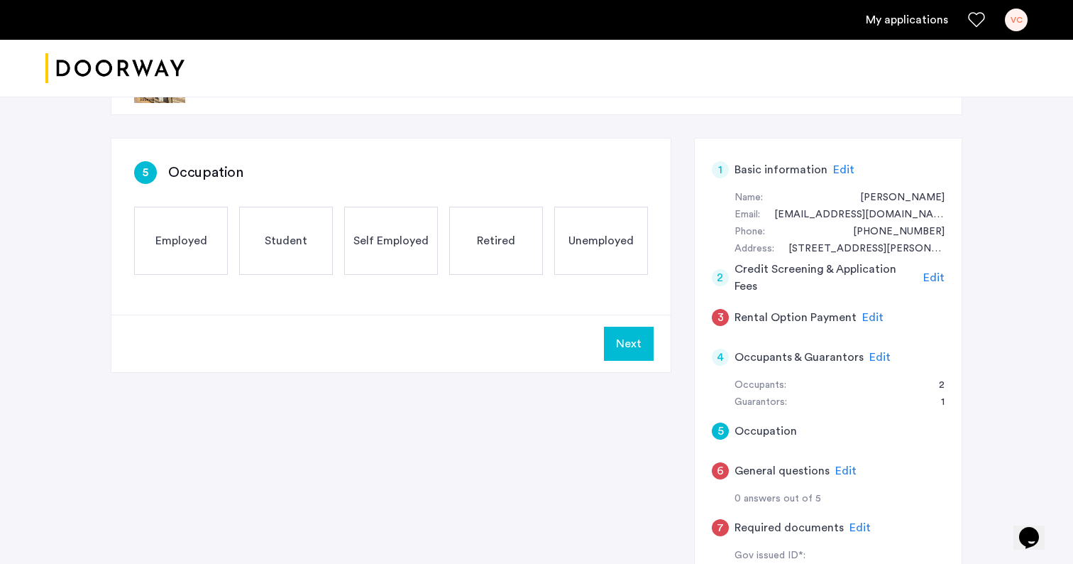
scroll to position [54, 0]
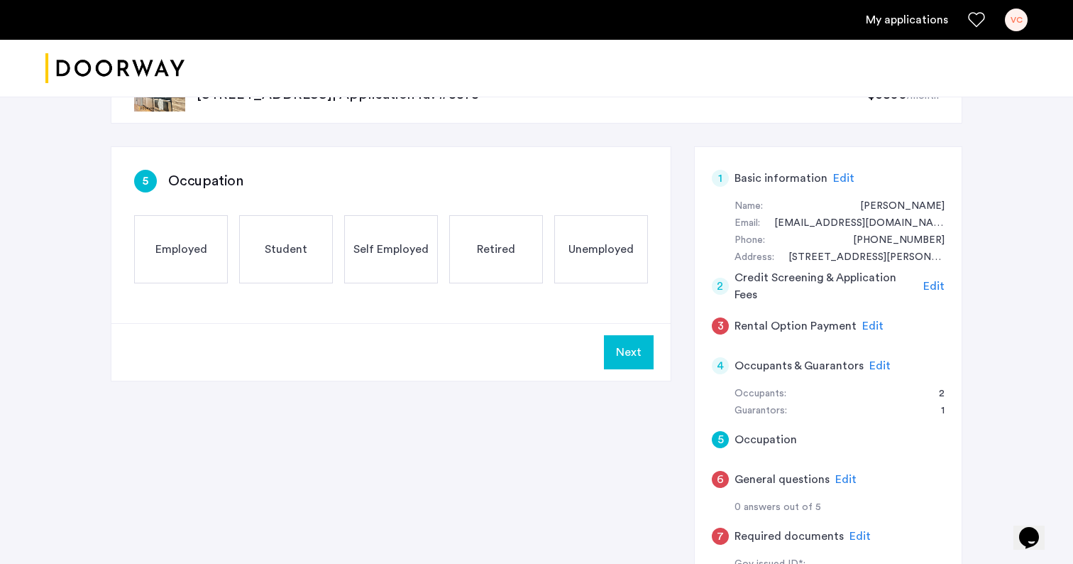
click at [182, 254] on span "Employed" at bounding box center [181, 249] width 52 height 17
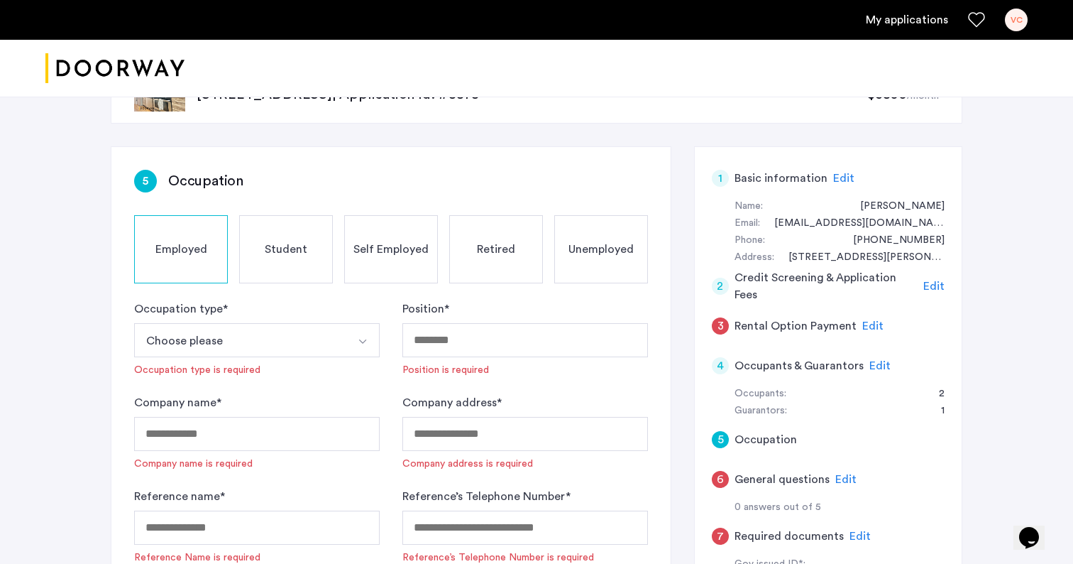
click at [215, 344] on button "Choose please" at bounding box center [240, 340] width 212 height 34
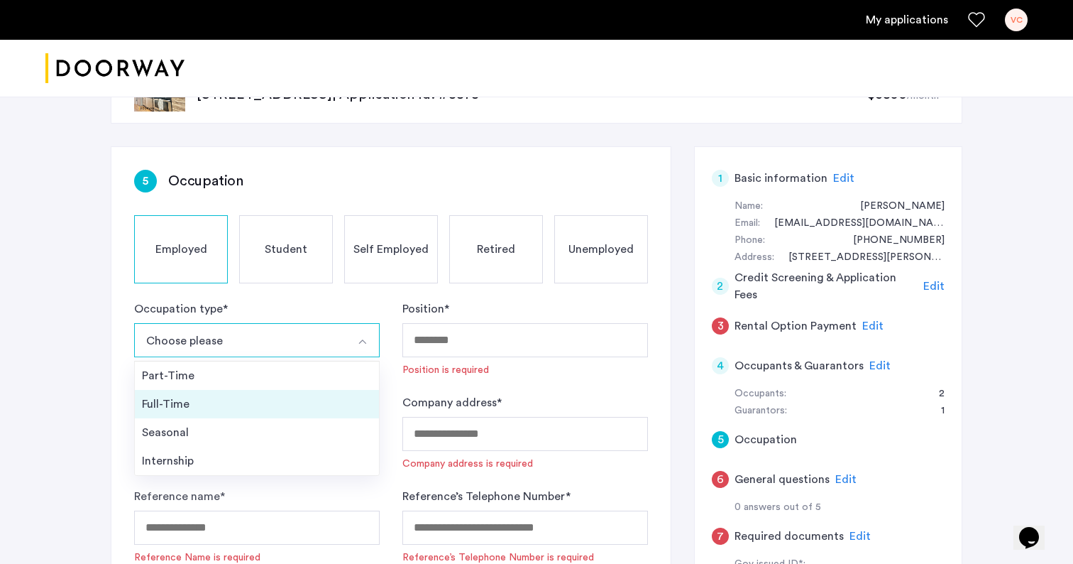
click at [183, 406] on div "Full-Time" at bounding box center [257, 403] width 230 height 17
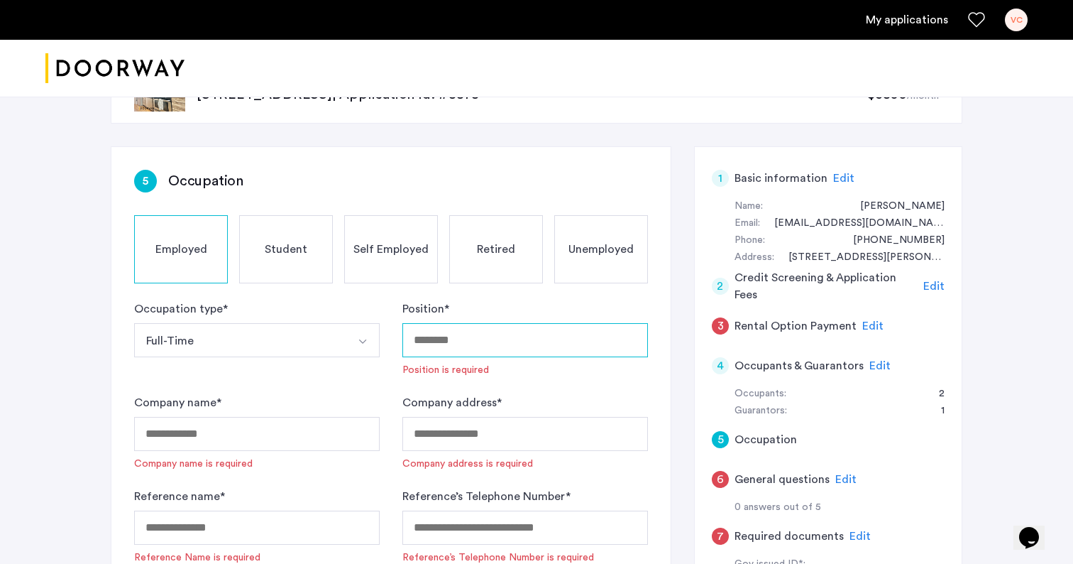
click at [471, 341] on input "Position *" at bounding box center [525, 340] width 246 height 34
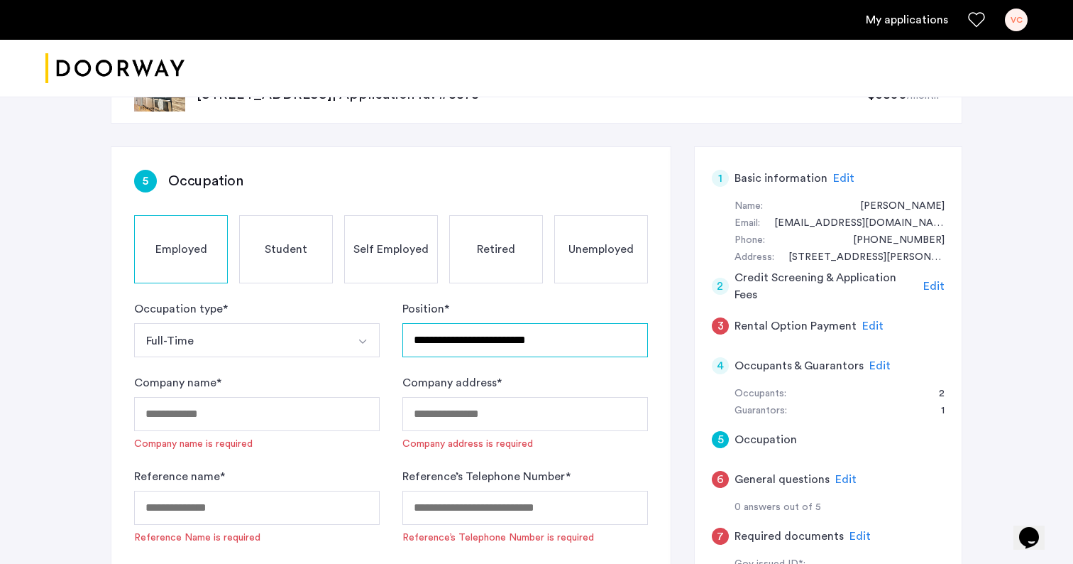
type input "**********"
click at [300, 407] on input "Company name *" at bounding box center [257, 414] width 246 height 34
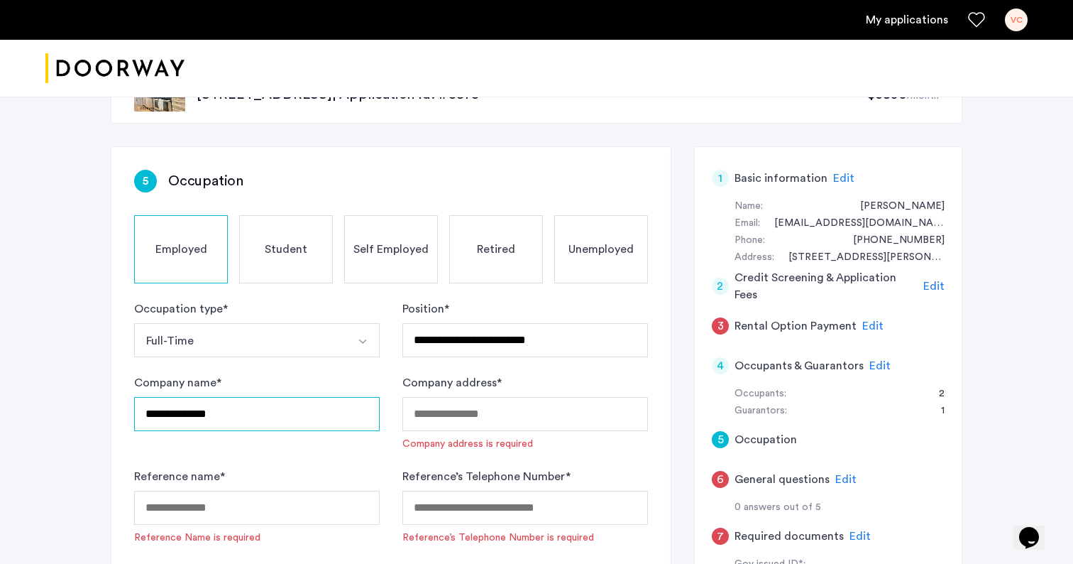
type input "**********"
click at [473, 420] on input "Company address *" at bounding box center [525, 414] width 246 height 34
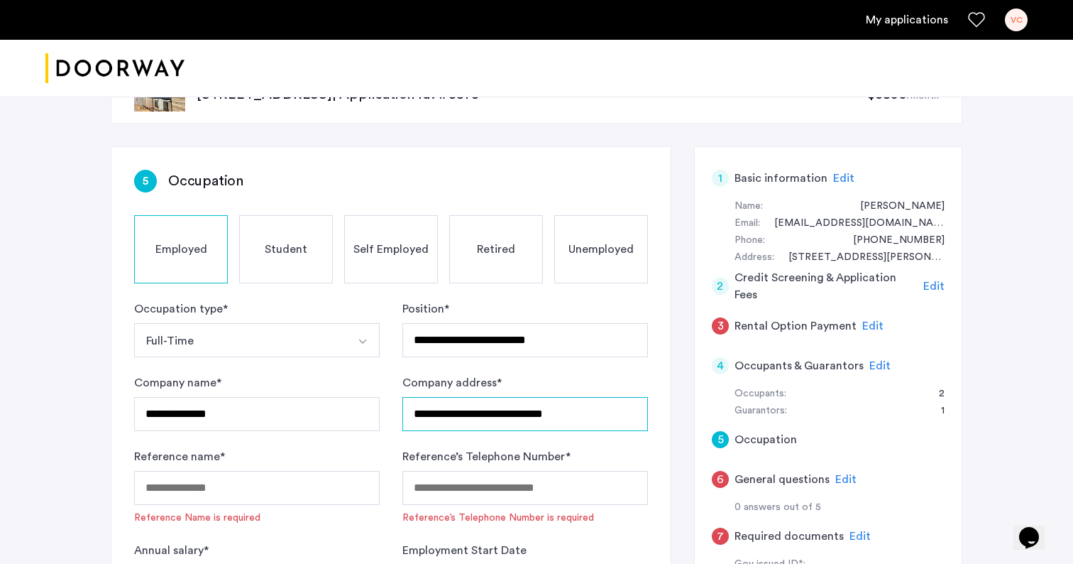
type input "**********"
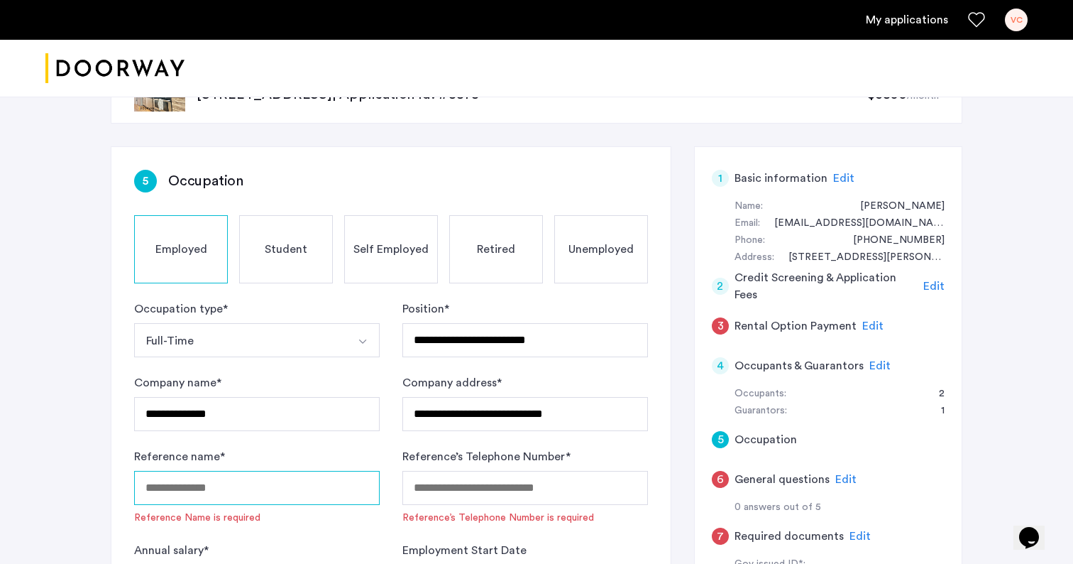
click at [274, 488] on input "Reference name *" at bounding box center [257, 488] width 246 height 34
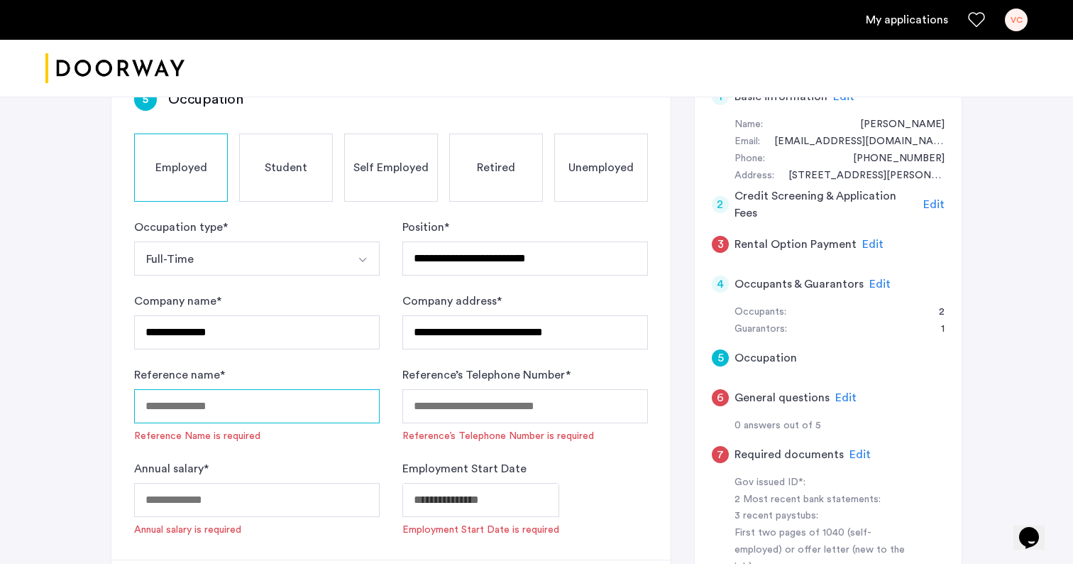
scroll to position [136, 0]
type input "**********"
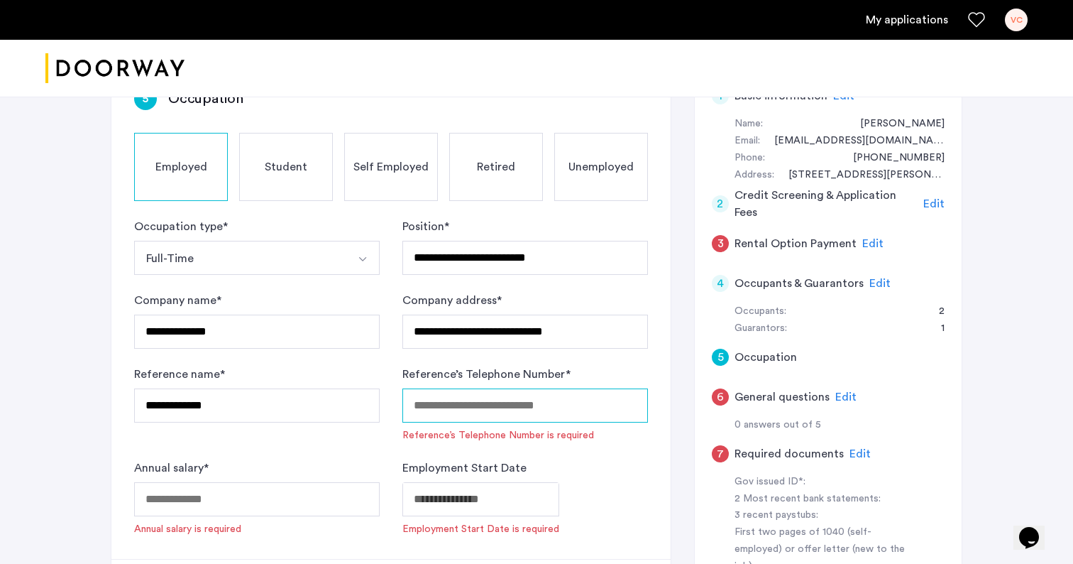
click at [425, 413] on input "Reference’s Telephone Number *" at bounding box center [525, 405] width 246 height 34
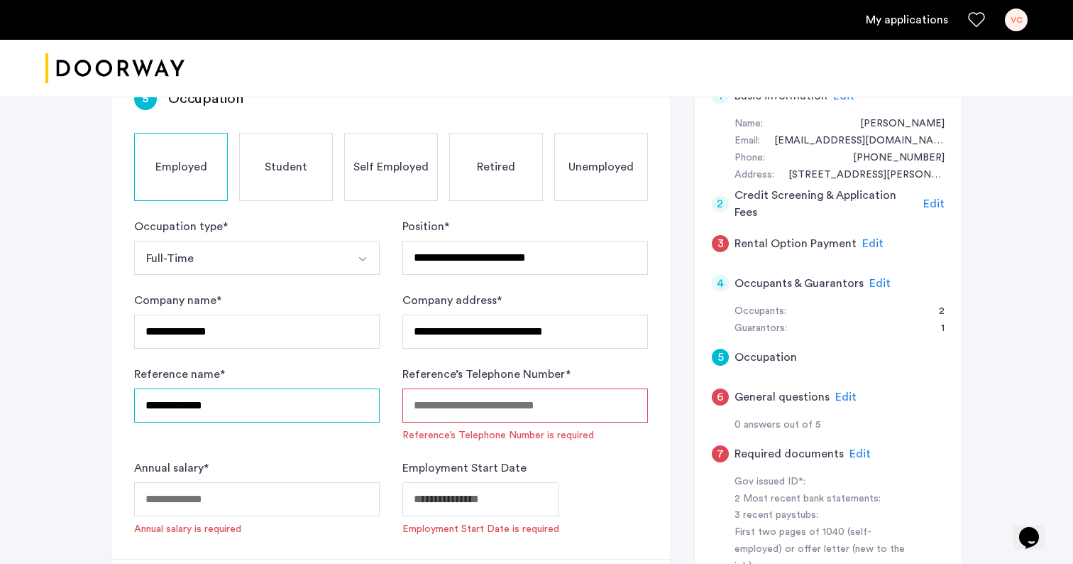
drag, startPoint x: 242, startPoint y: 409, endPoint x: 120, endPoint y: 404, distance: 122.2
click at [120, 404] on div "**********" at bounding box center [390, 312] width 559 height 494
type input "**********"
click at [423, 412] on input "Reference’s Telephone Number *" at bounding box center [525, 405] width 246 height 34
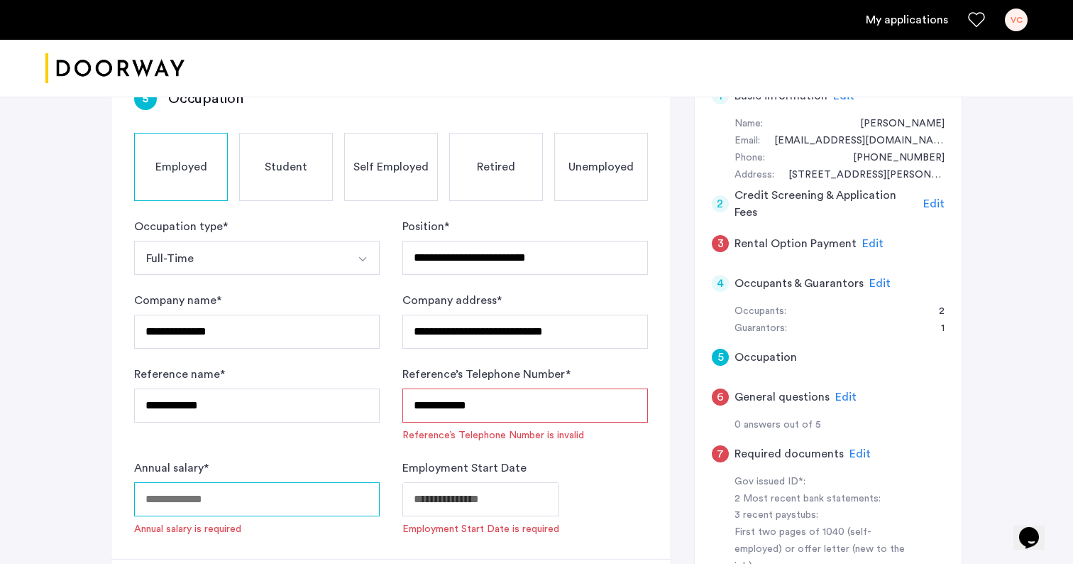
click at [197, 503] on input "Annual salary *" at bounding box center [257, 499] width 246 height 34
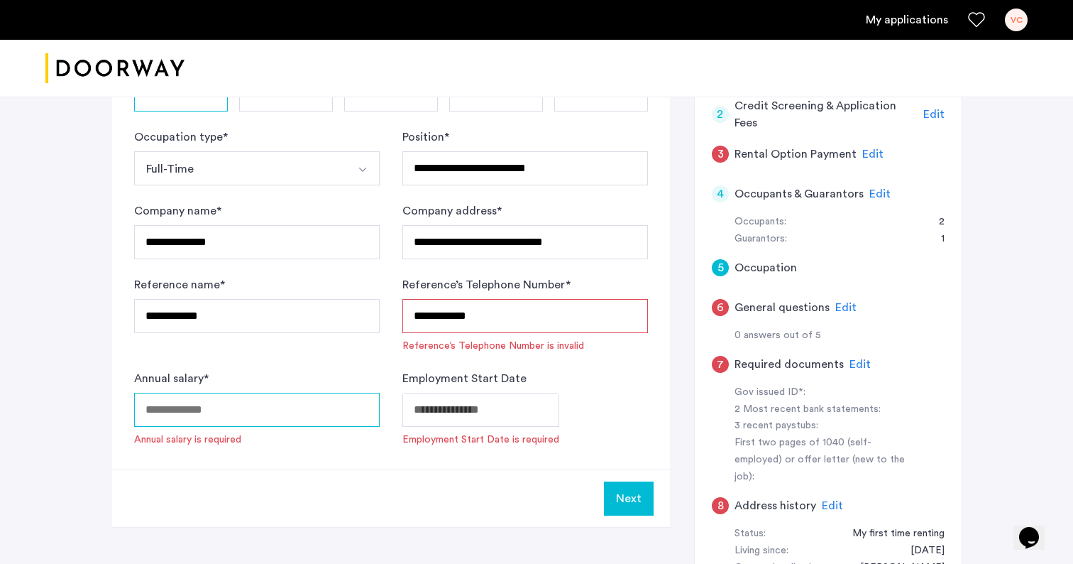
scroll to position [249, 0]
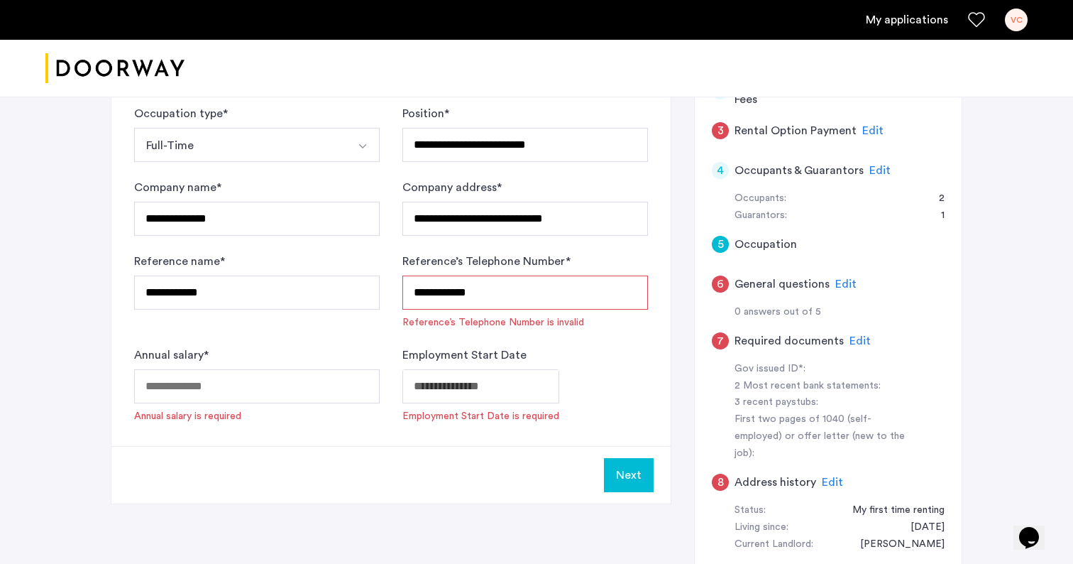
click at [437, 295] on input "**********" at bounding box center [525, 292] width 246 height 34
click at [456, 292] on input "**********" at bounding box center [525, 292] width 246 height 34
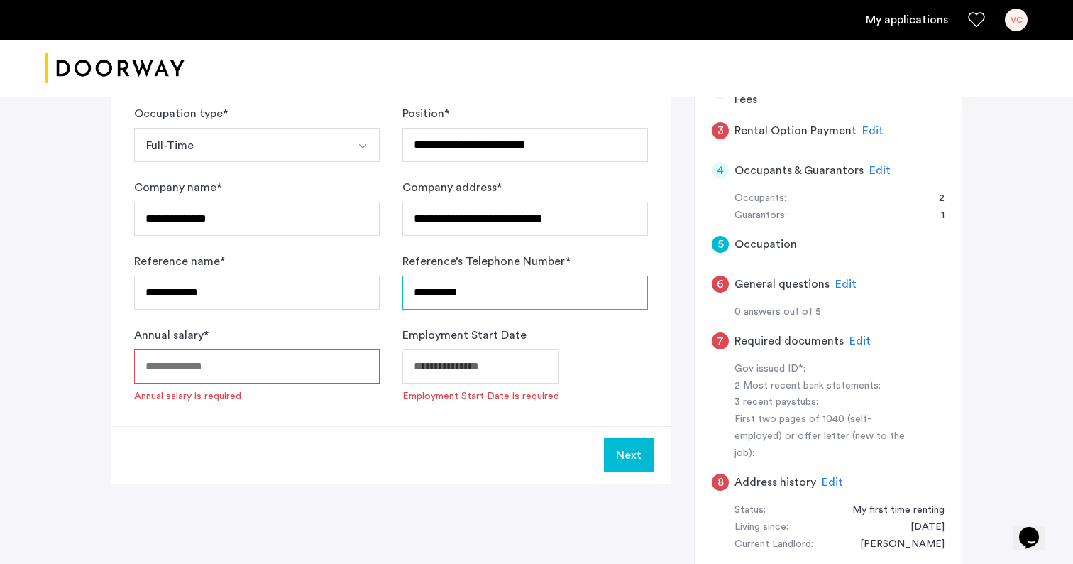
type input "**********"
click at [238, 374] on input "Annual salary *" at bounding box center [257, 366] width 246 height 34
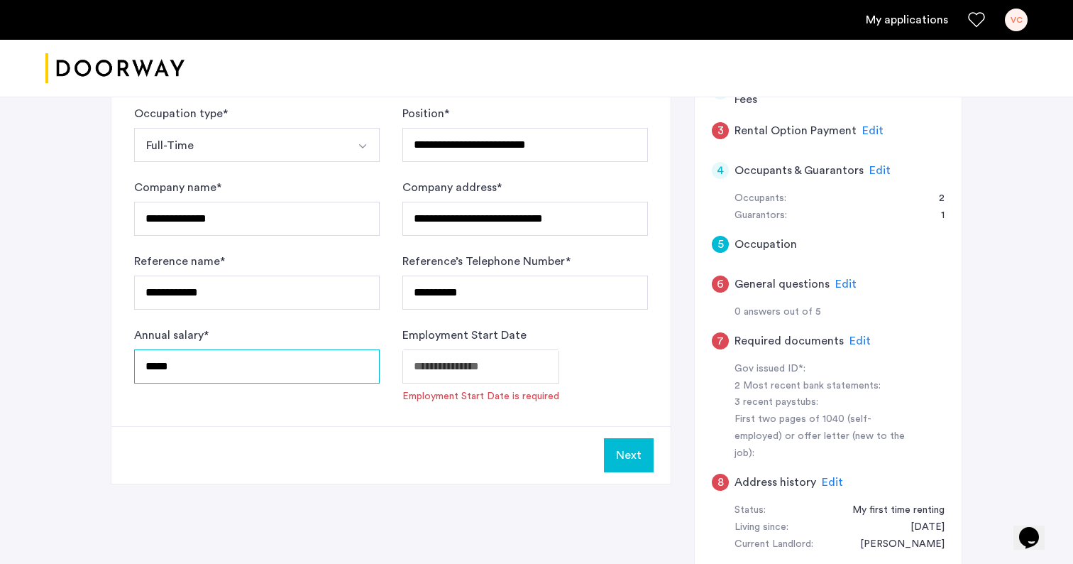
type input "*****"
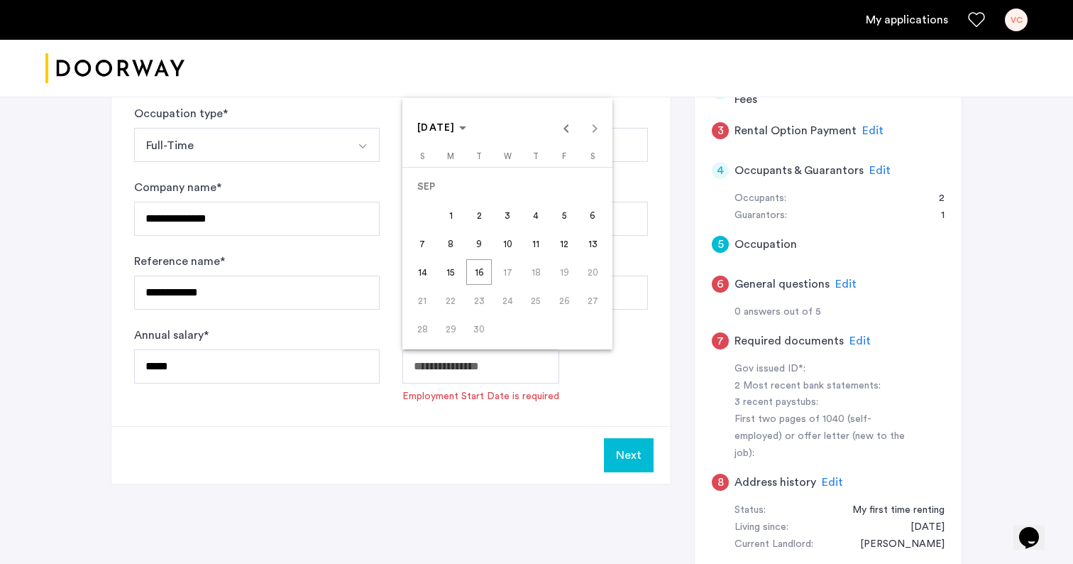
click at [456, 314] on body "**********" at bounding box center [536, 33] width 1073 height 564
click at [452, 129] on span "[DATE]" at bounding box center [436, 128] width 38 height 10
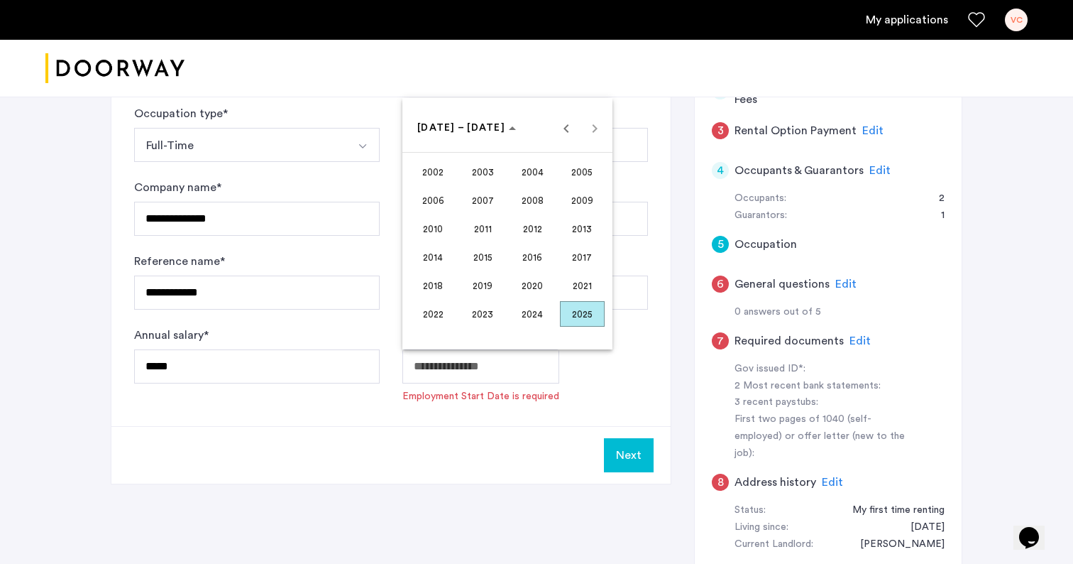
click at [582, 312] on span "2025" at bounding box center [582, 314] width 45 height 26
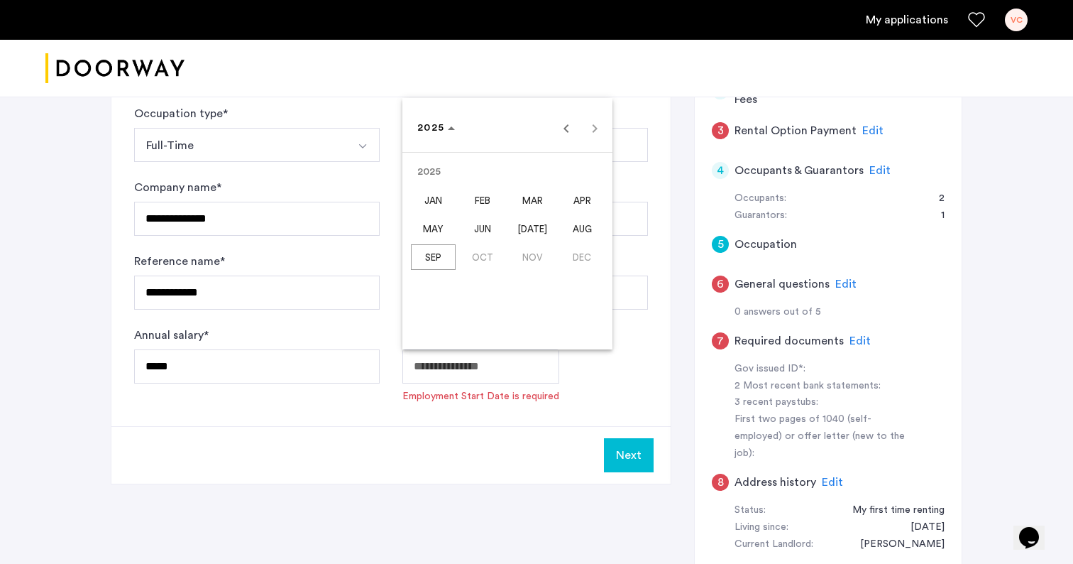
click at [525, 223] on span "[DATE]" at bounding box center [532, 229] width 45 height 26
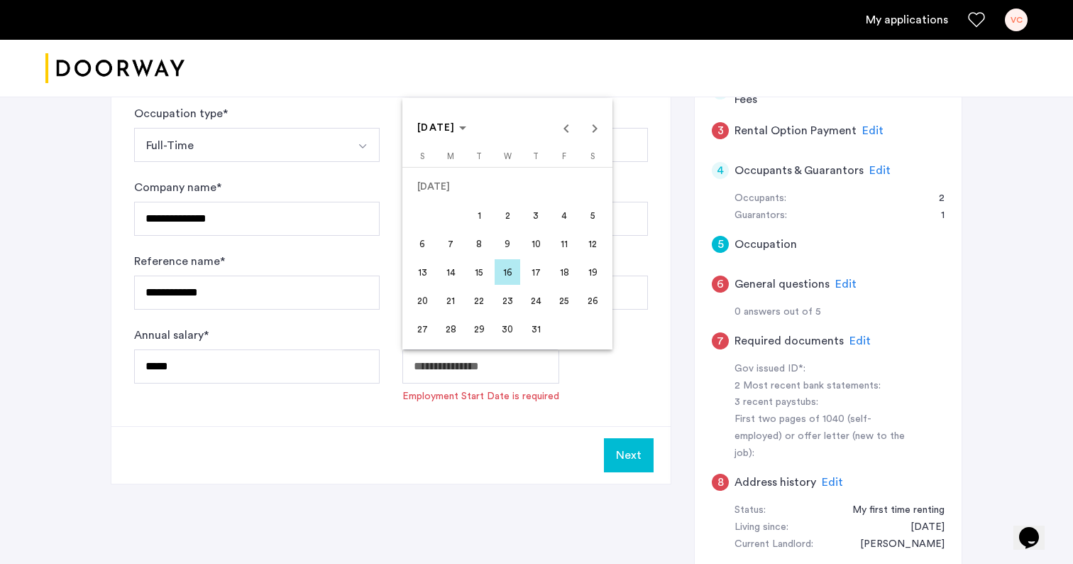
click at [456, 326] on span "28" at bounding box center [451, 329] width 26 height 26
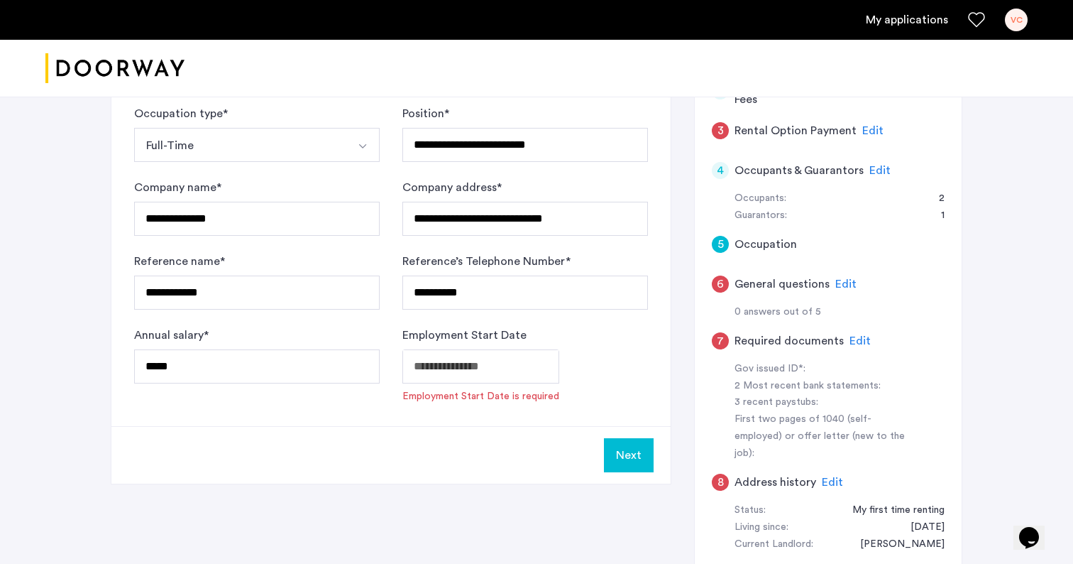
type input "**********"
click at [636, 437] on button "Next" at bounding box center [629, 435] width 50 height 34
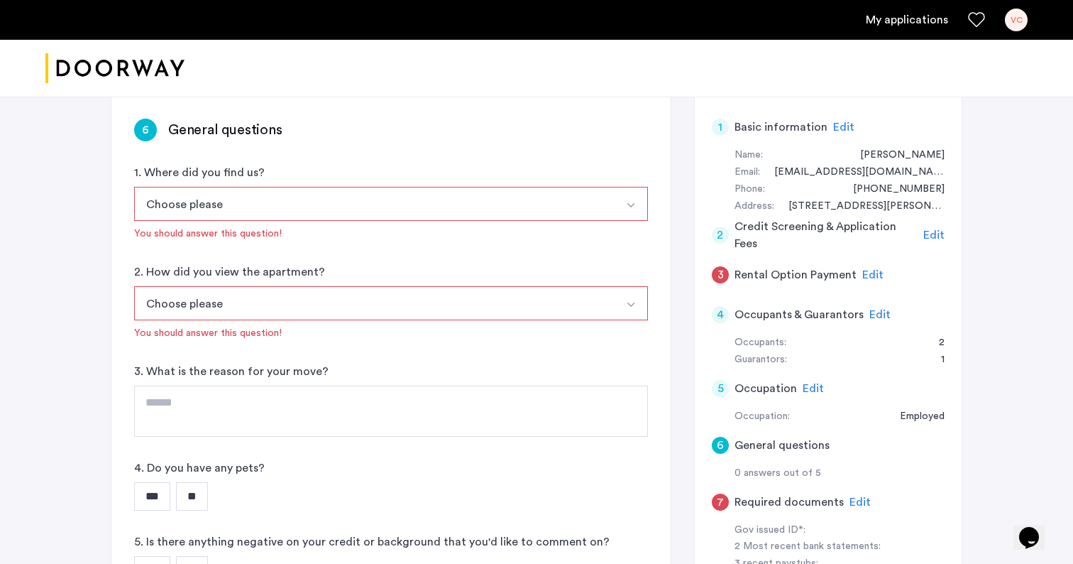
scroll to position [106, 0]
click at [625, 210] on button "Select option" at bounding box center [631, 203] width 34 height 34
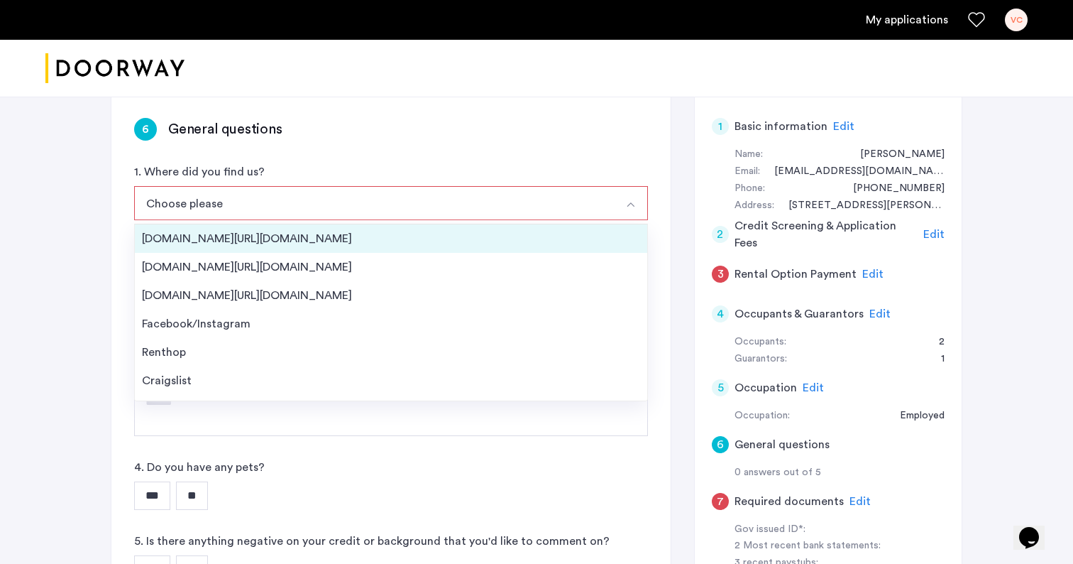
click at [606, 236] on div "[DOMAIN_NAME][URL][DOMAIN_NAME]" at bounding box center [391, 238] width 498 height 17
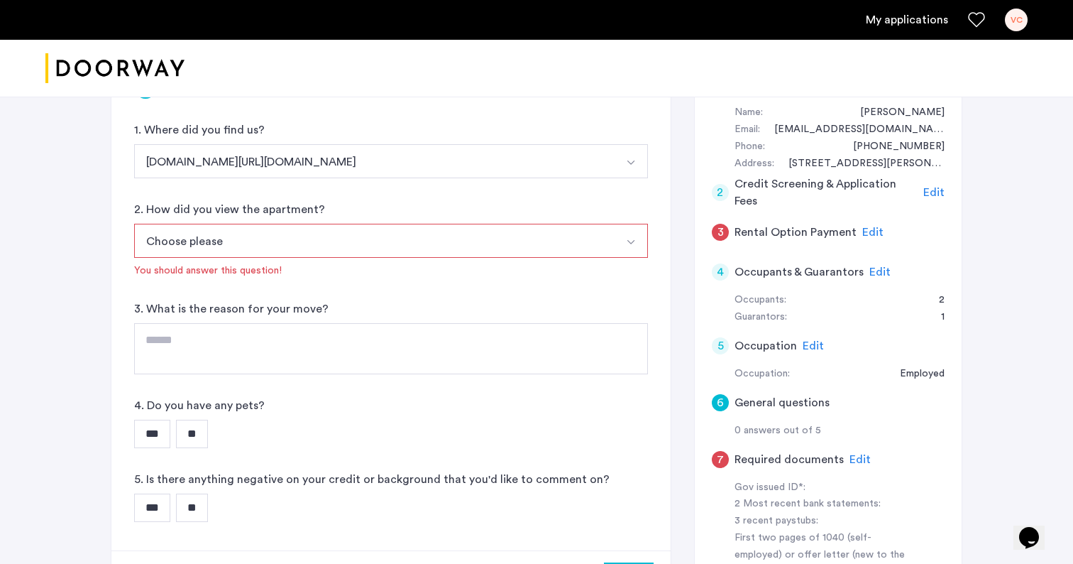
scroll to position [148, 0]
click at [615, 150] on button "Select option" at bounding box center [631, 160] width 34 height 34
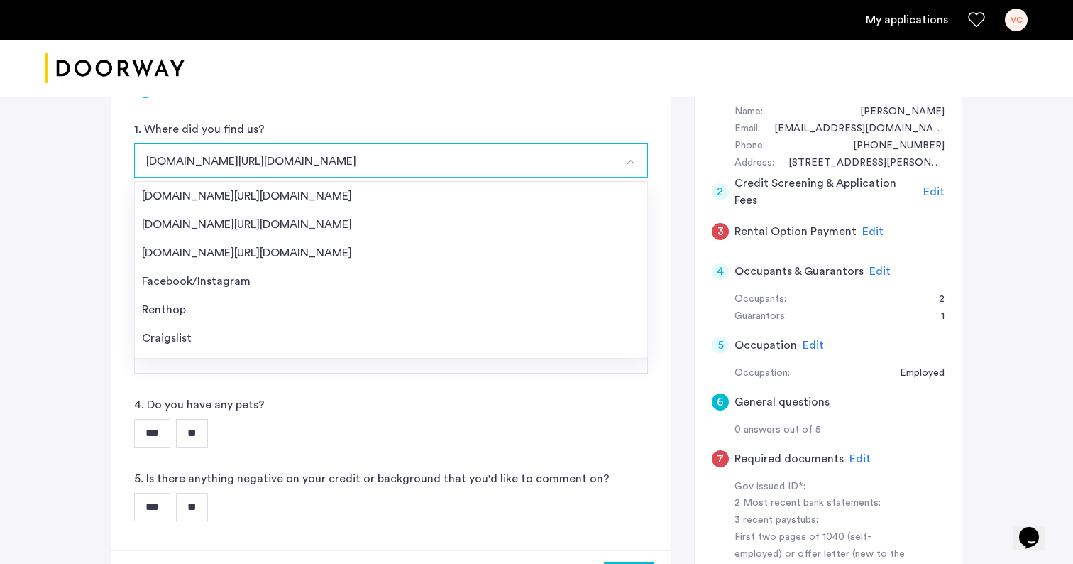
click at [615, 122] on div "1. Where did you find us? [DOMAIN_NAME][URL][DOMAIN_NAME] [DOMAIN_NAME][URL][DO…" at bounding box center [391, 149] width 514 height 57
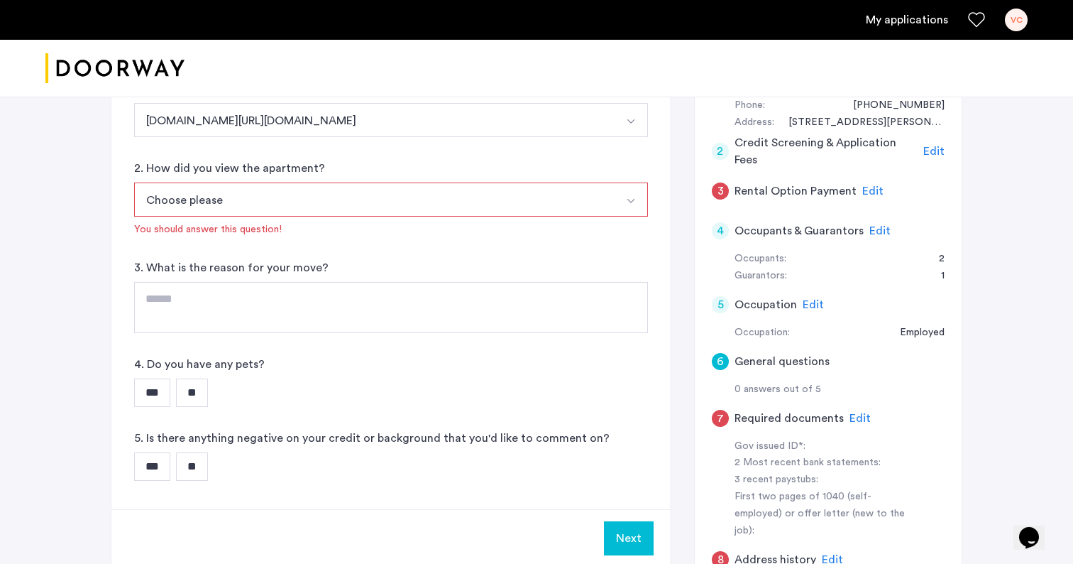
scroll to position [192, 0]
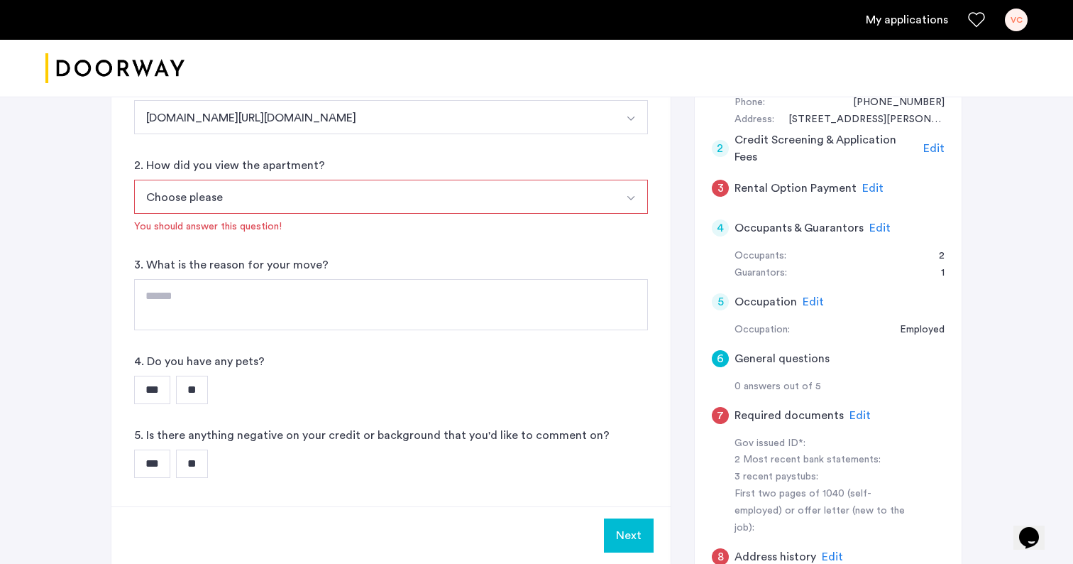
click at [601, 202] on button "Choose please" at bounding box center [374, 197] width 481 height 34
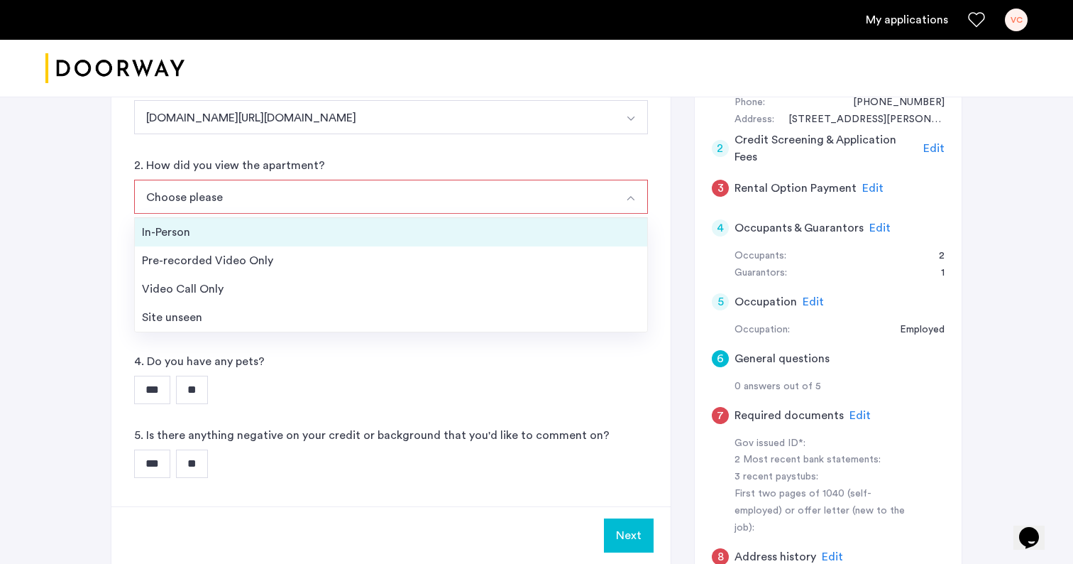
click at [586, 243] on li "In-Person" at bounding box center [391, 232] width 512 height 28
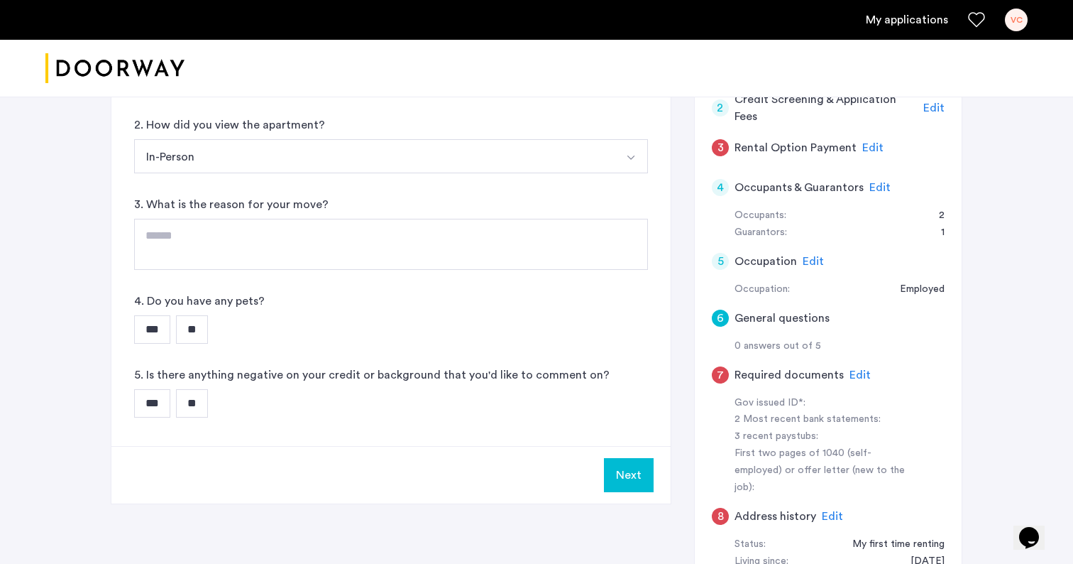
scroll to position [234, 0]
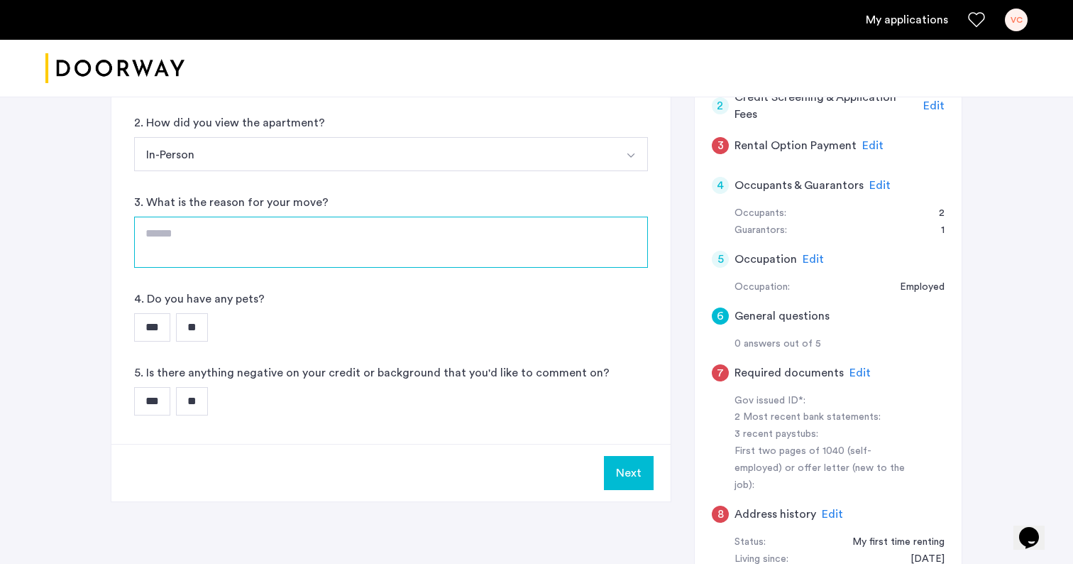
click at [516, 246] on textarea at bounding box center [391, 241] width 514 height 51
click at [182, 231] on textarea "**********" at bounding box center [391, 241] width 514 height 51
click at [190, 234] on textarea "**********" at bounding box center [391, 241] width 514 height 51
drag, startPoint x: 198, startPoint y: 238, endPoint x: 198, endPoint y: 248, distance: 10.6
click at [198, 239] on textarea "**********" at bounding box center [391, 241] width 514 height 51
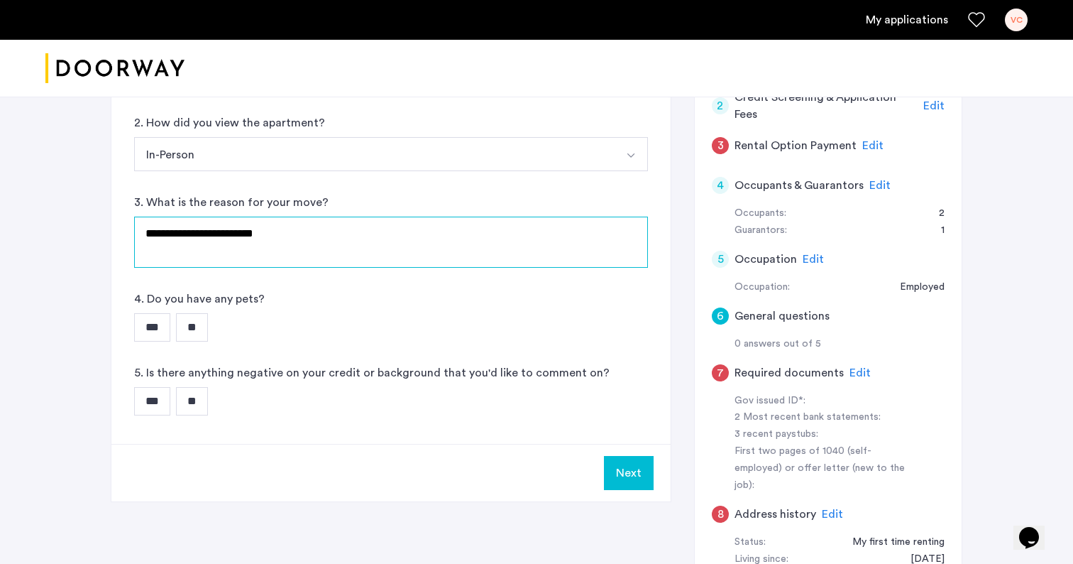
type textarea "**********"
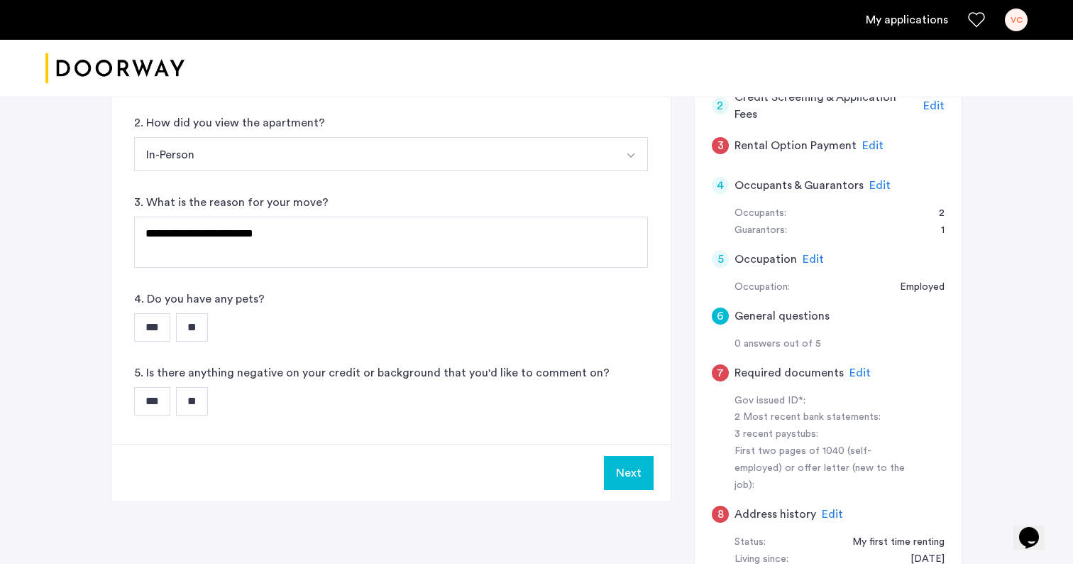
click at [205, 331] on input "**" at bounding box center [192, 327] width 32 height 28
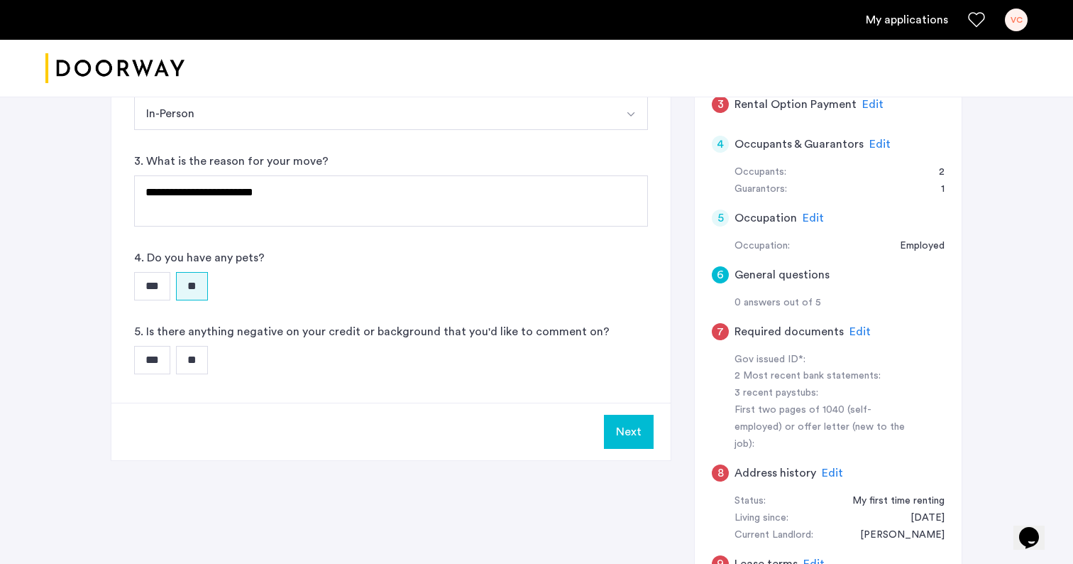
scroll to position [279, 0]
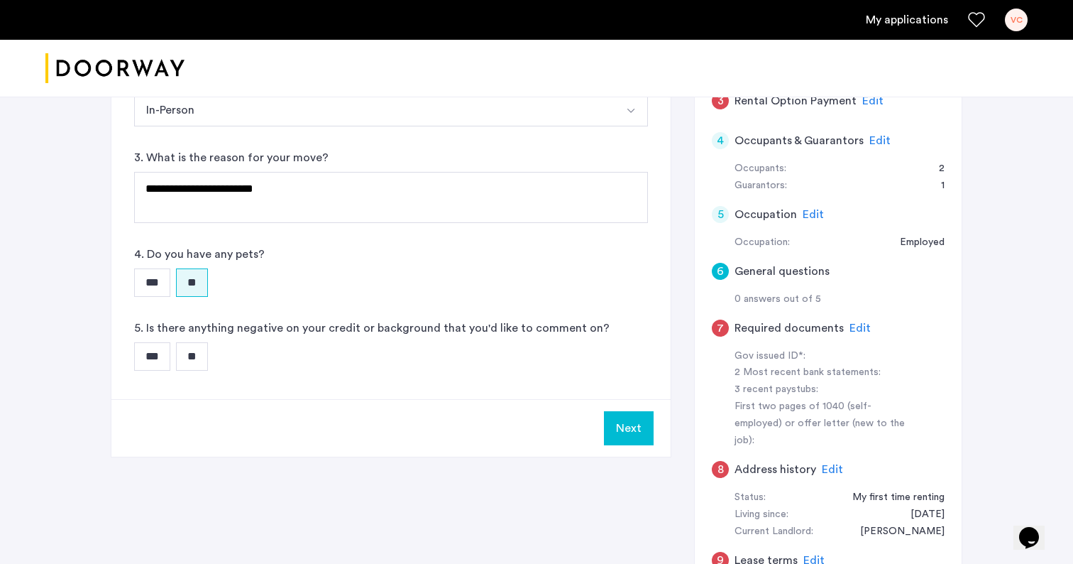
click at [205, 355] on input "**" at bounding box center [192, 356] width 32 height 28
click at [630, 434] on button "Next" at bounding box center [629, 428] width 50 height 34
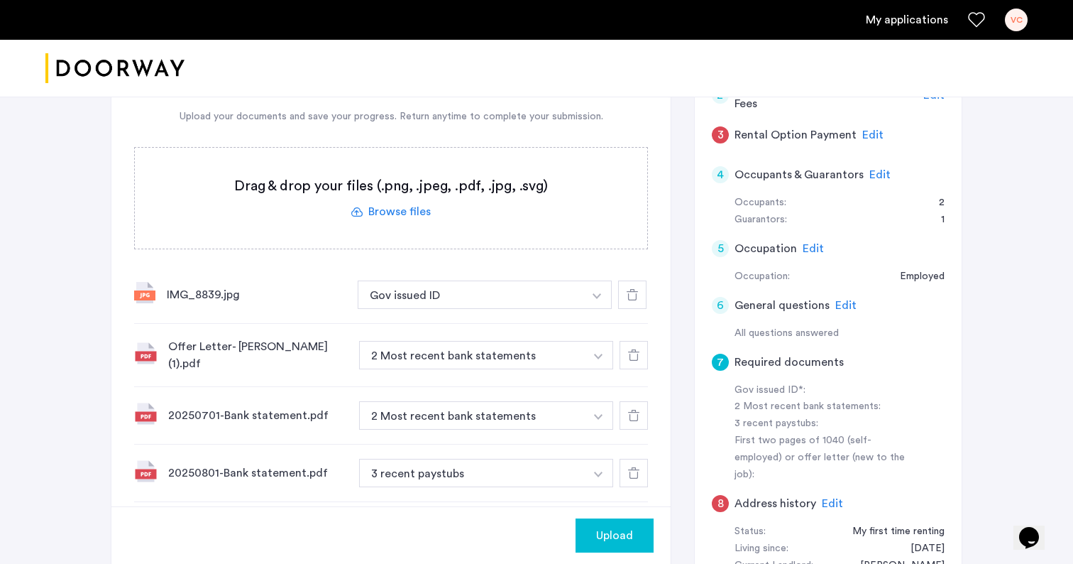
scroll to position [248, 0]
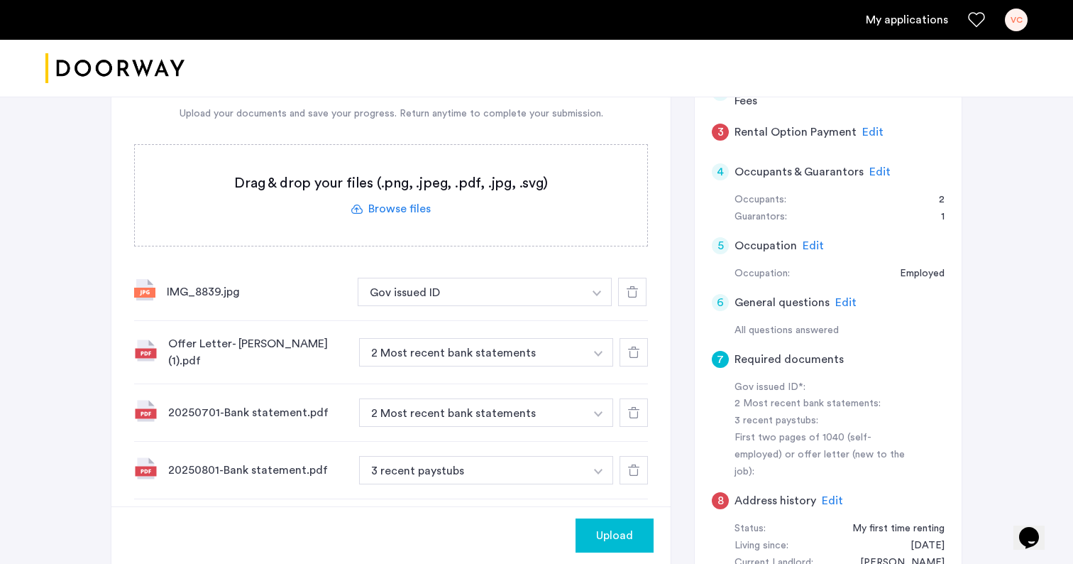
click at [591, 353] on button "button" at bounding box center [598, 352] width 29 height 28
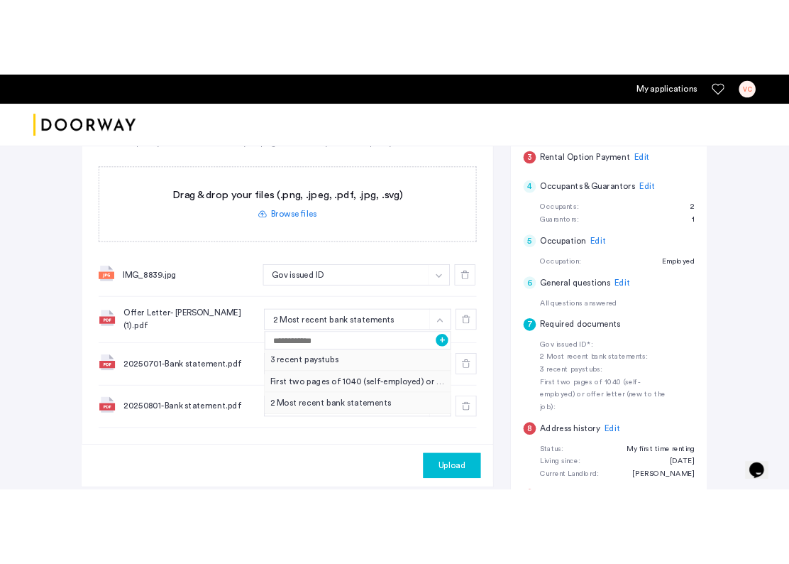
scroll to position [276, 0]
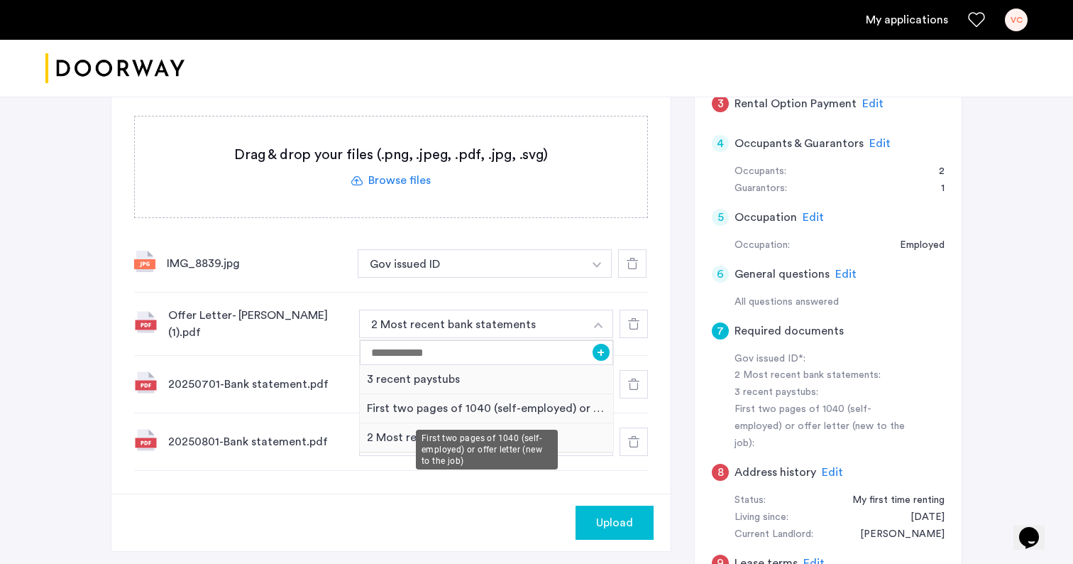
click at [443, 411] on div "First two pages of 1040 (self-employed) or offer letter (new to the job)" at bounding box center [486, 408] width 253 height 29
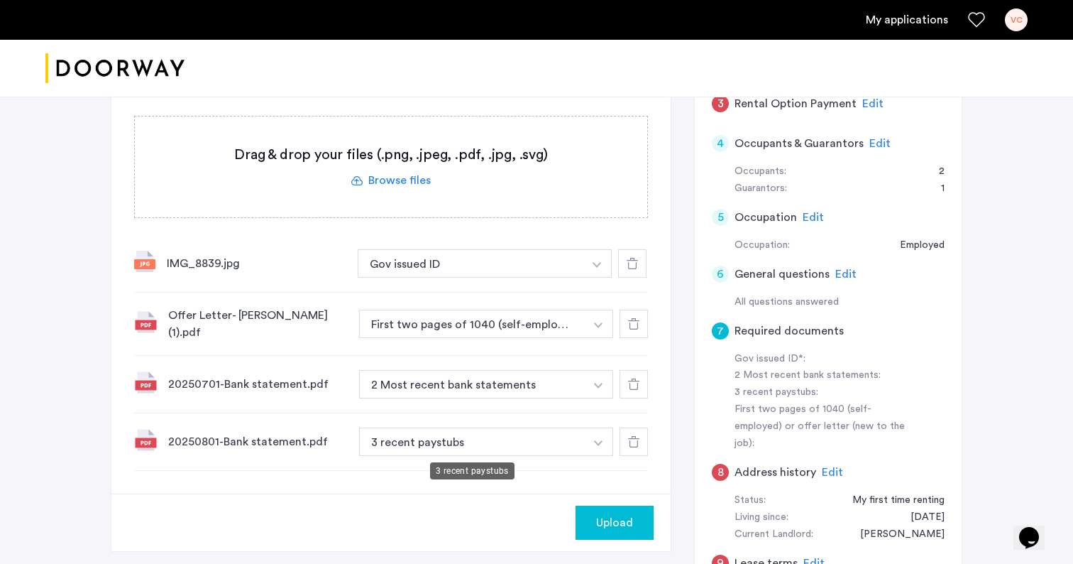
click at [547, 441] on button "3 recent paystubs" at bounding box center [472, 441] width 226 height 28
click at [594, 443] on img "button" at bounding box center [598, 443] width 9 height 6
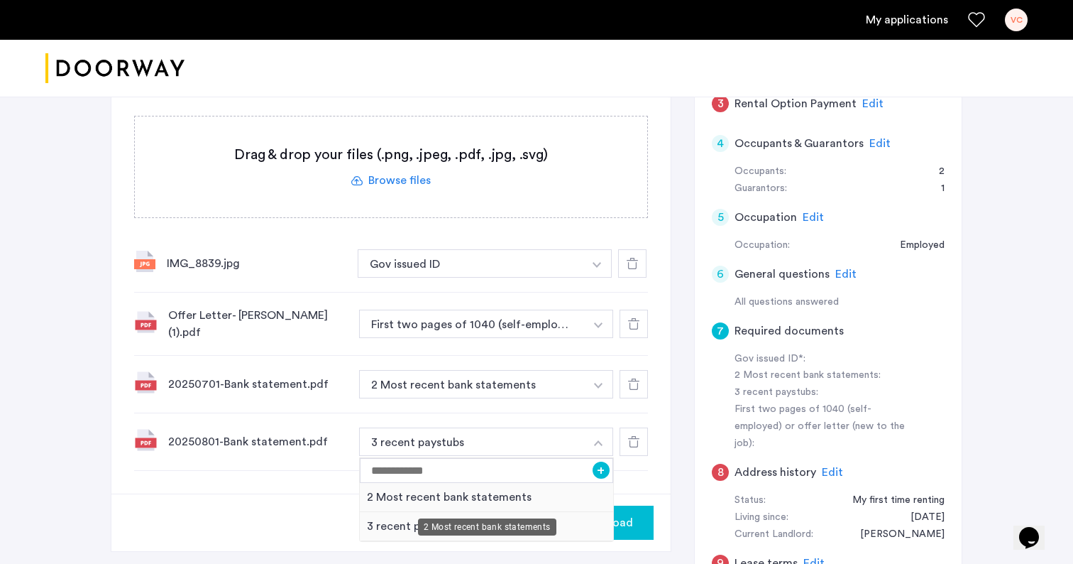
click at [503, 501] on div "2 Most recent bank statements" at bounding box center [486, 497] width 253 height 29
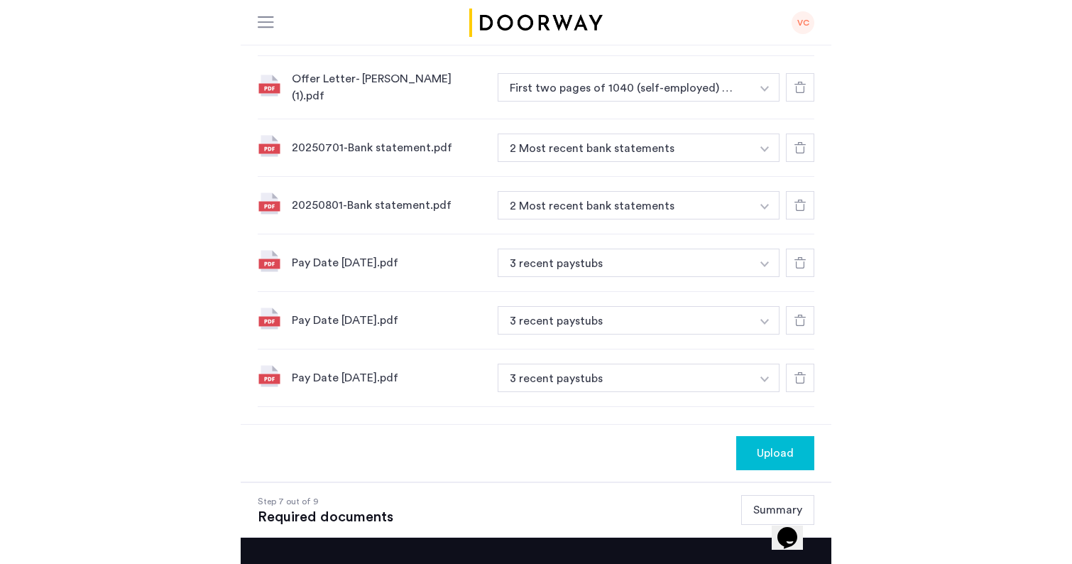
scroll to position [439, 0]
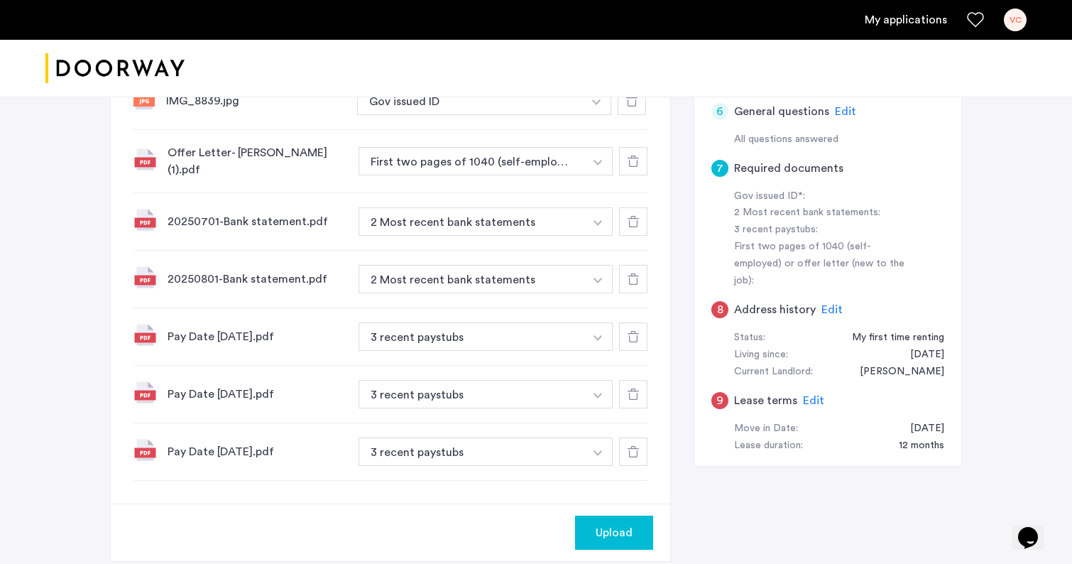
click at [613, 530] on span "Upload" at bounding box center [614, 532] width 37 height 17
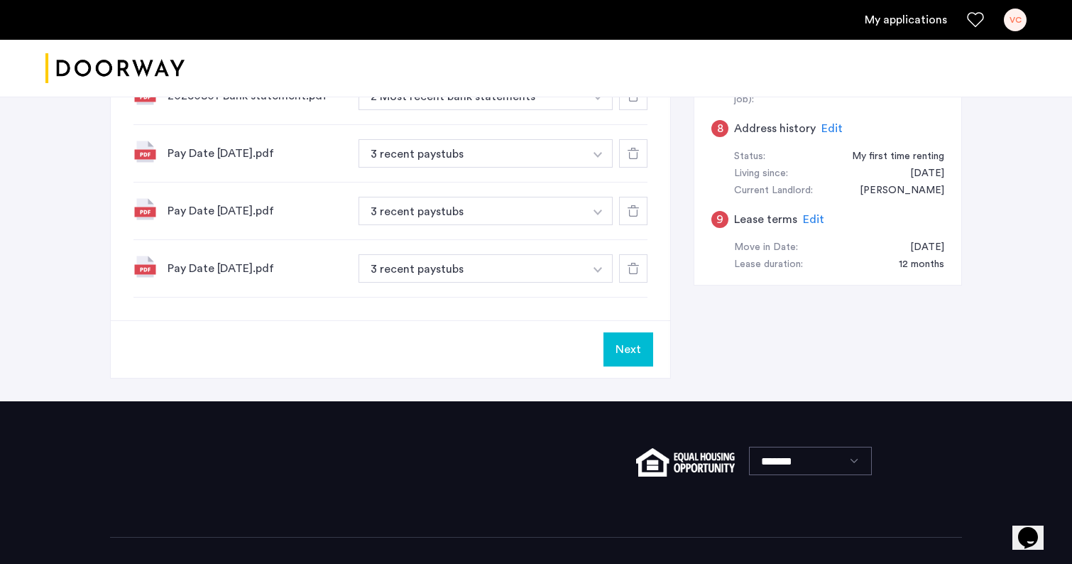
scroll to position [618, 0]
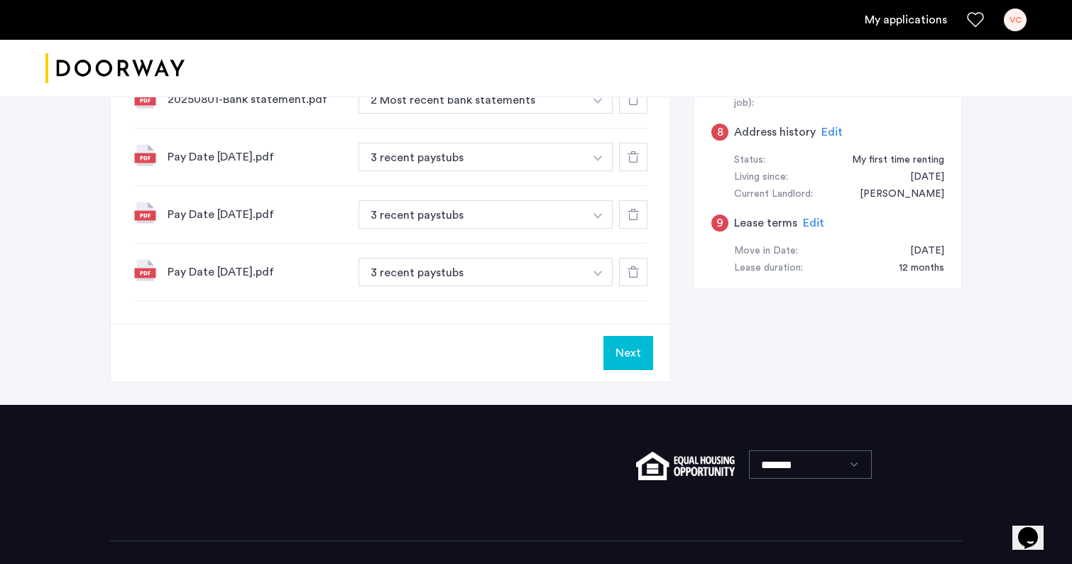
click at [630, 353] on button "Next" at bounding box center [628, 353] width 50 height 34
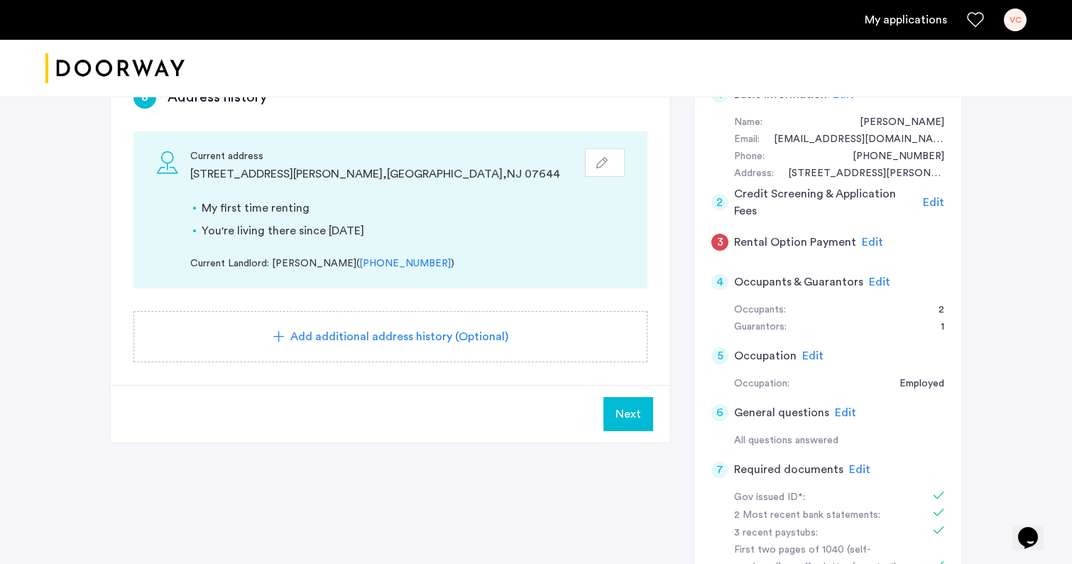
scroll to position [136, 0]
click at [620, 405] on button "Next" at bounding box center [628, 415] width 50 height 34
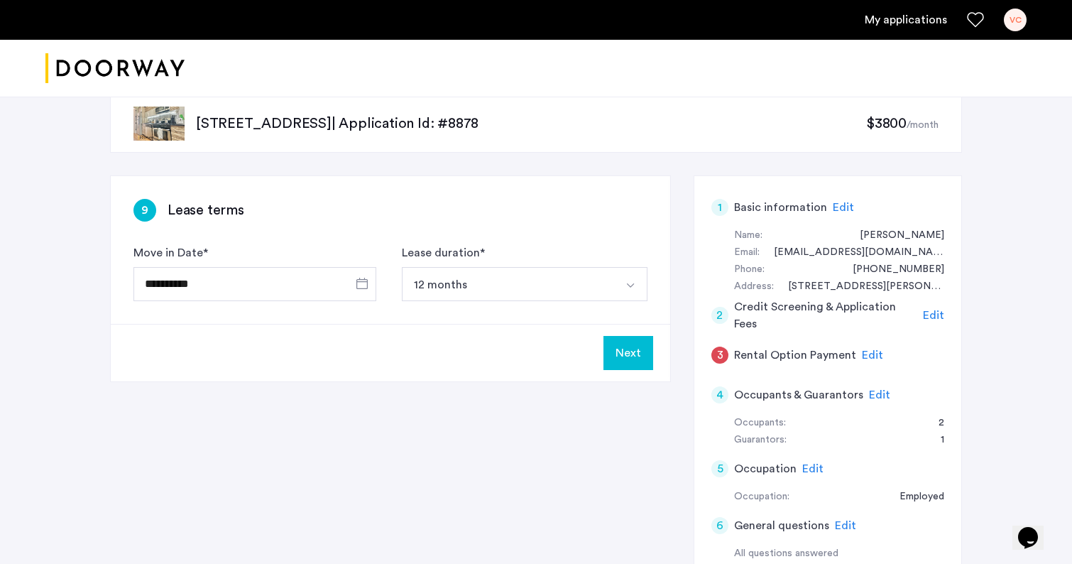
scroll to position [37, 0]
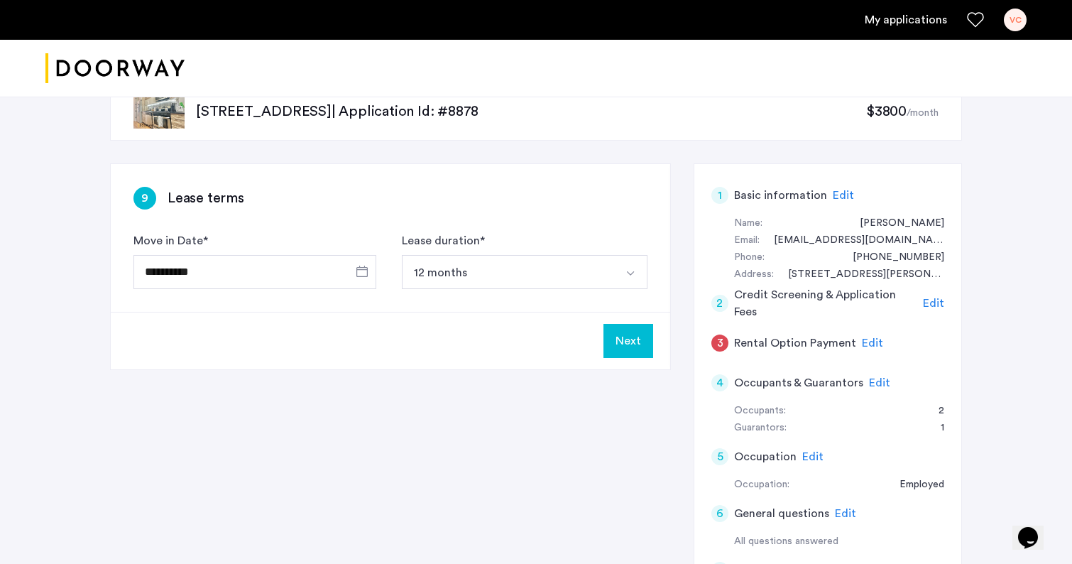
click at [635, 349] on button "Next" at bounding box center [628, 341] width 50 height 34
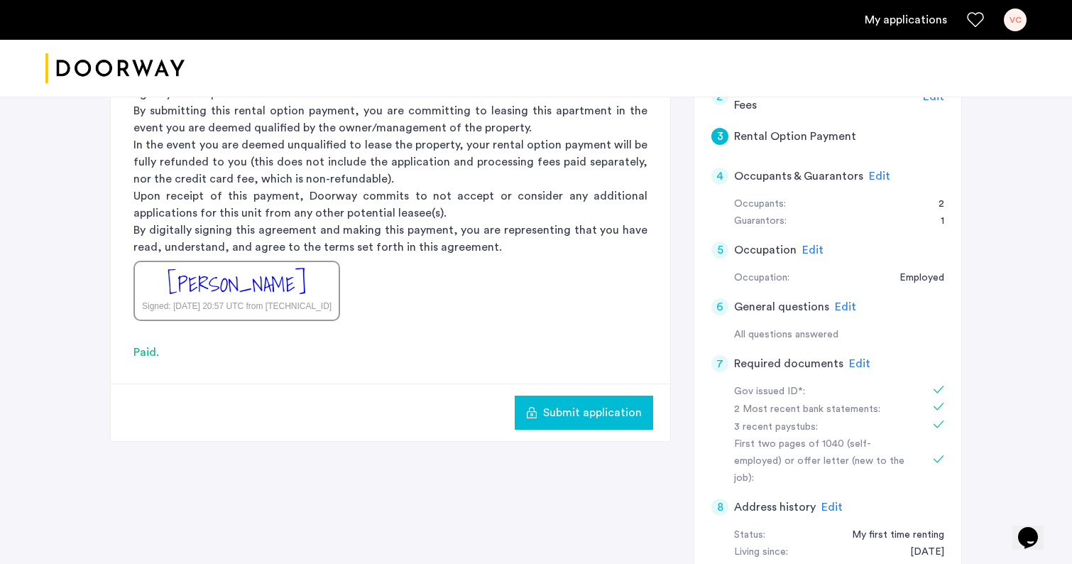
scroll to position [243, 0]
click at [872, 181] on span "Edit" at bounding box center [879, 176] width 21 height 11
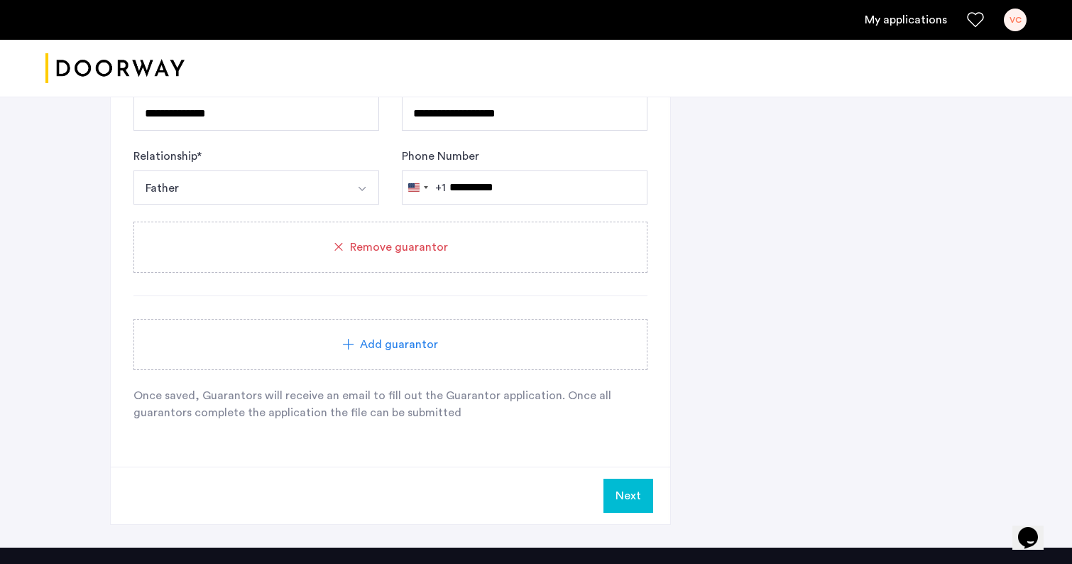
scroll to position [1008, 0]
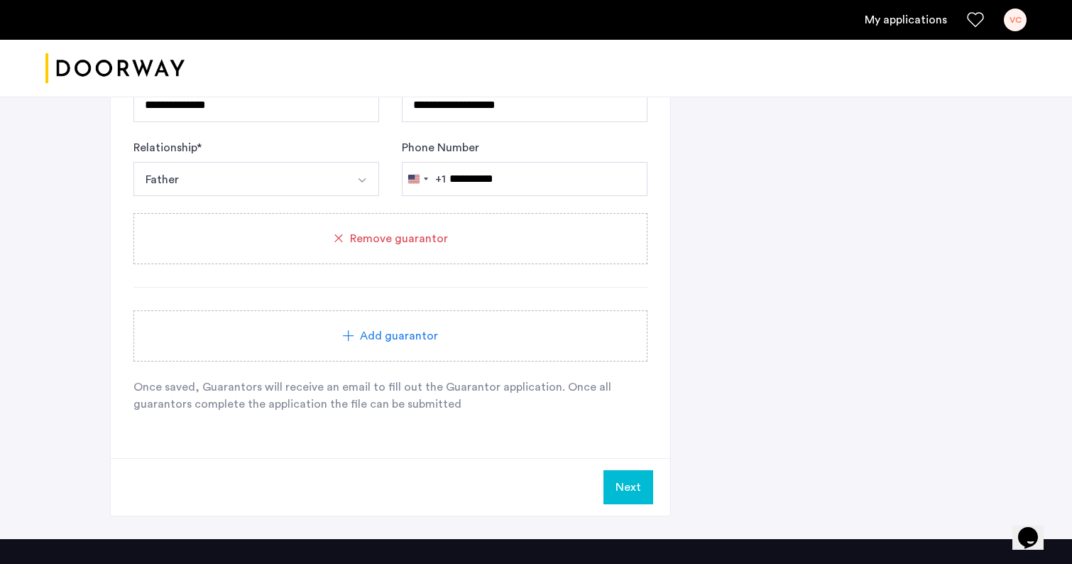
click at [631, 480] on button "Next" at bounding box center [628, 487] width 50 height 34
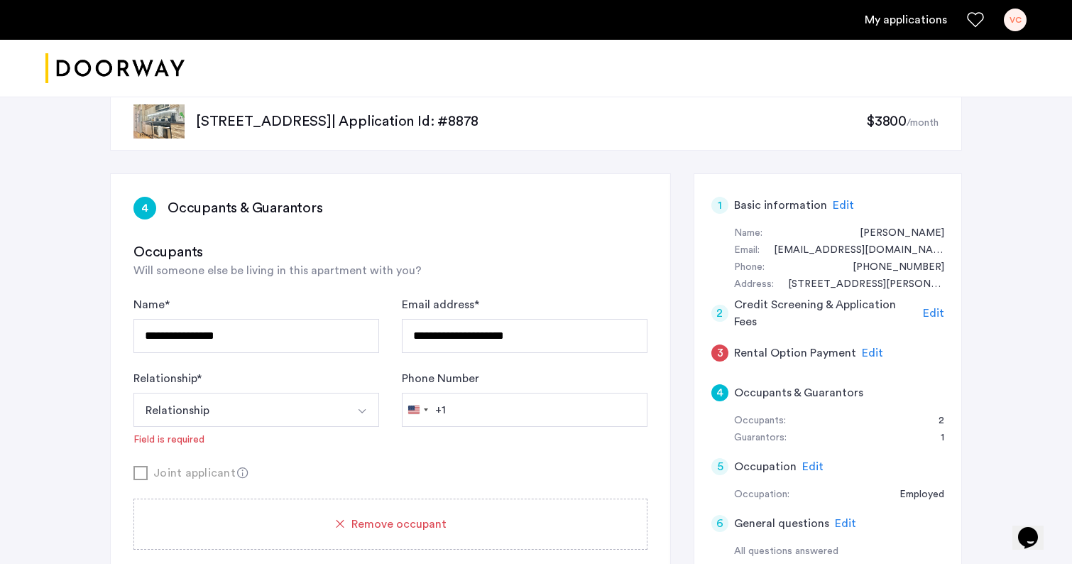
scroll to position [26, 0]
click at [796, 354] on h5 "Rental Option Payment" at bounding box center [795, 353] width 122 height 17
click at [715, 353] on div "3" at bounding box center [719, 353] width 17 height 17
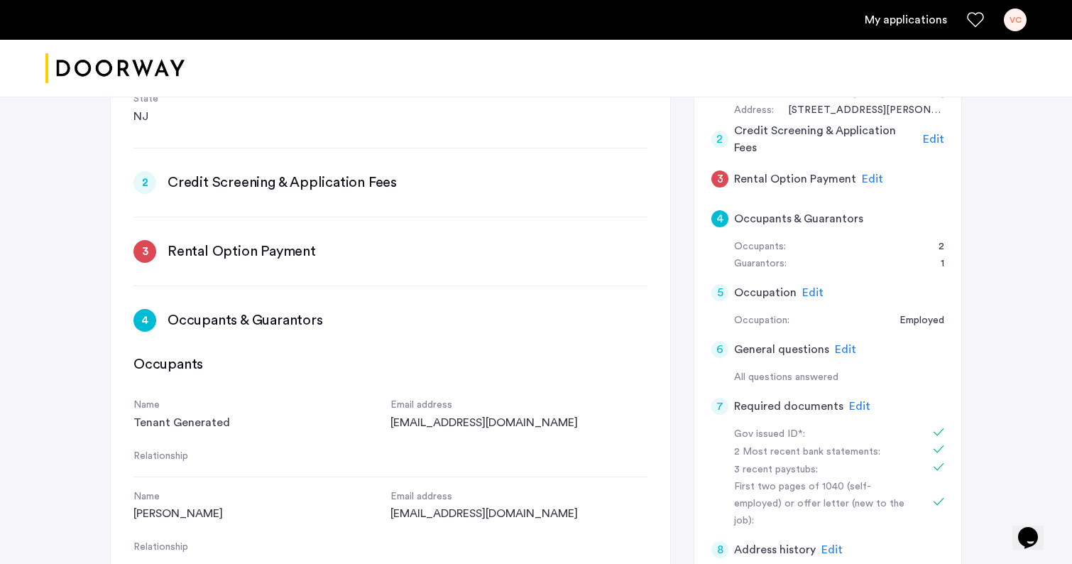
scroll to position [0, 0]
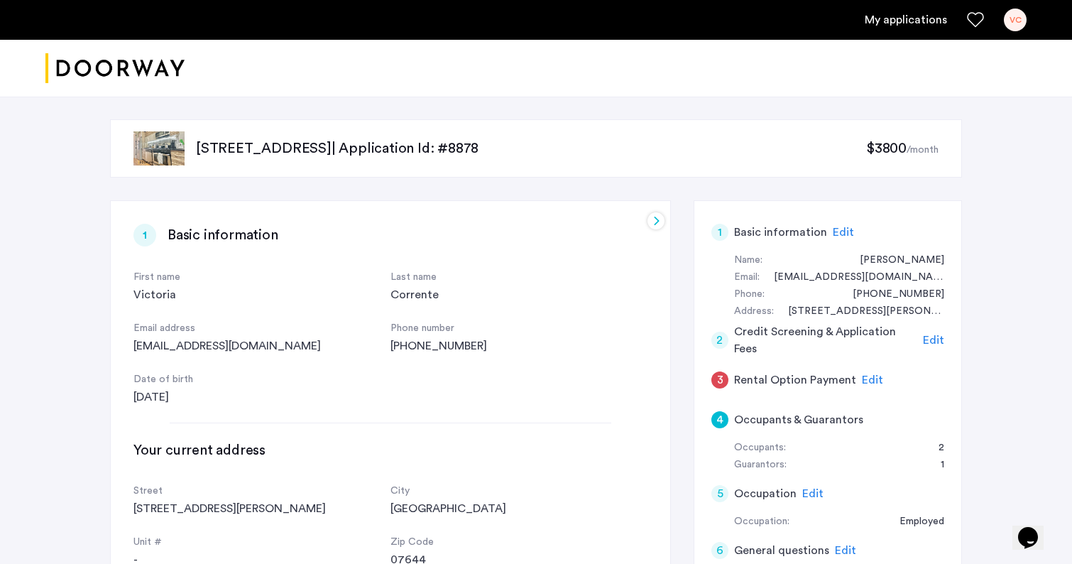
click at [652, 220] on div at bounding box center [655, 220] width 17 height 17
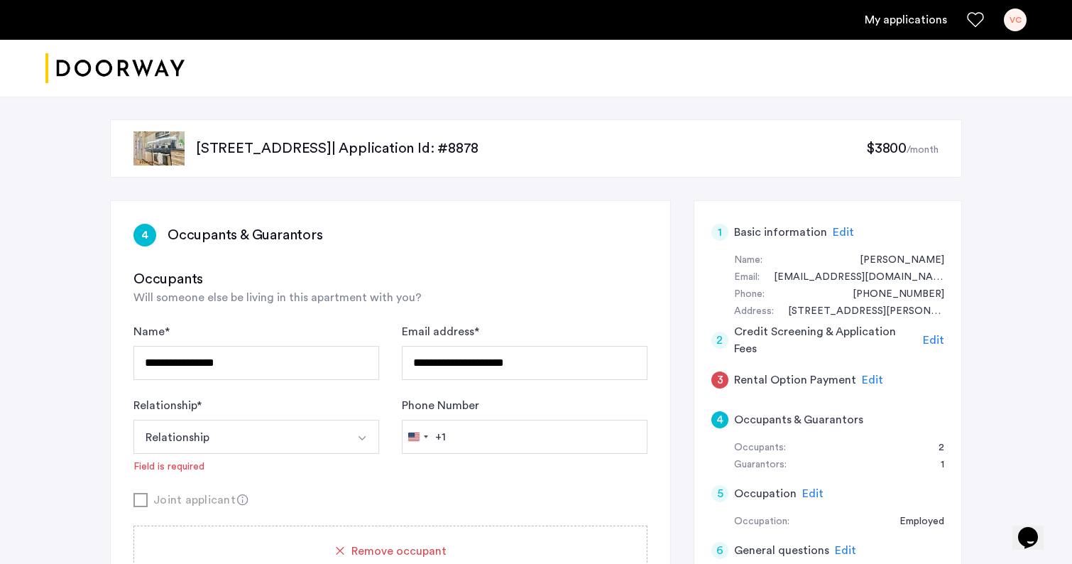
click at [719, 383] on div "3" at bounding box center [719, 379] width 17 height 17
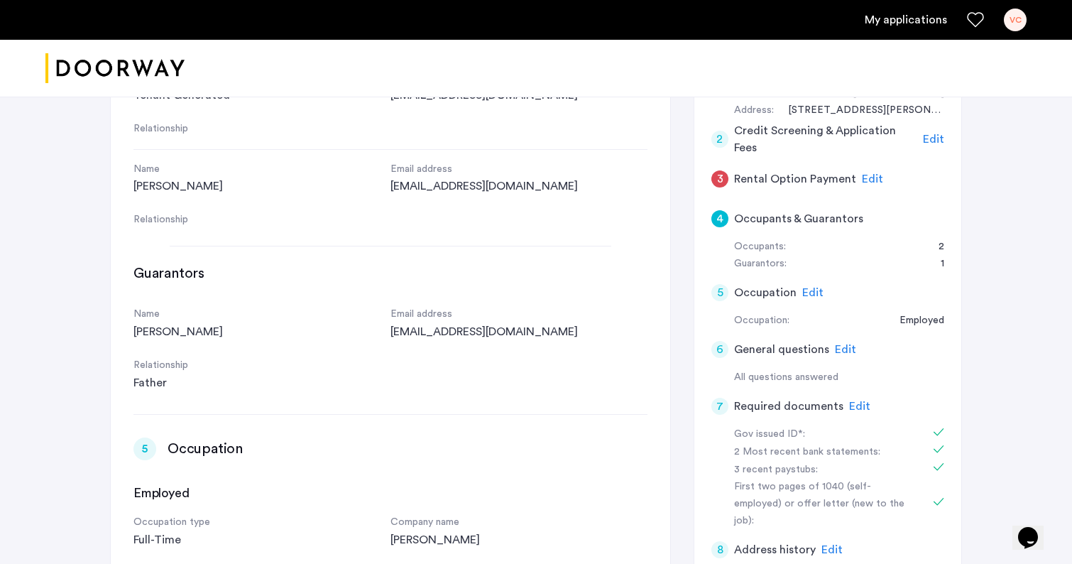
click at [723, 216] on div "4" at bounding box center [719, 218] width 17 height 17
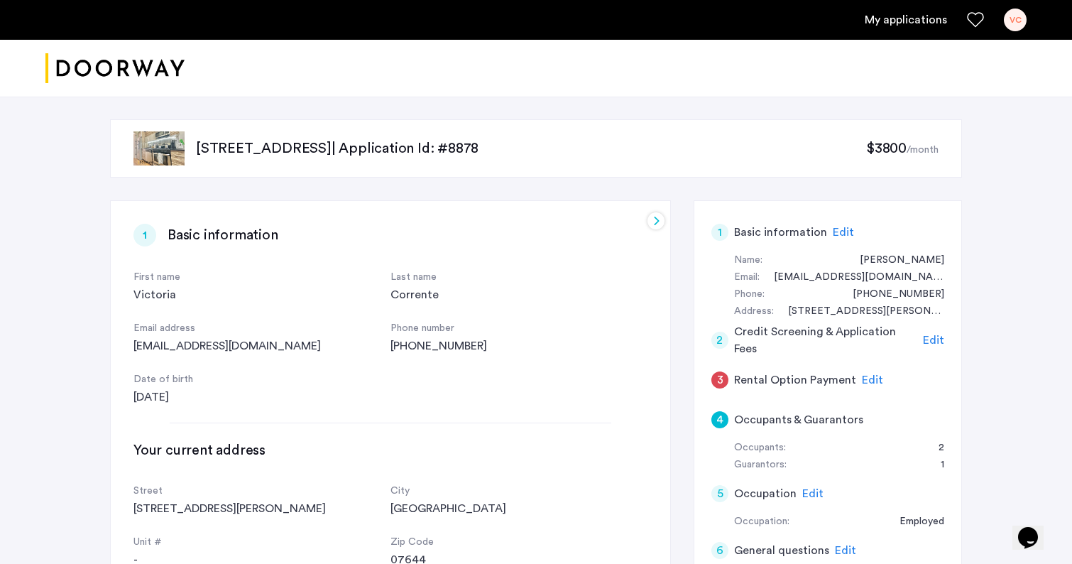
click at [647, 223] on div at bounding box center [655, 220] width 17 height 17
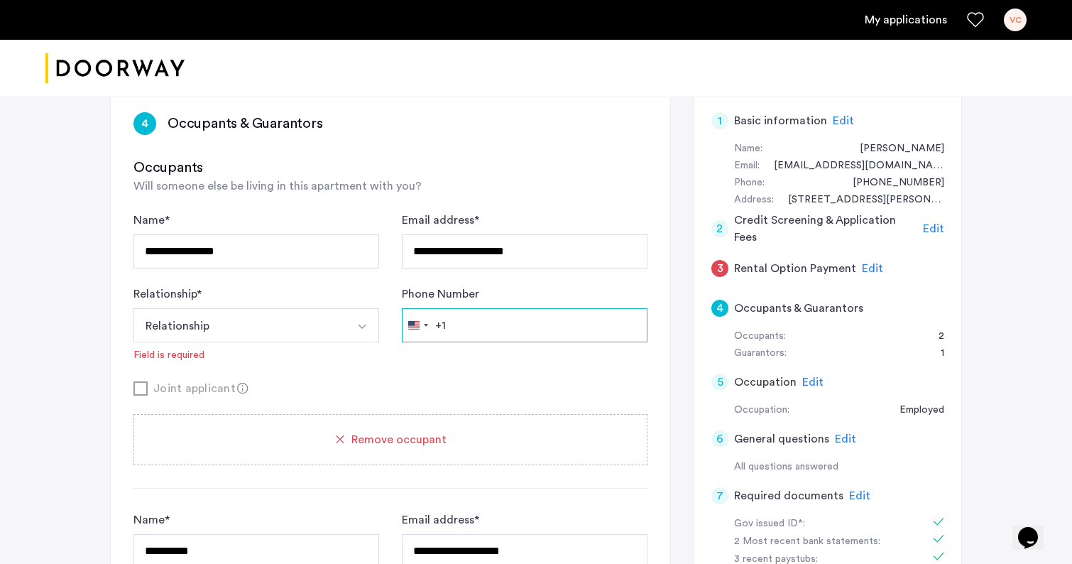
click at [466, 327] on input "Phone Number" at bounding box center [525, 325] width 246 height 34
click at [368, 323] on button "Select option" at bounding box center [362, 325] width 34 height 34
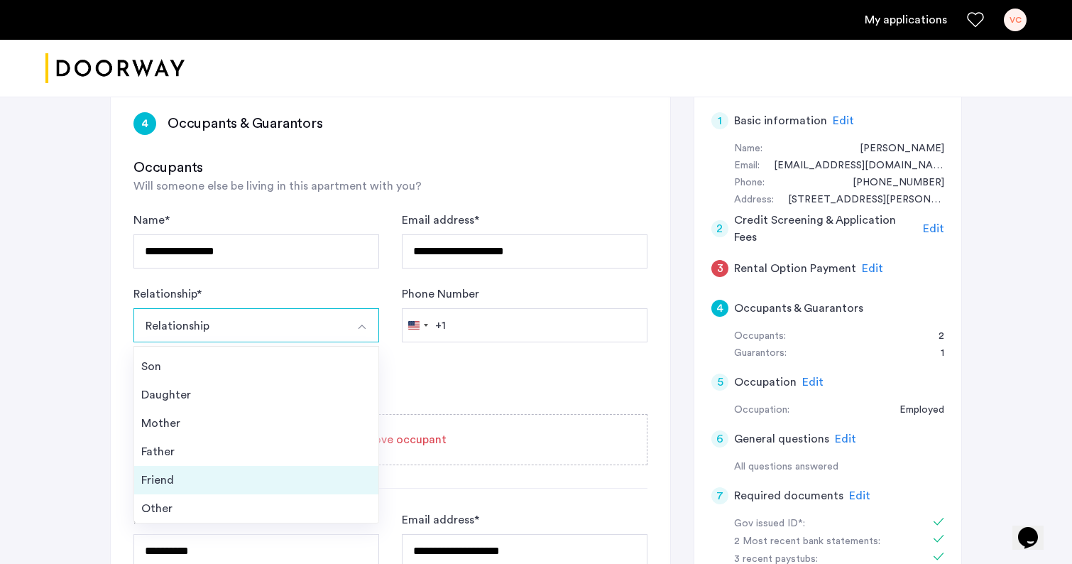
click at [263, 478] on div "Friend" at bounding box center [256, 479] width 230 height 17
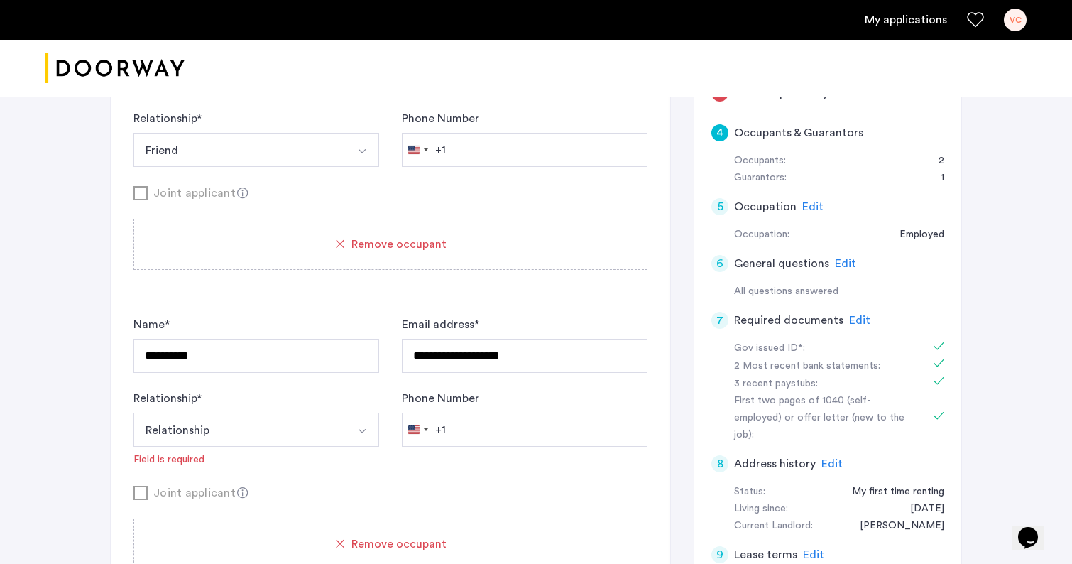
click at [359, 429] on img "Select option" at bounding box center [361, 430] width 11 height 11
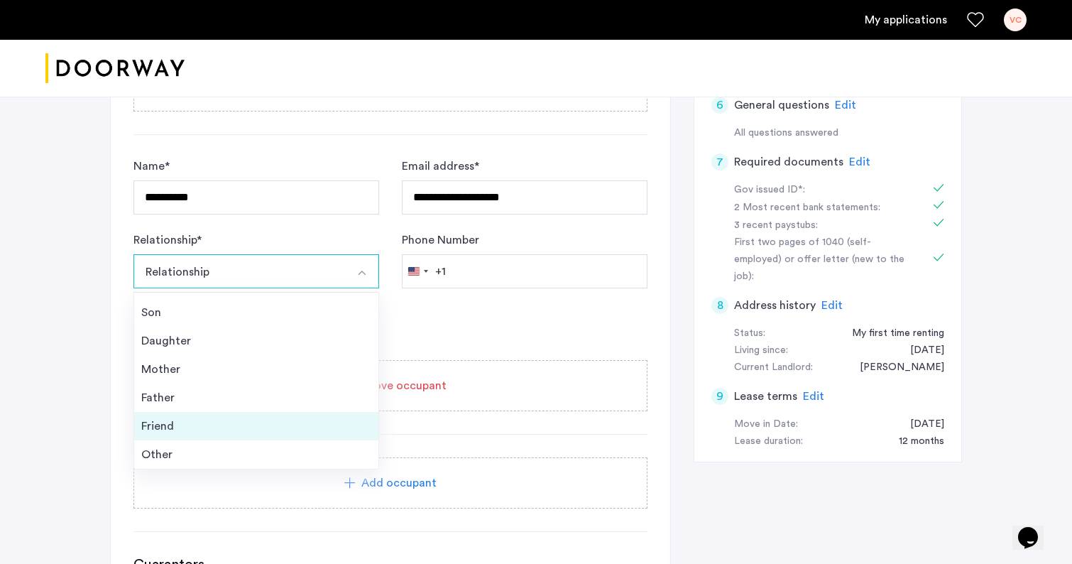
click at [248, 429] on div "Friend" at bounding box center [256, 425] width 230 height 17
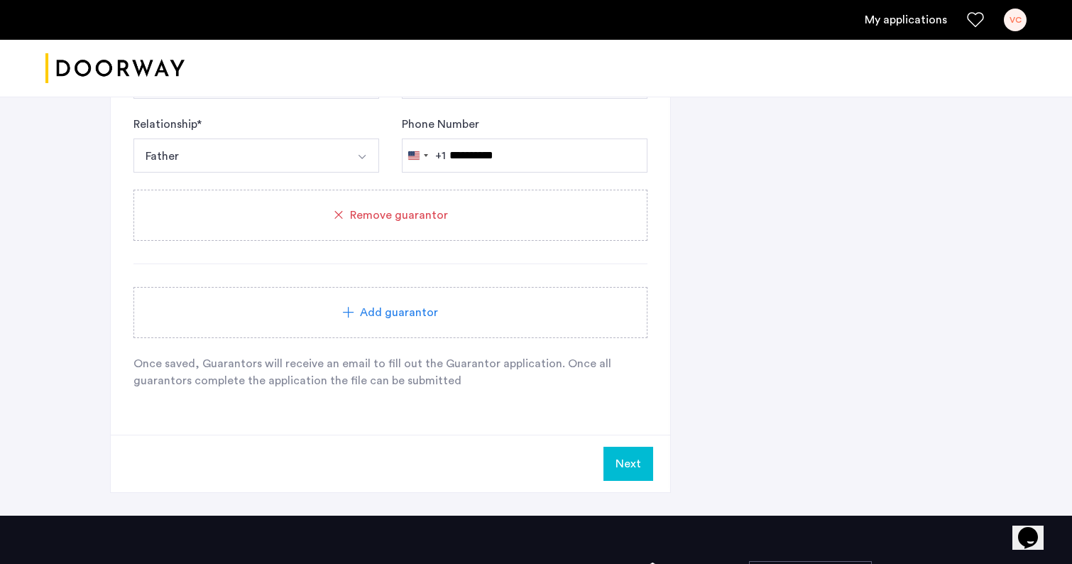
click at [616, 468] on button "Next" at bounding box center [628, 463] width 50 height 34
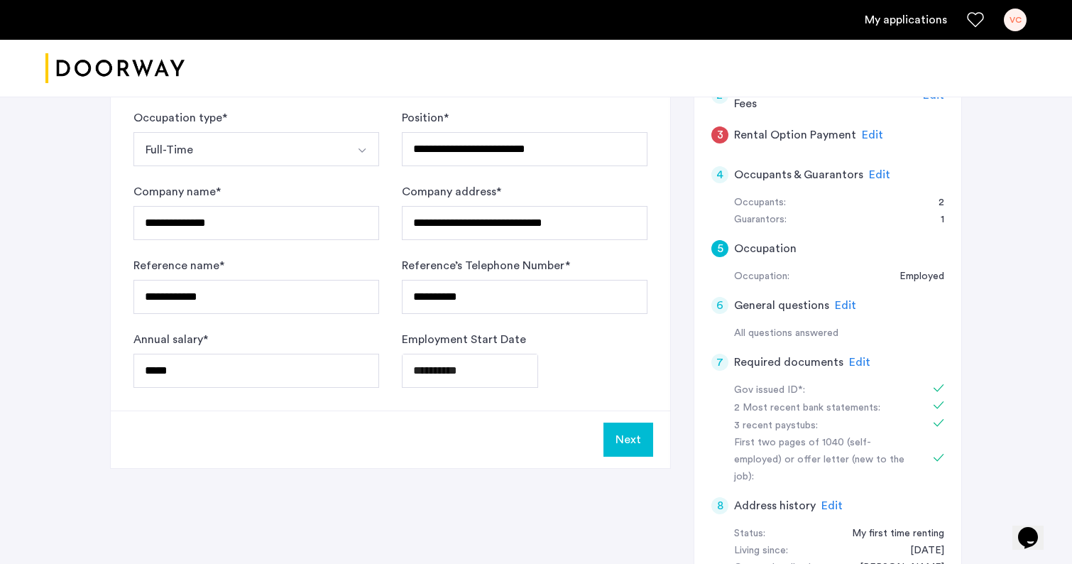
click at [624, 441] on button "Next" at bounding box center [628, 439] width 50 height 34
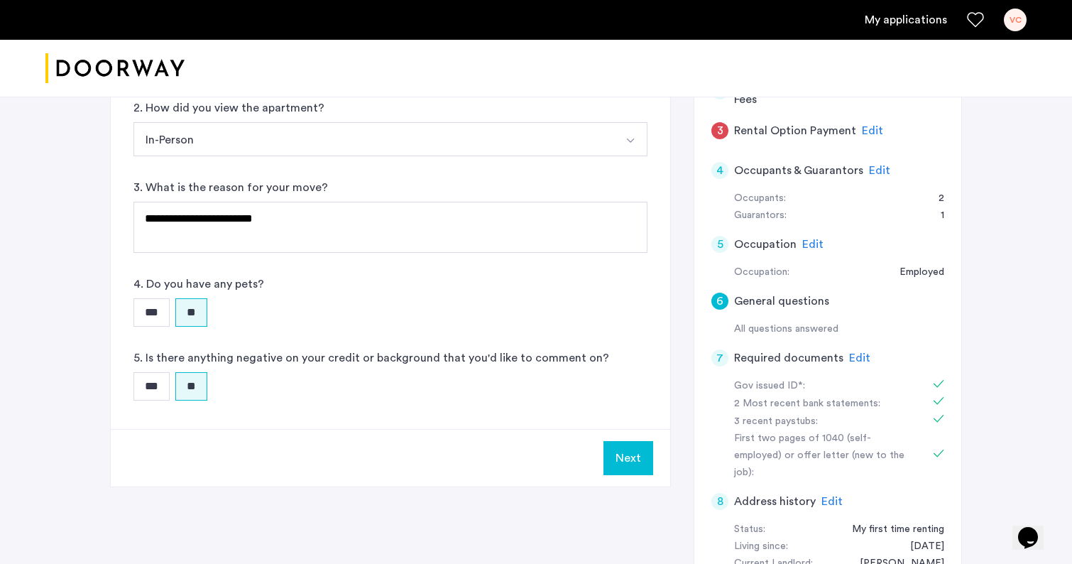
click at [719, 246] on div "5" at bounding box center [719, 244] width 17 height 17
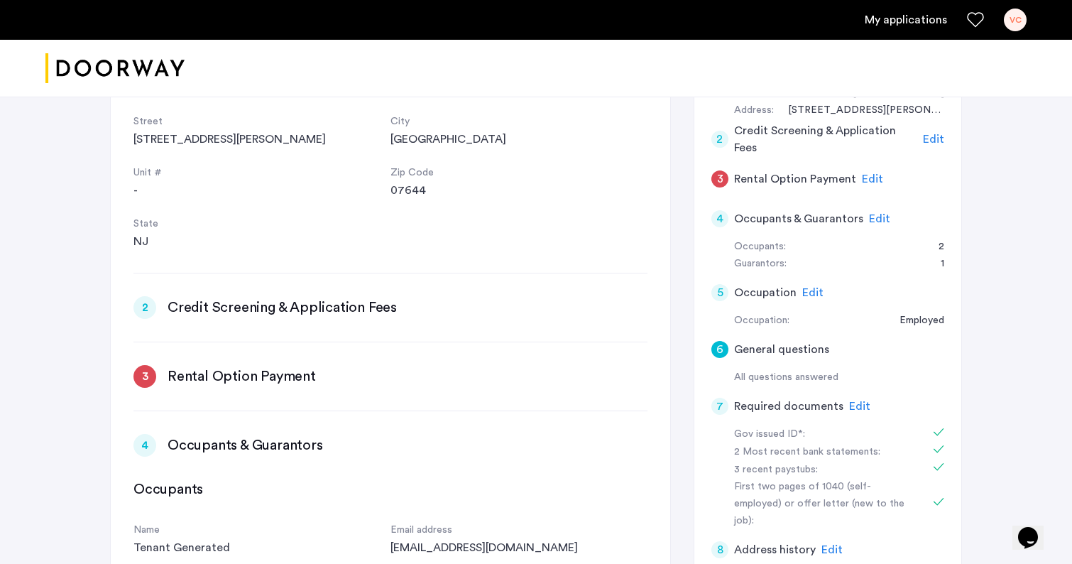
click at [811, 295] on span "Edit" at bounding box center [812, 292] width 21 height 11
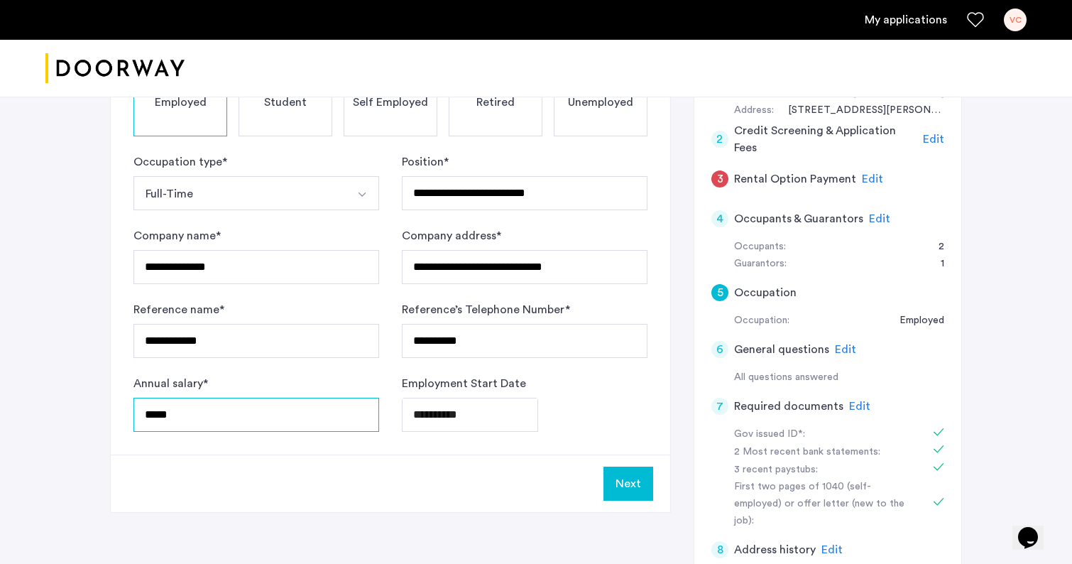
click at [158, 418] on input "*****" at bounding box center [256, 414] width 246 height 34
type input "*****"
click at [641, 487] on button "Next" at bounding box center [628, 483] width 50 height 34
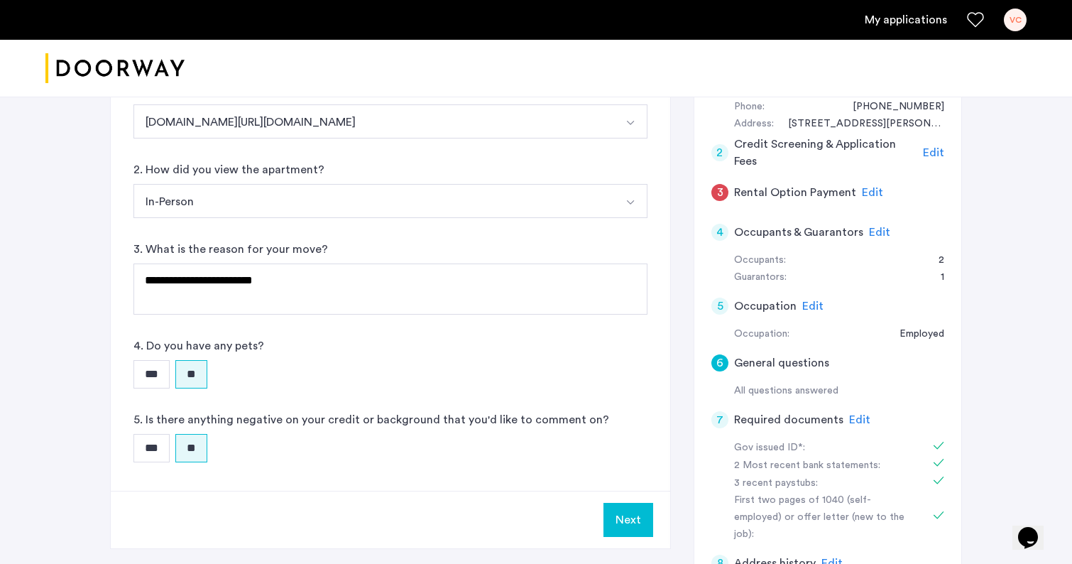
scroll to position [193, 0]
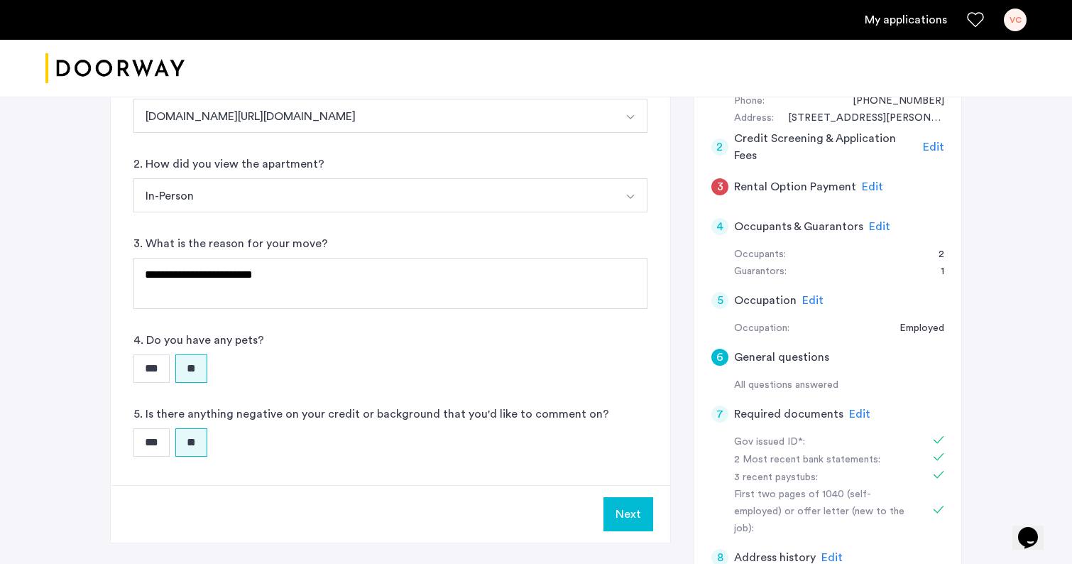
click at [637, 519] on button "Next" at bounding box center [628, 514] width 50 height 34
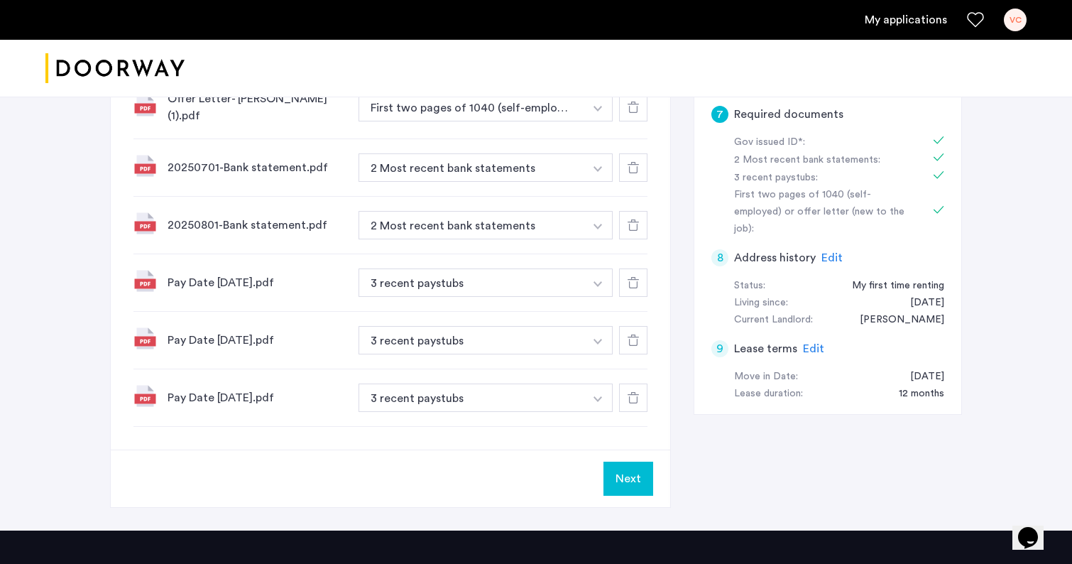
scroll to position [495, 0]
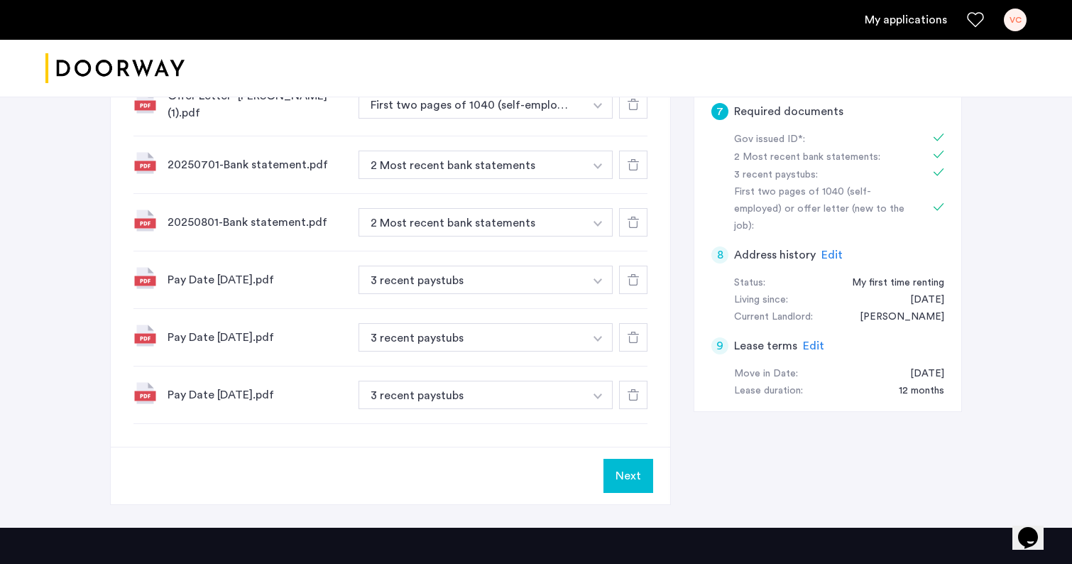
click at [636, 474] on button "Next" at bounding box center [628, 476] width 50 height 34
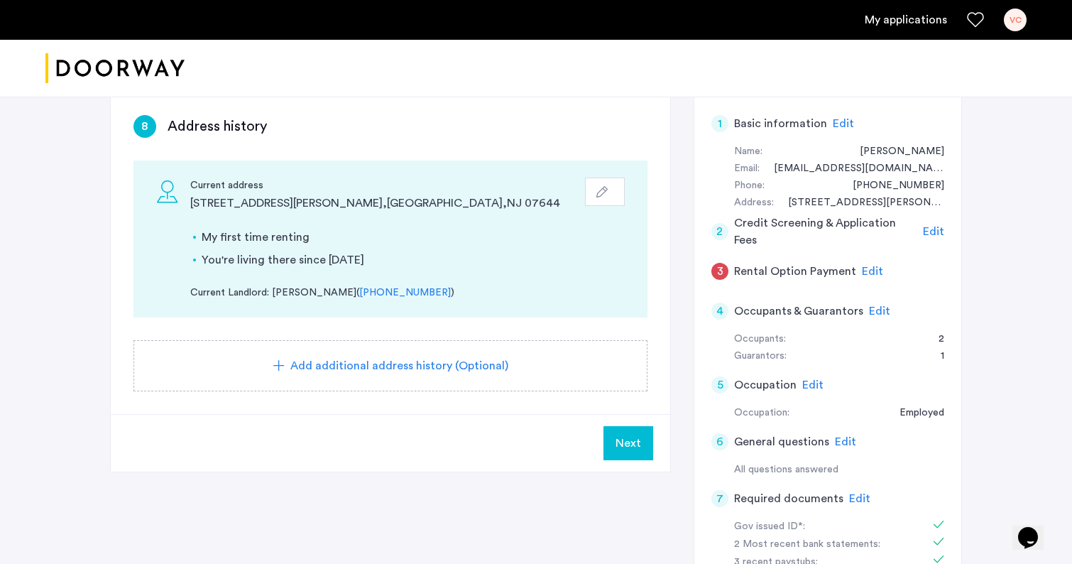
scroll to position [116, 0]
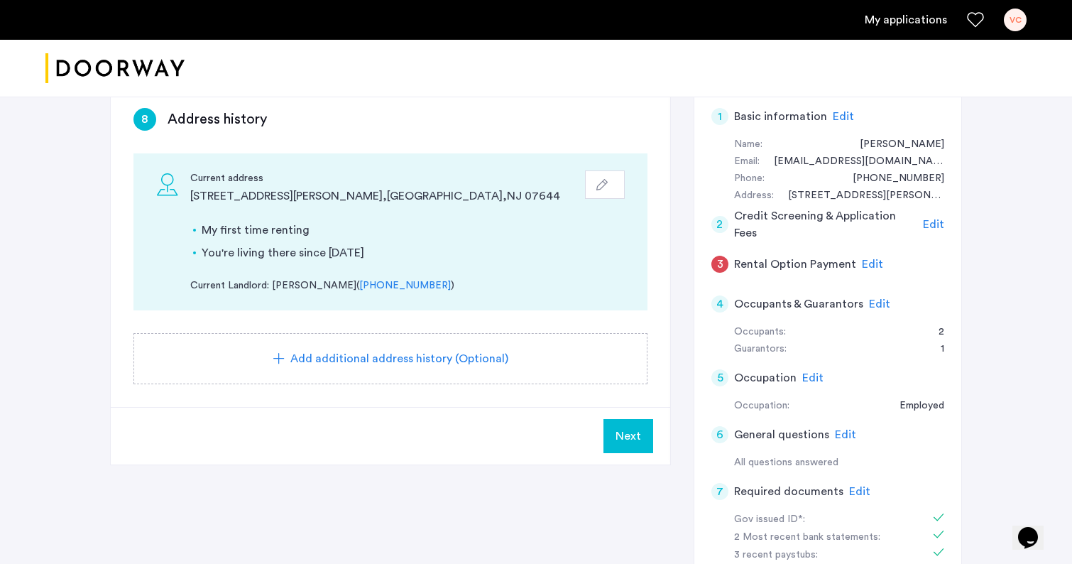
click at [631, 431] on span "Next" at bounding box center [628, 435] width 26 height 17
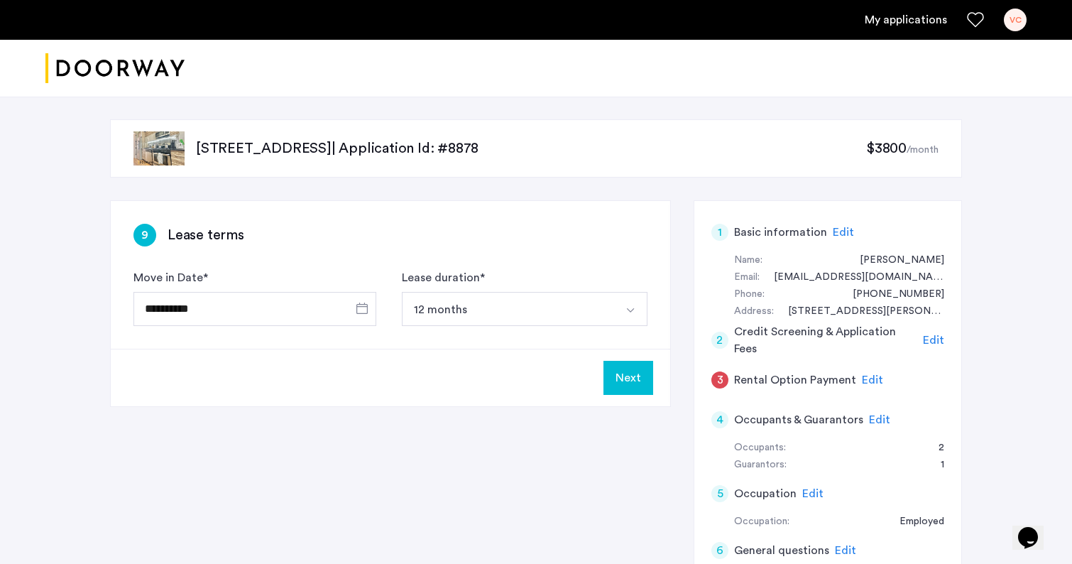
click at [639, 376] on button "Next" at bounding box center [628, 378] width 50 height 34
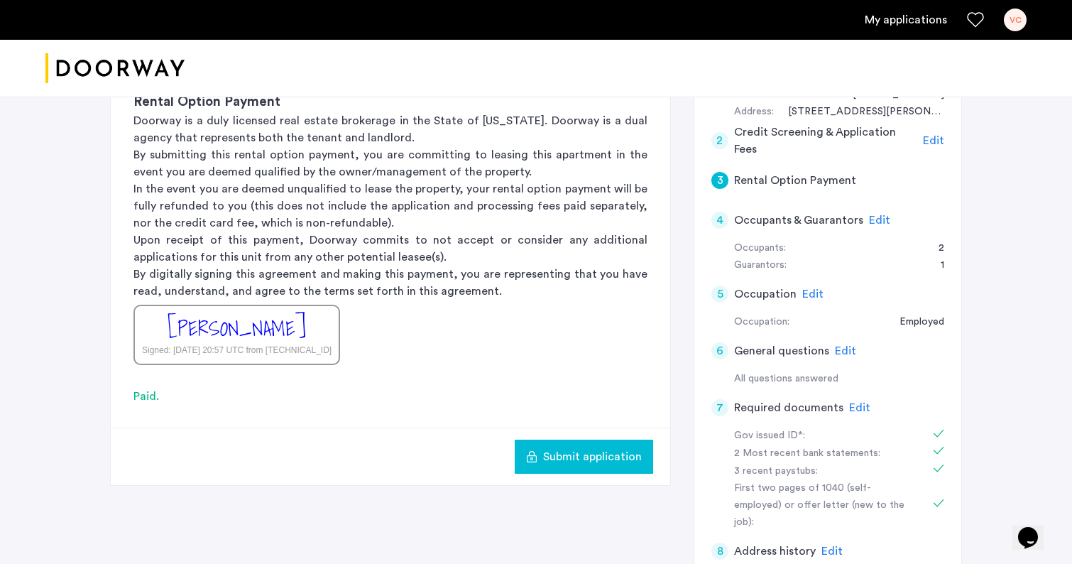
scroll to position [214, 0]
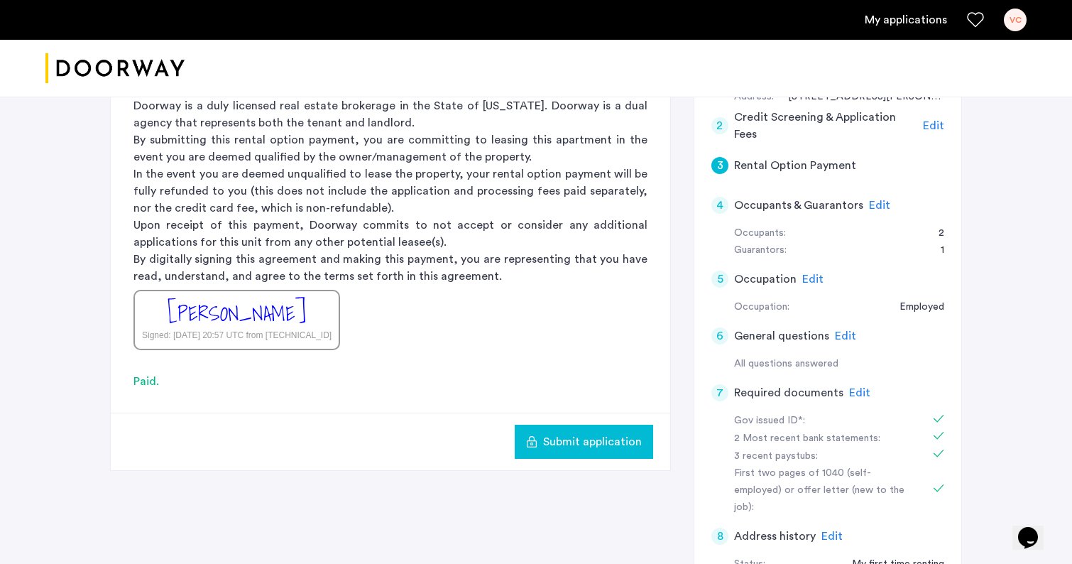
click at [552, 438] on span "Submit application" at bounding box center [592, 441] width 99 height 17
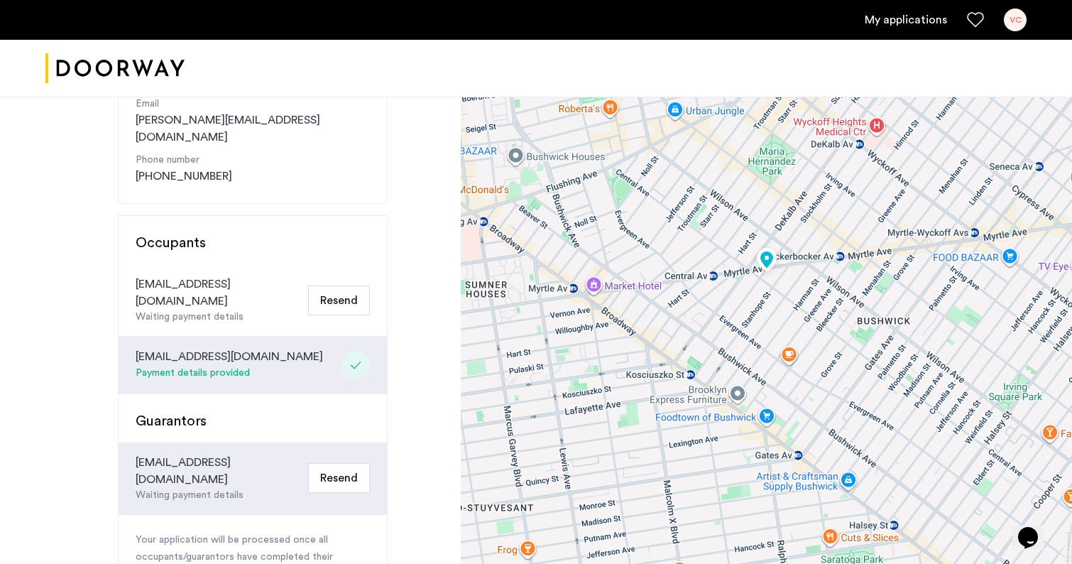
scroll to position [243, 0]
click at [427, 106] on div "Congratulations Thank you for submitting your application. A representative wil…" at bounding box center [230, 280] width 461 height 852
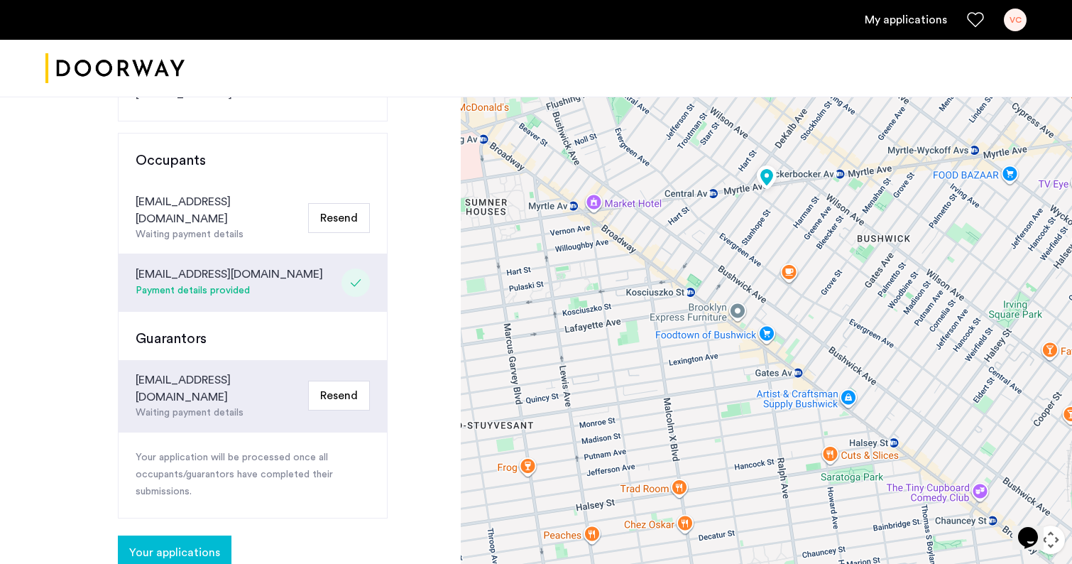
scroll to position [317, 0]
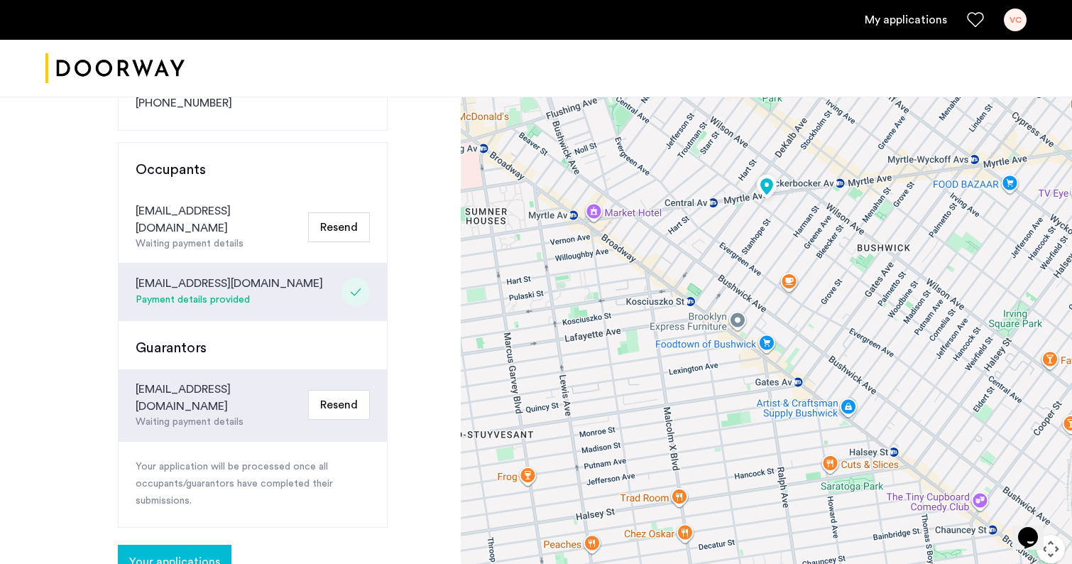
click at [200, 553] on span "Your applications" at bounding box center [174, 561] width 91 height 17
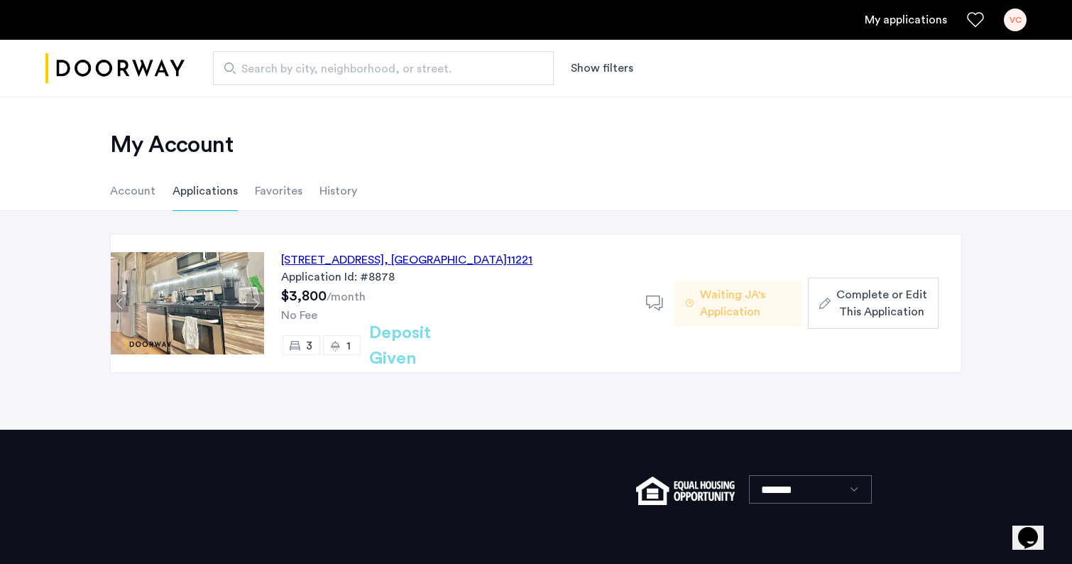
click at [748, 308] on span "Waiting JA's Application" at bounding box center [745, 303] width 91 height 34
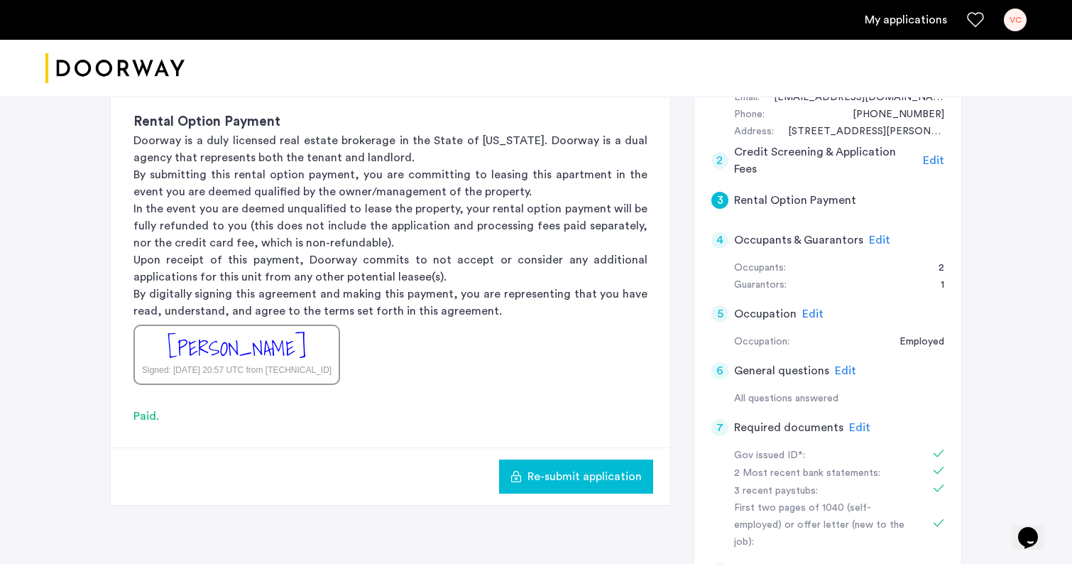
scroll to position [181, 0]
click at [870, 239] on span "Edit" at bounding box center [879, 238] width 21 height 11
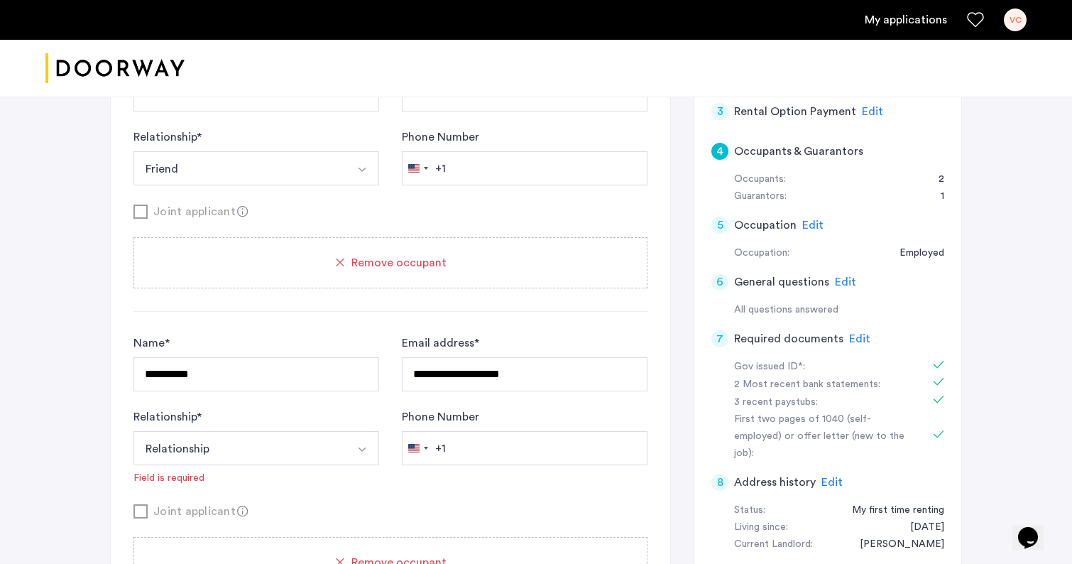
scroll to position [270, 0]
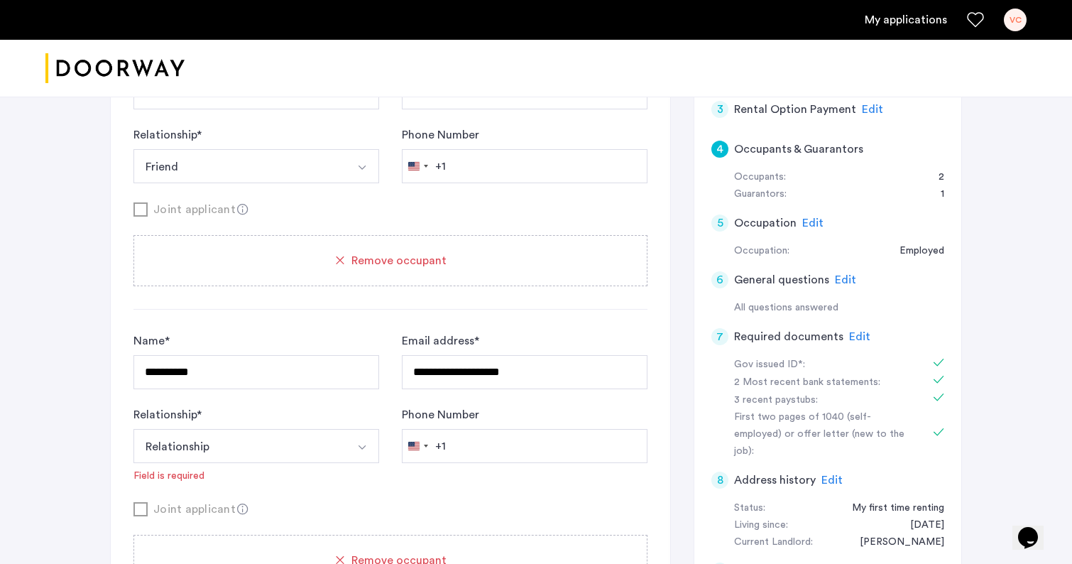
click at [352, 445] on button "Select option" at bounding box center [362, 446] width 34 height 34
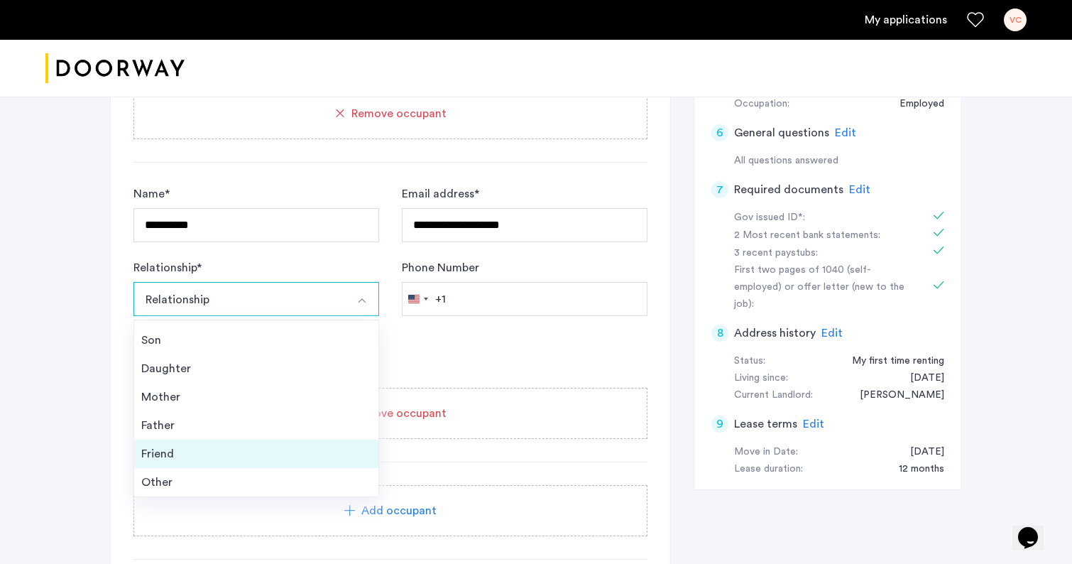
scroll to position [419, 0]
click at [285, 455] on div "Friend" at bounding box center [256, 452] width 230 height 17
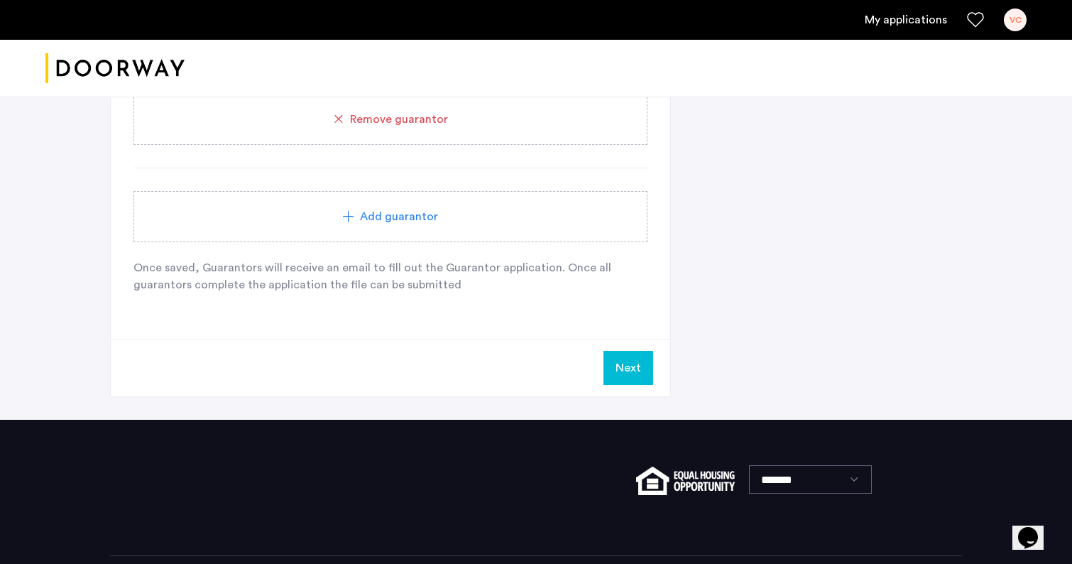
scroll to position [1087, 0]
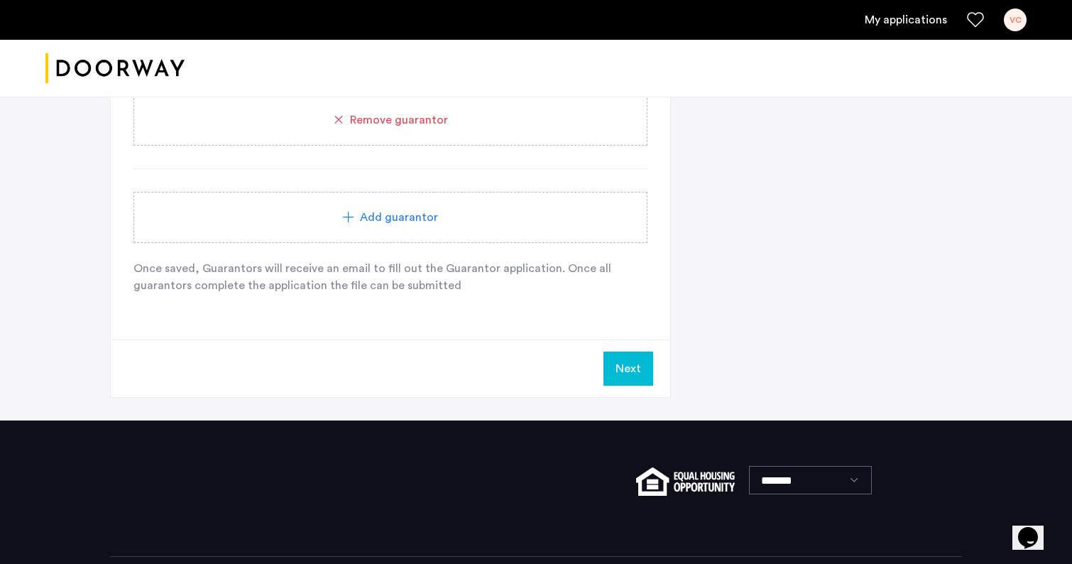
click at [644, 371] on button "Next" at bounding box center [628, 368] width 50 height 34
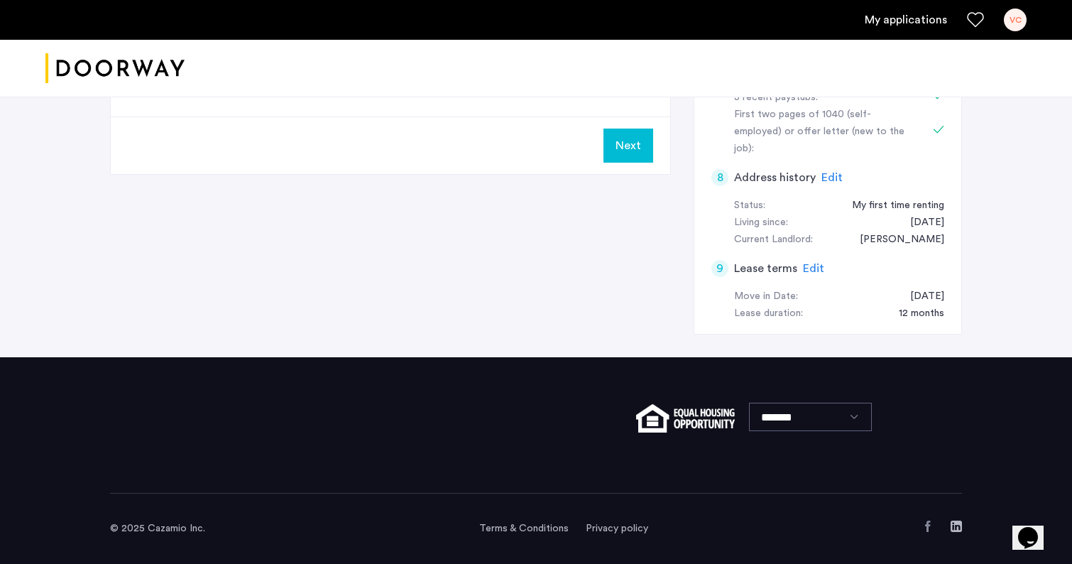
scroll to position [0, 0]
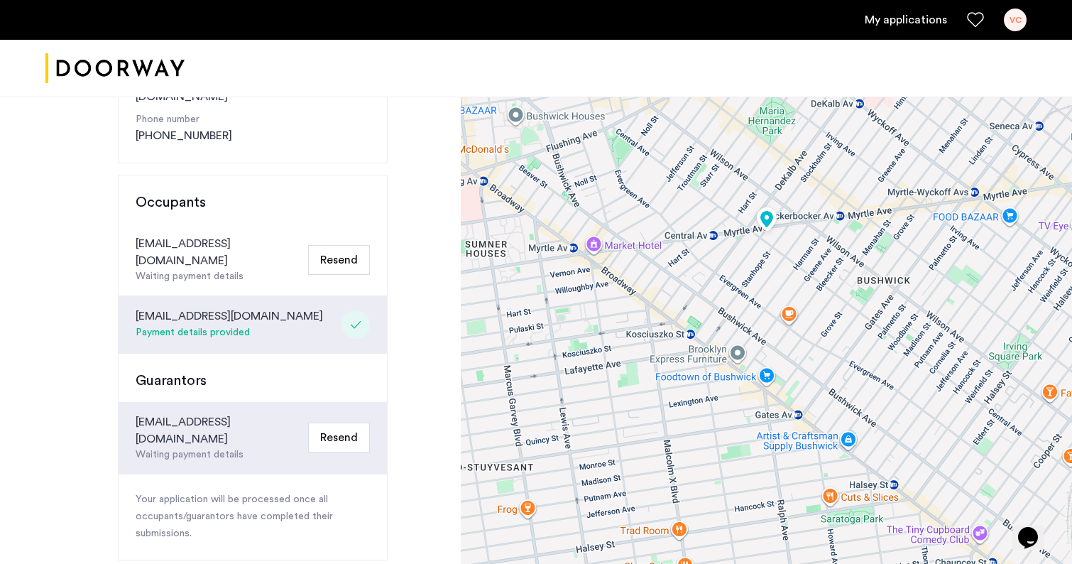
scroll to position [286, 0]
